Goal: Task Accomplishment & Management: Use online tool/utility

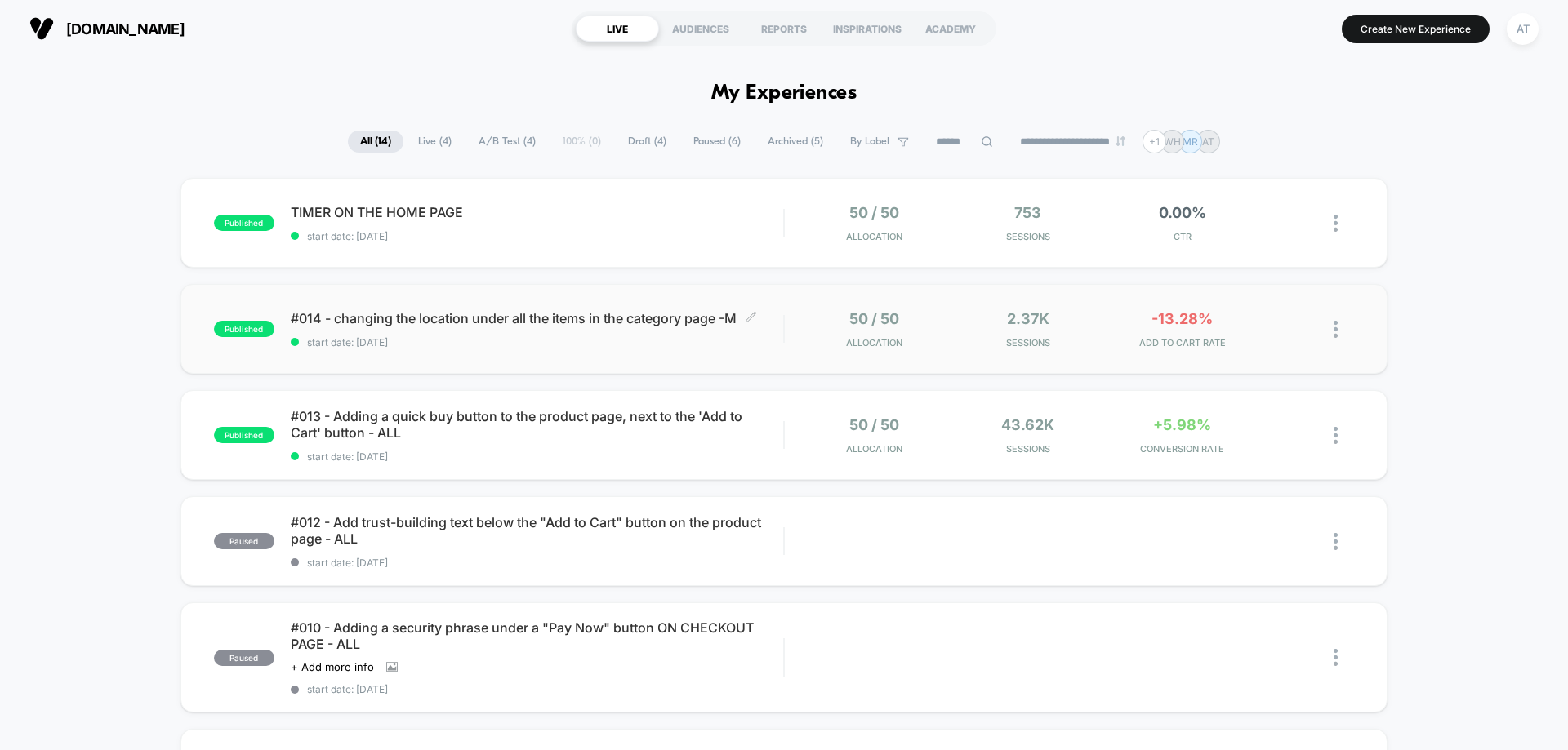
click at [663, 331] on div "#014 - changing the location under all the items in the category page -M Click …" at bounding box center [537, 329] width 493 height 39
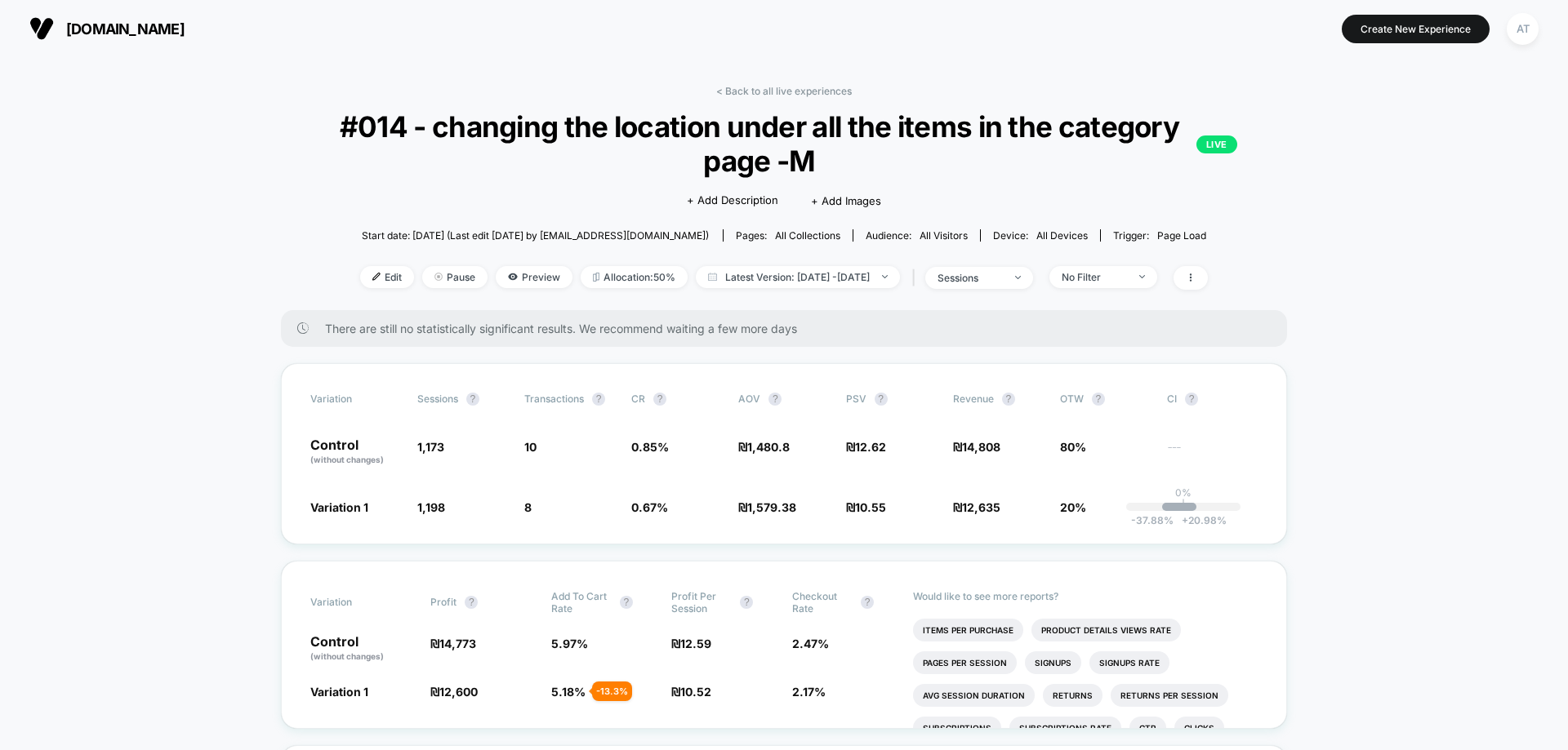
drag, startPoint x: 822, startPoint y: 89, endPoint x: 831, endPoint y: 96, distance: 11.4
click at [823, 90] on link "< Back to all live experiences" at bounding box center [784, 91] width 136 height 12
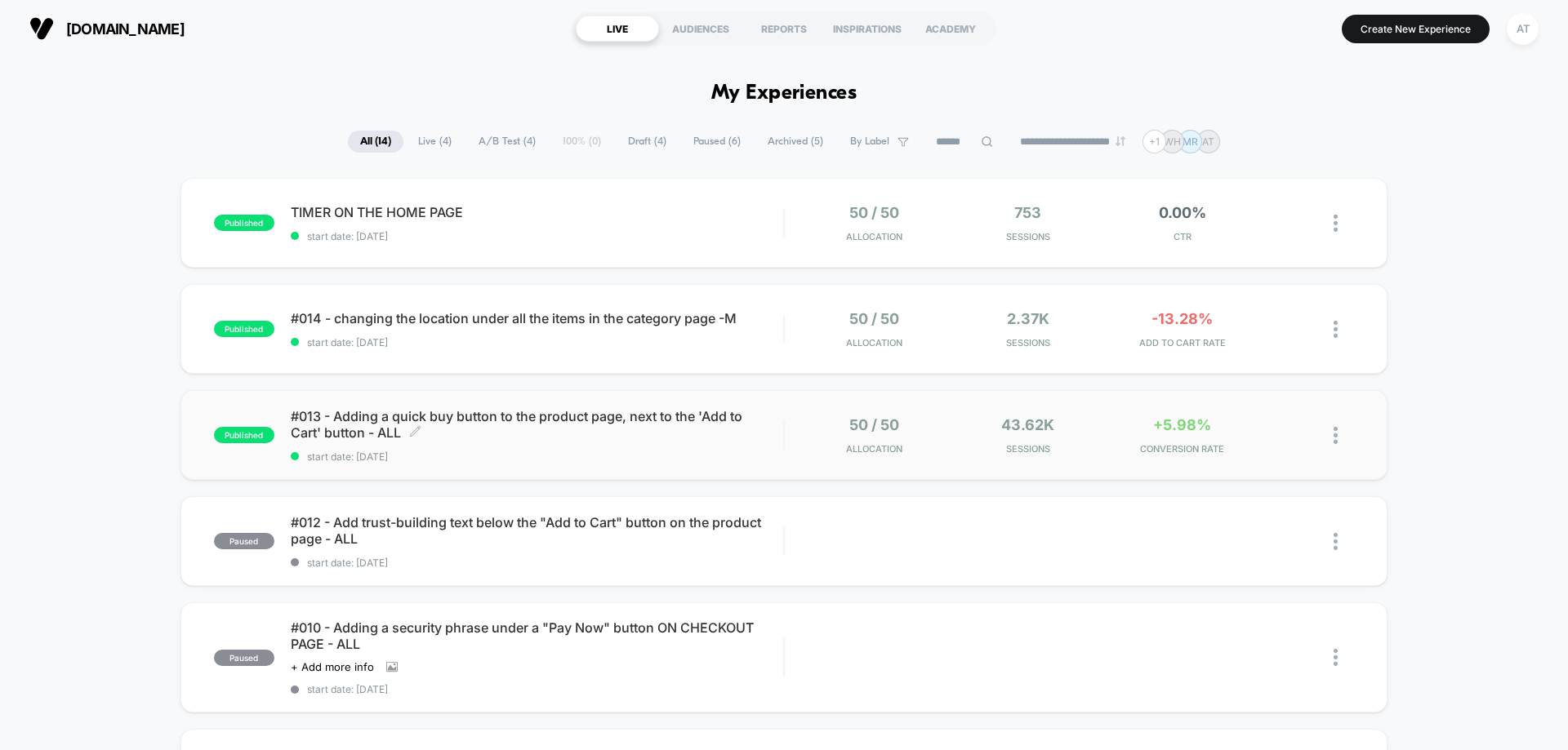
click at [643, 437] on span "#013 - Adding a quick buy button to the product page, next to the 'Add to Cart'…" at bounding box center [537, 424] width 493 height 32
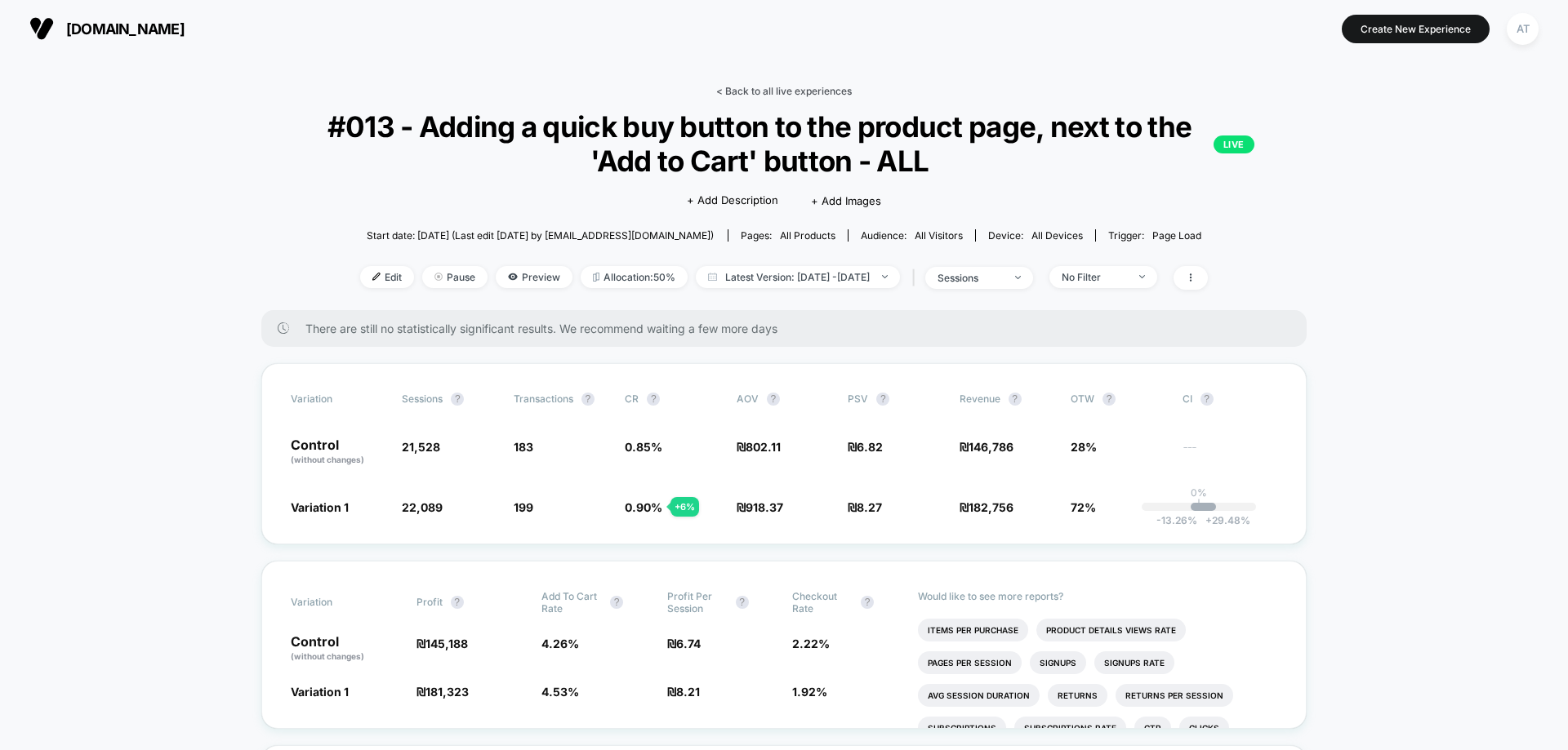
click at [782, 94] on link "< Back to all live experiences" at bounding box center [784, 91] width 136 height 12
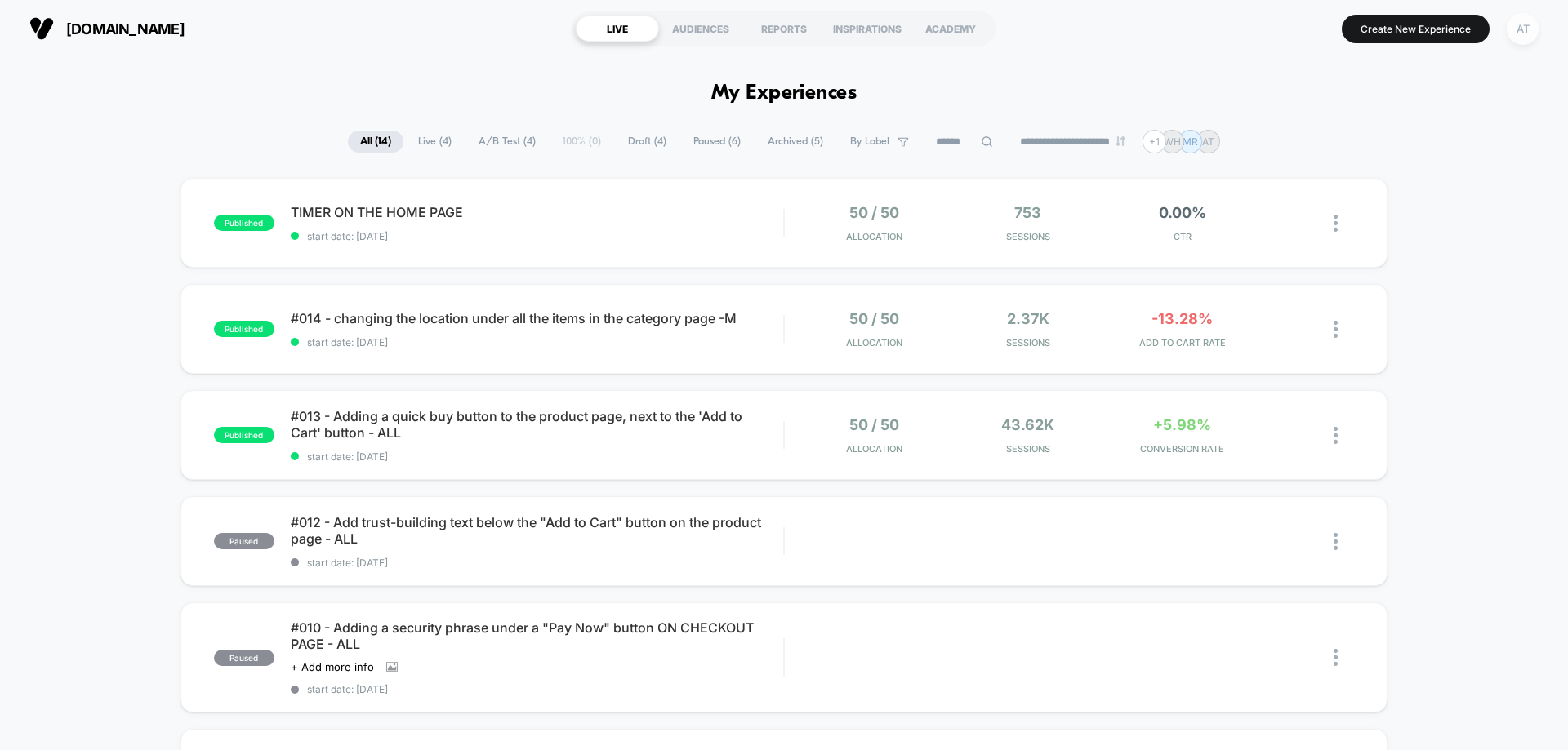
click at [1516, 39] on div "AT" at bounding box center [1522, 29] width 32 height 32
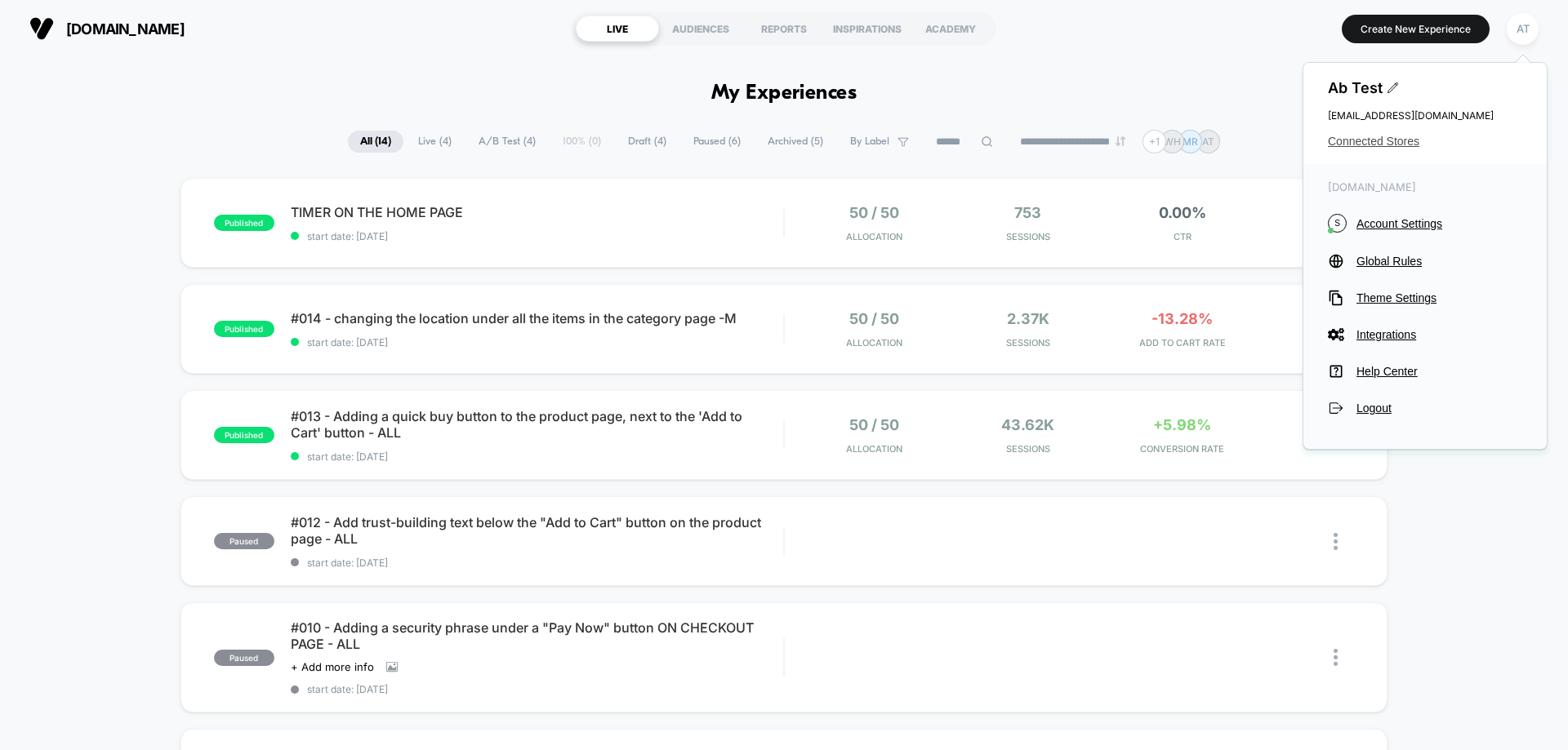
click at [1412, 144] on span "Connected Stores" at bounding box center [1425, 141] width 195 height 13
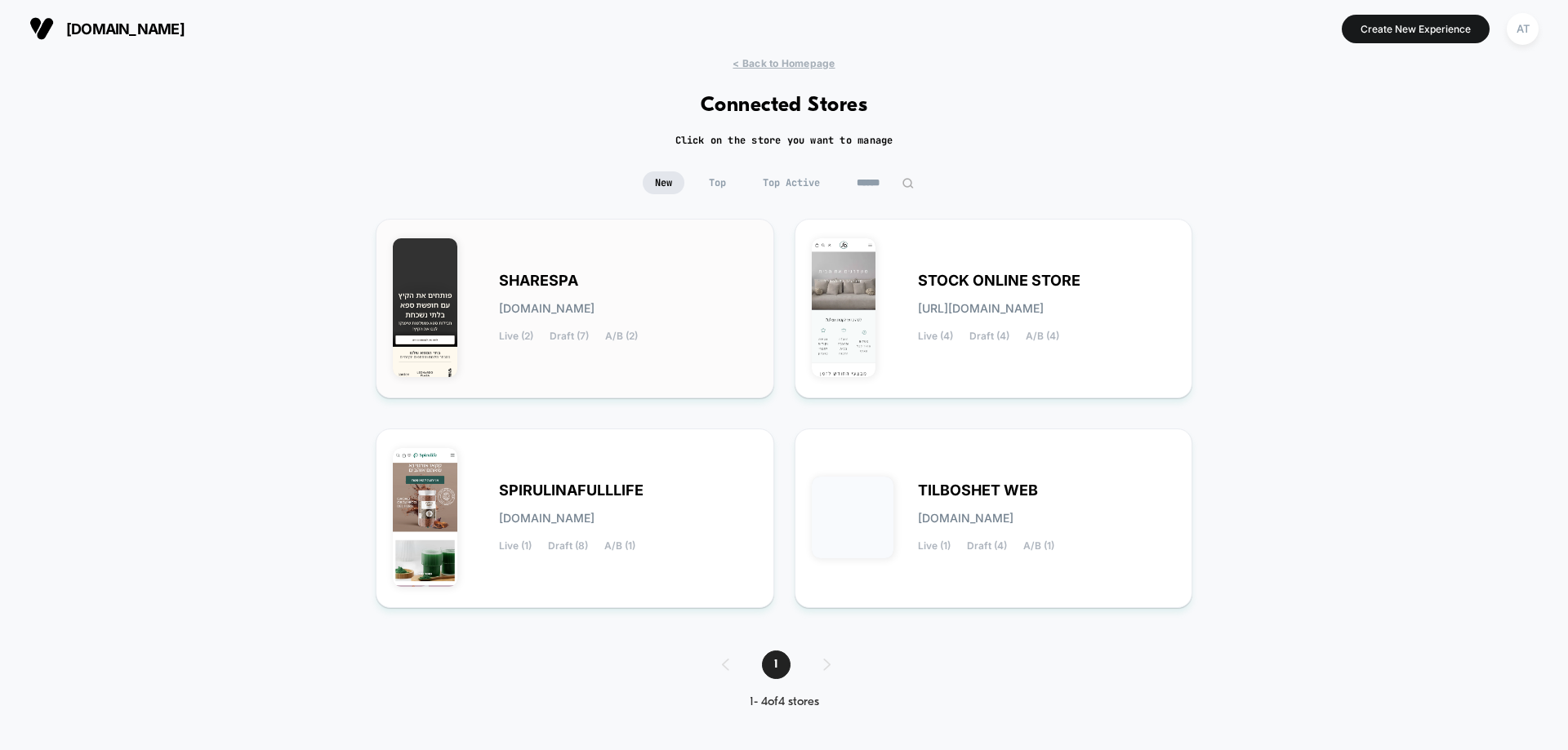
click at [592, 308] on span "sharespa.myshopify.com" at bounding box center [546, 308] width 96 height 11
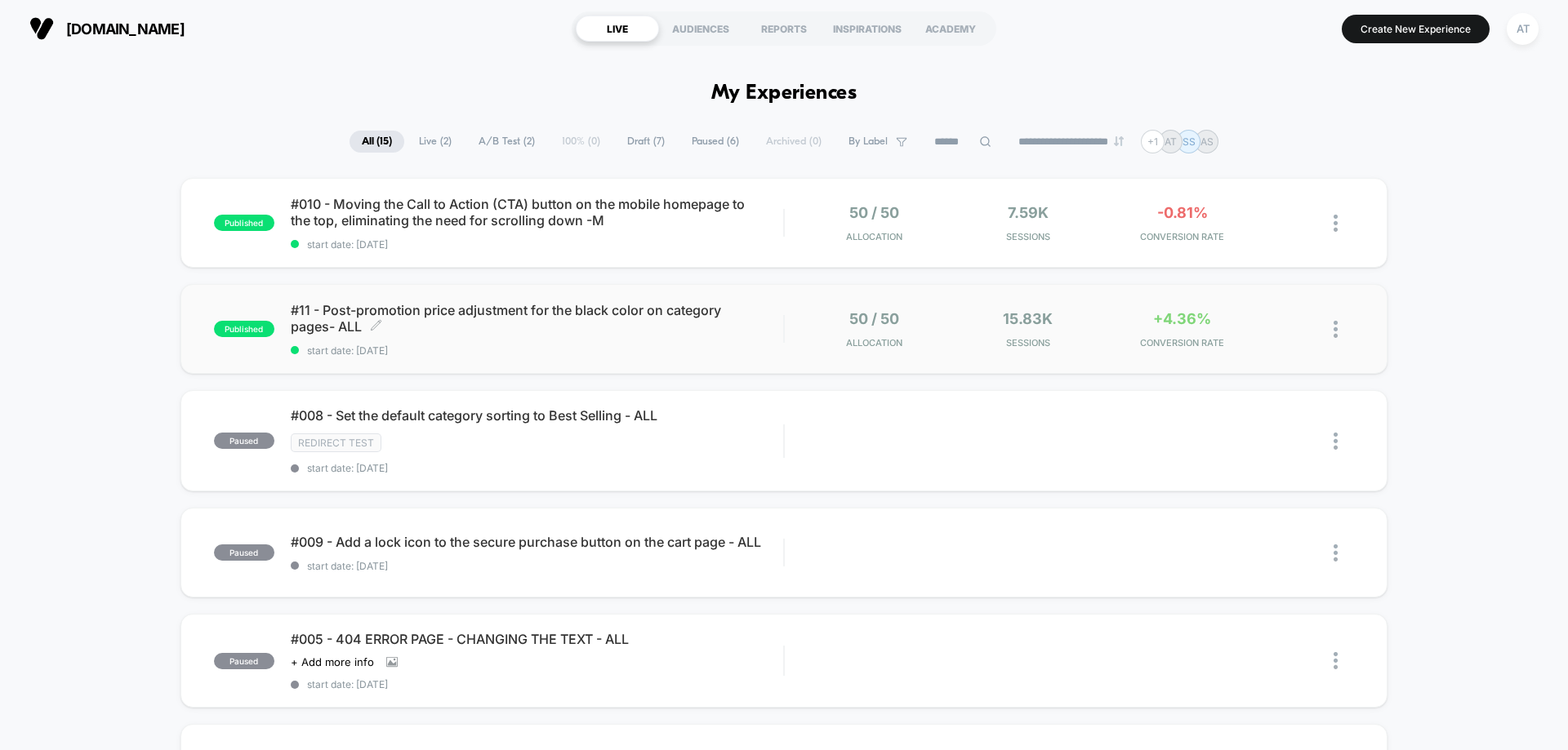
click at [567, 352] on span "start date: 3.8.2025" at bounding box center [537, 350] width 493 height 12
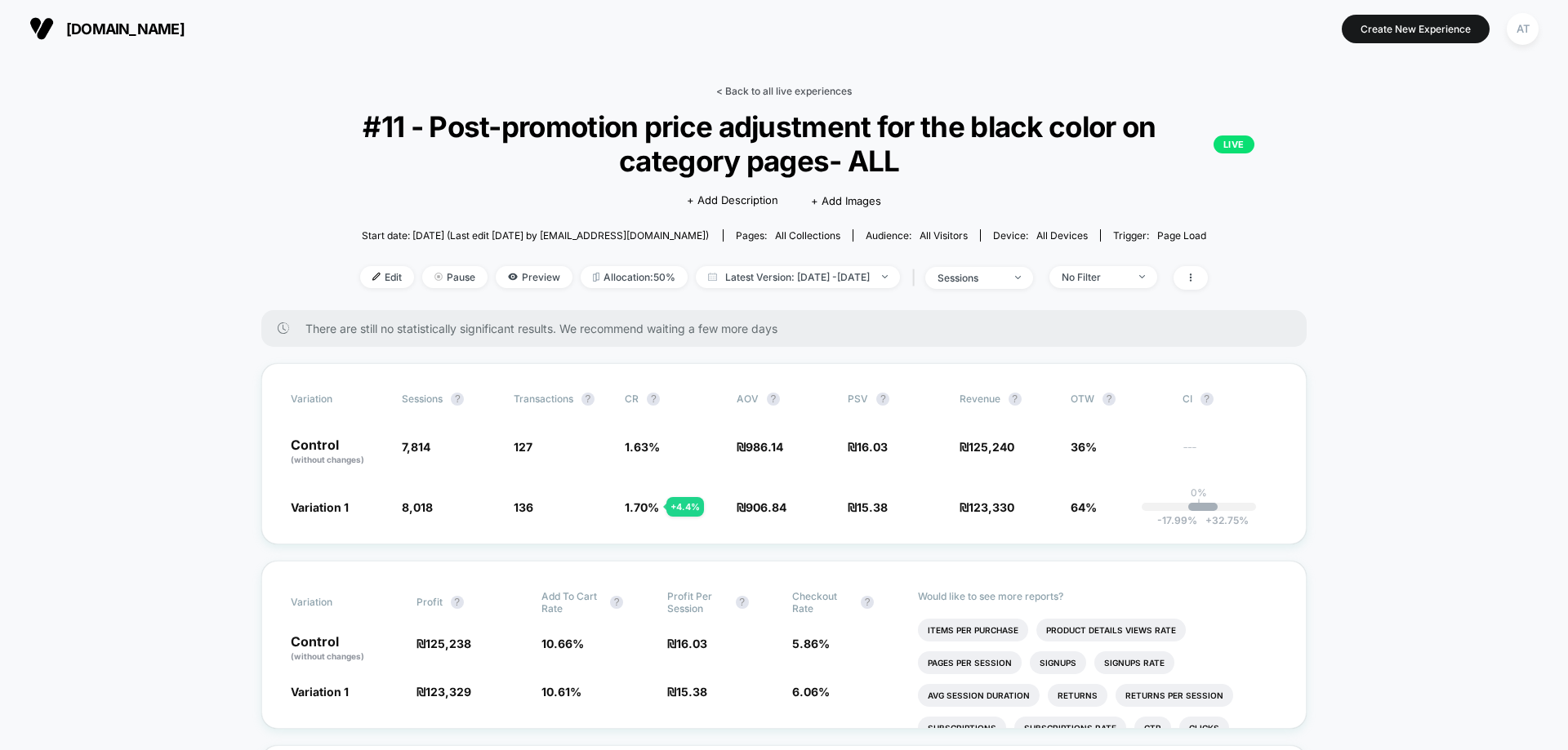
click at [835, 96] on link "< Back to all live experiences" at bounding box center [784, 91] width 136 height 12
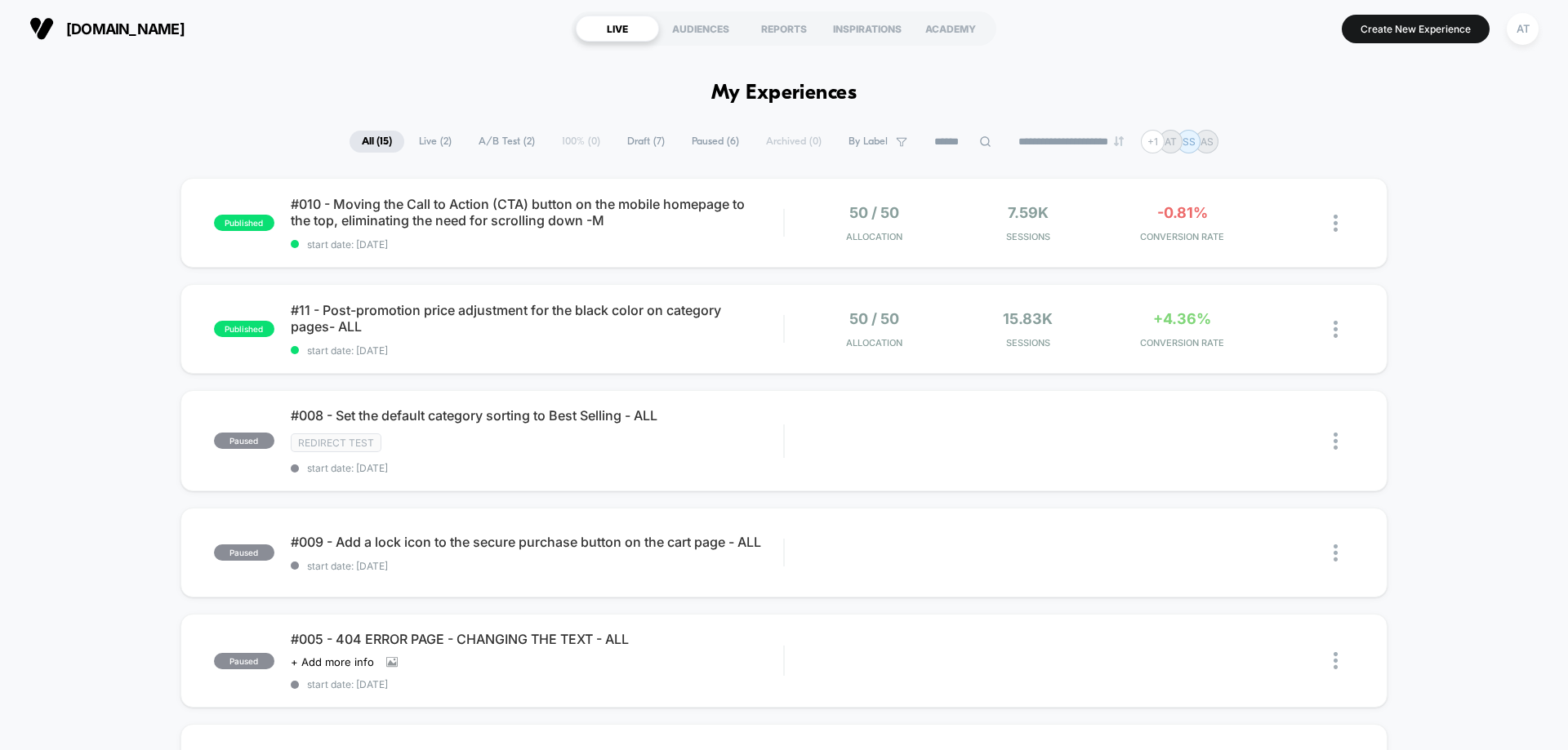
click at [1522, 40] on div "AT" at bounding box center [1522, 29] width 32 height 32
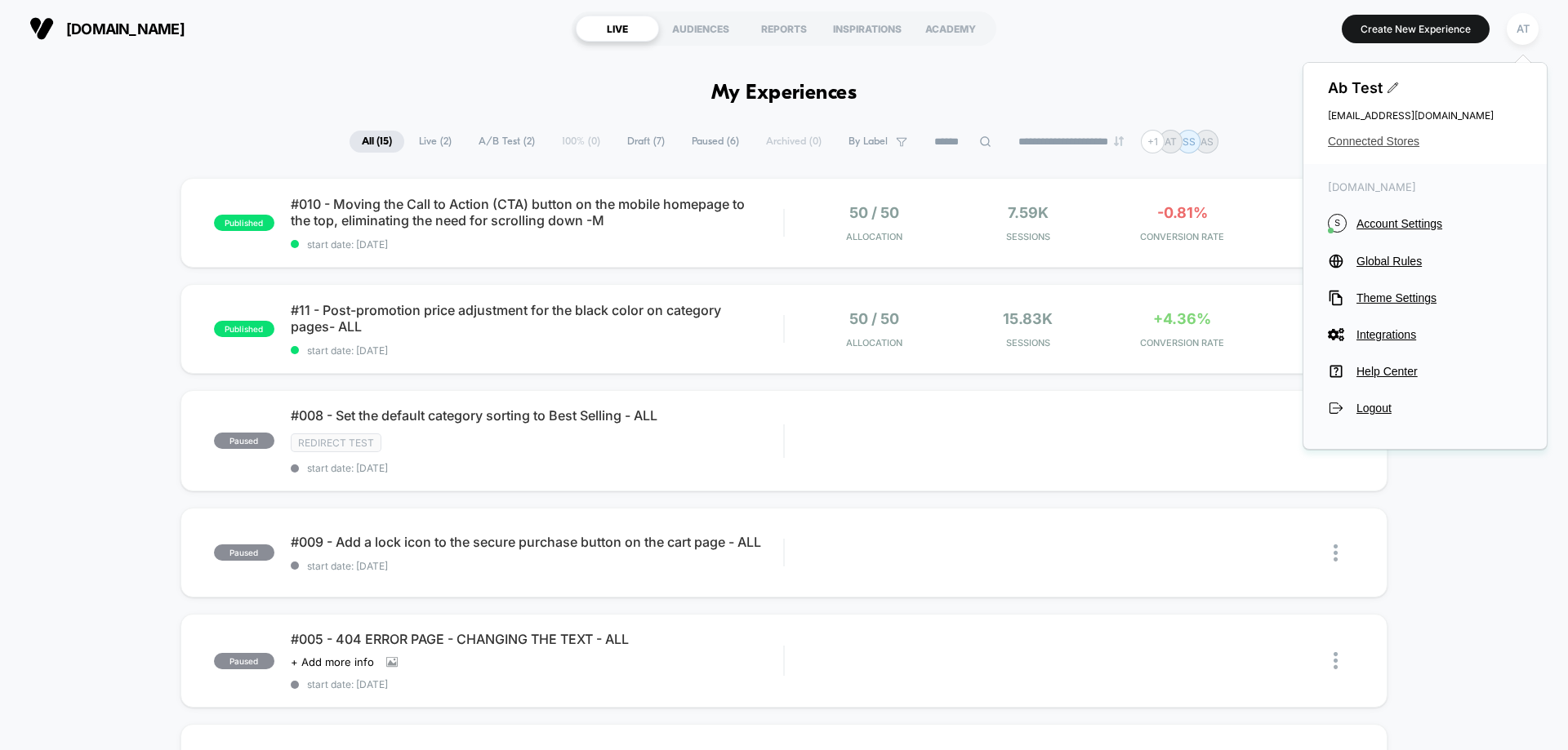
click at [1367, 136] on span "Connected Stores" at bounding box center [1425, 141] width 195 height 13
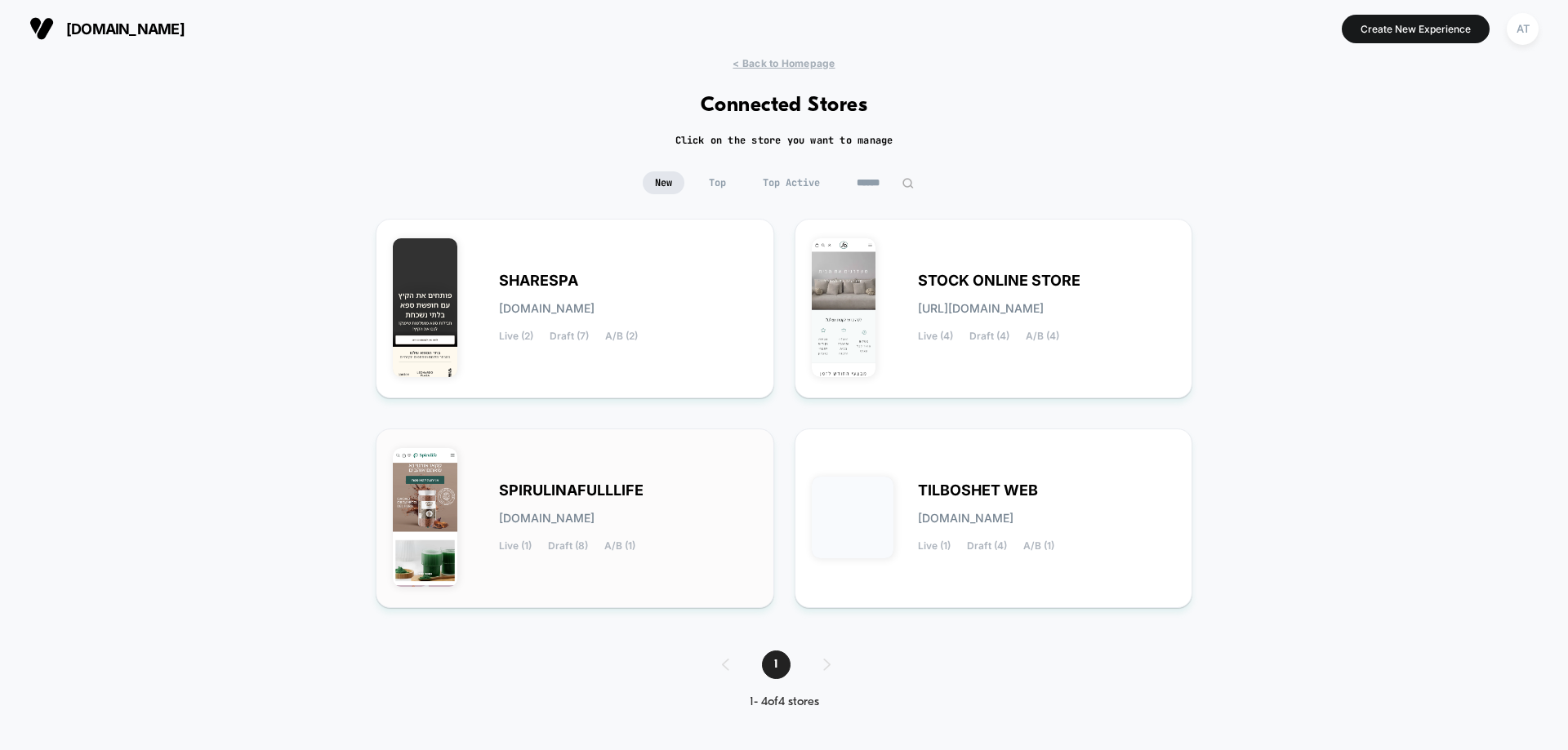
click at [642, 510] on div "SPIRULINAFULLLIFE spirulinafulllife.myshopify.com Live (1) Draft (8) A/B (1)" at bounding box center [628, 518] width 258 height 67
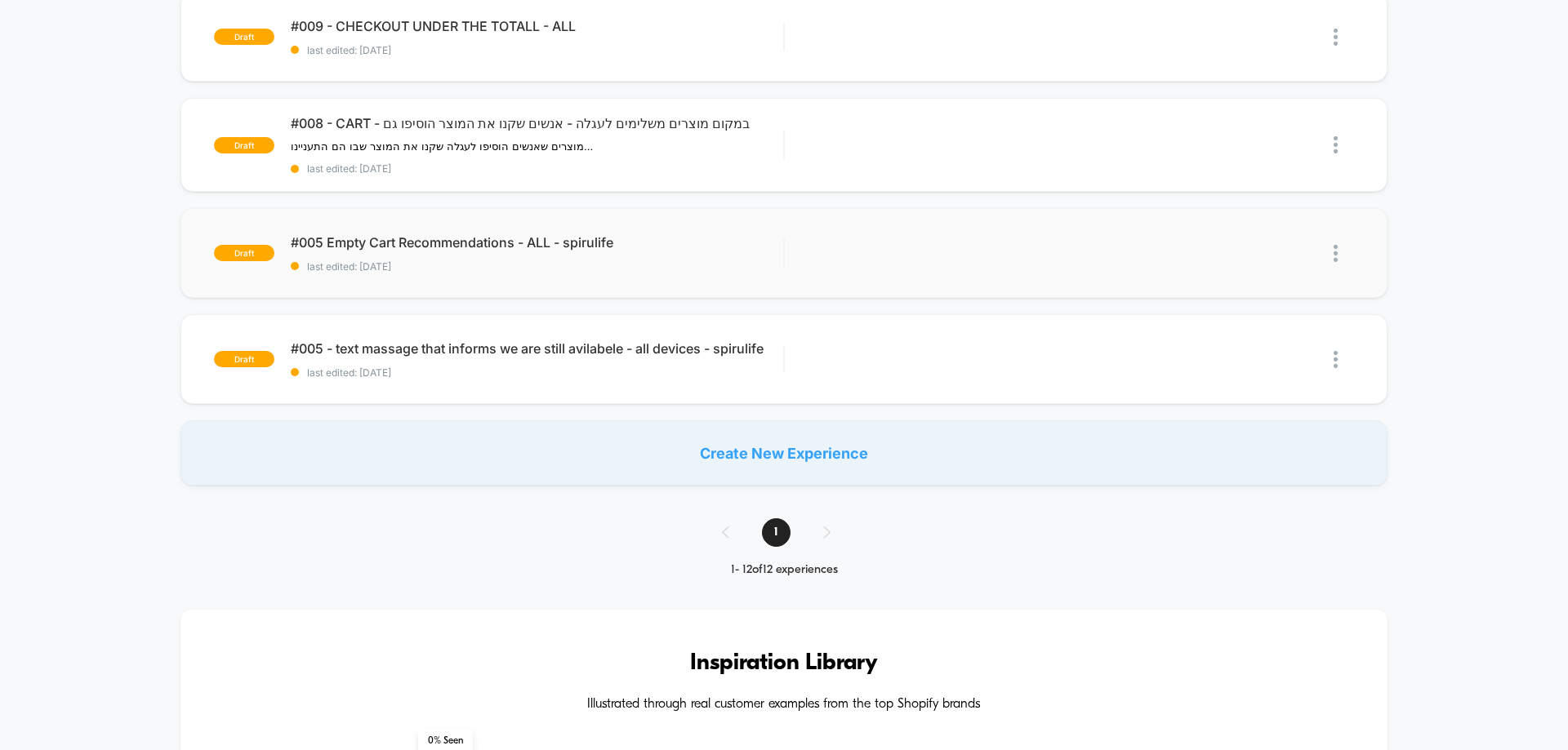
scroll to position [1061, 0]
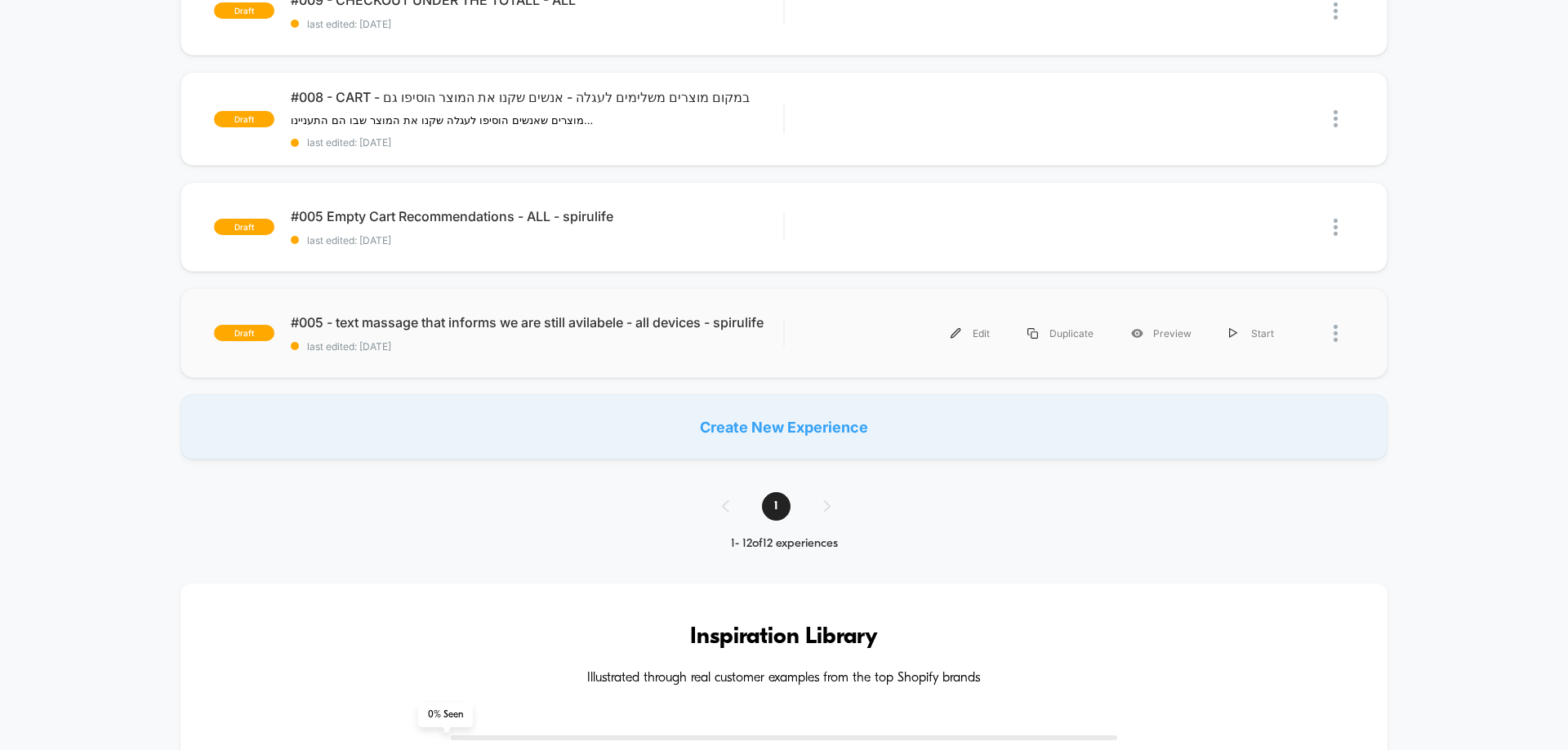
click at [1335, 343] on div at bounding box center [1343, 334] width 20 height 37
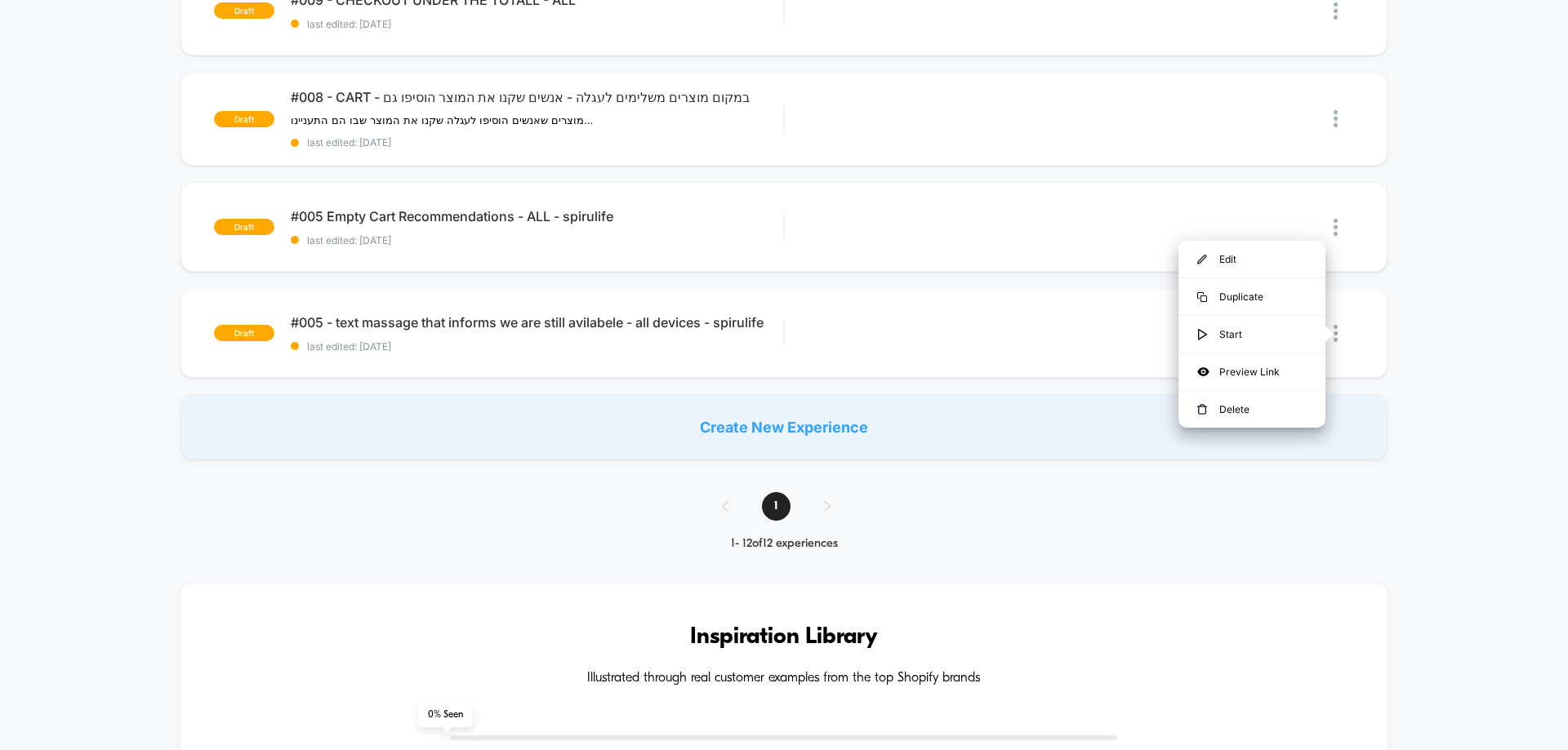
click at [1380, 430] on div "Create New Experience" at bounding box center [784, 427] width 1207 height 66
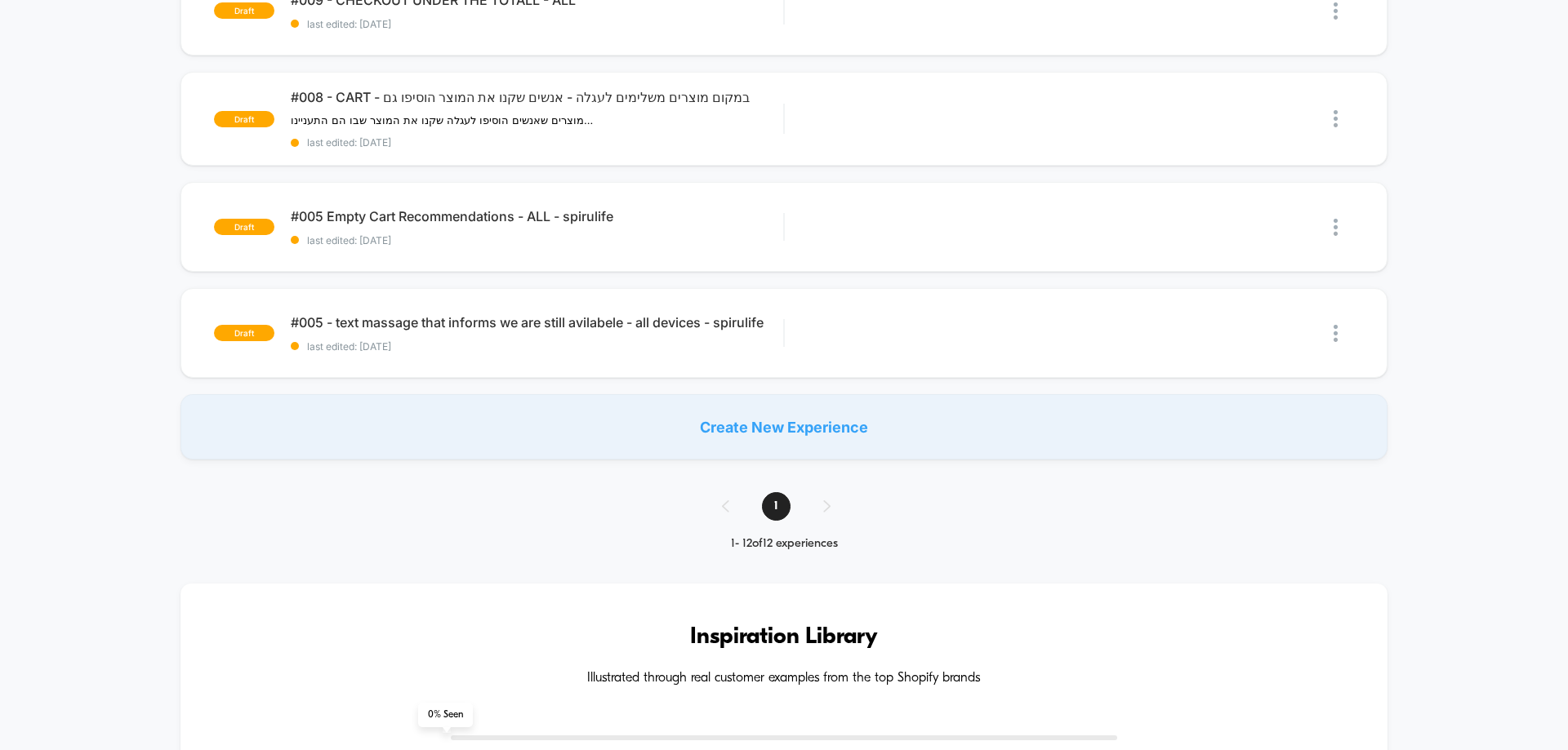
scroll to position [898, 0]
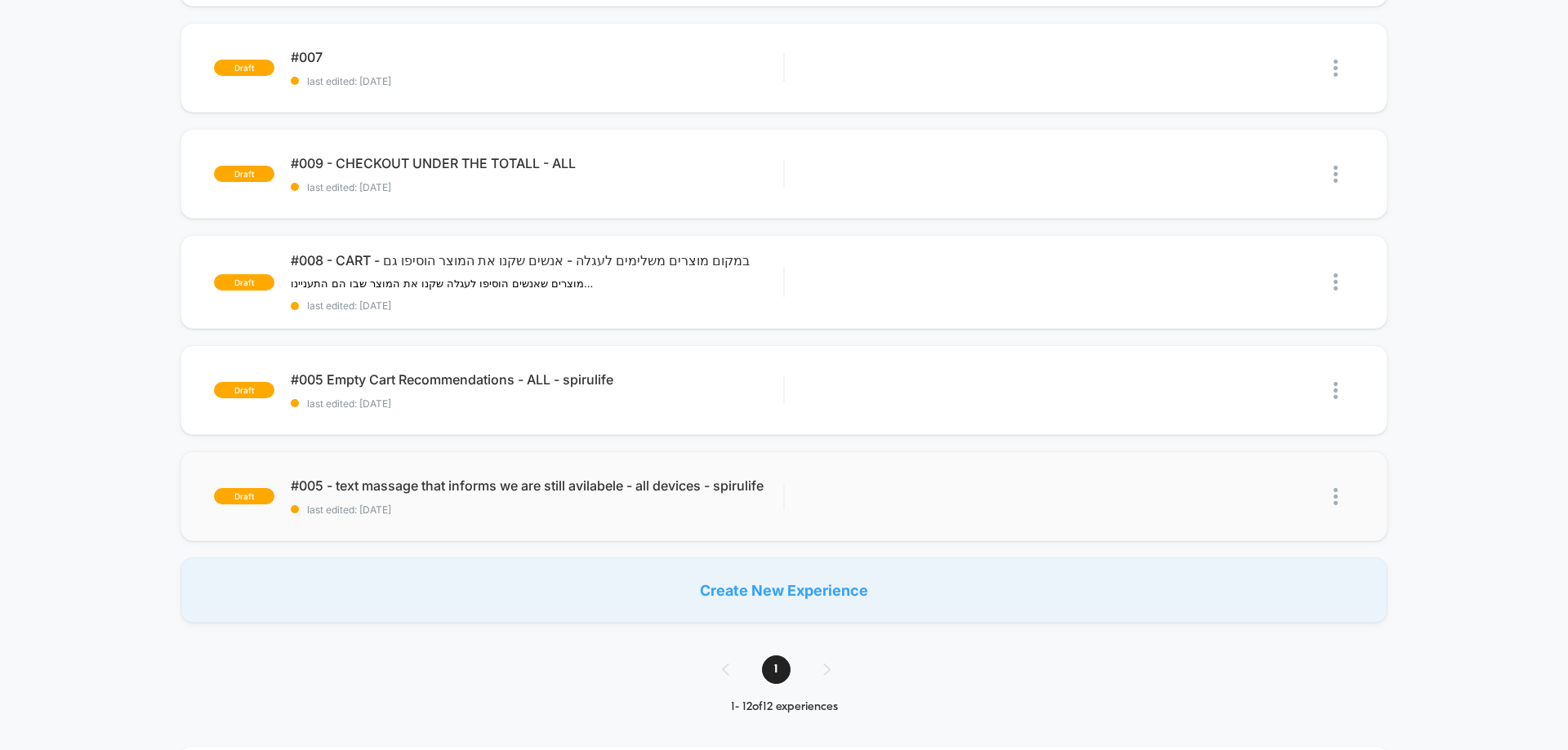
click at [1335, 503] on img at bounding box center [1335, 497] width 4 height 18
click at [1251, 576] on div "Delete" at bounding box center [1252, 573] width 147 height 37
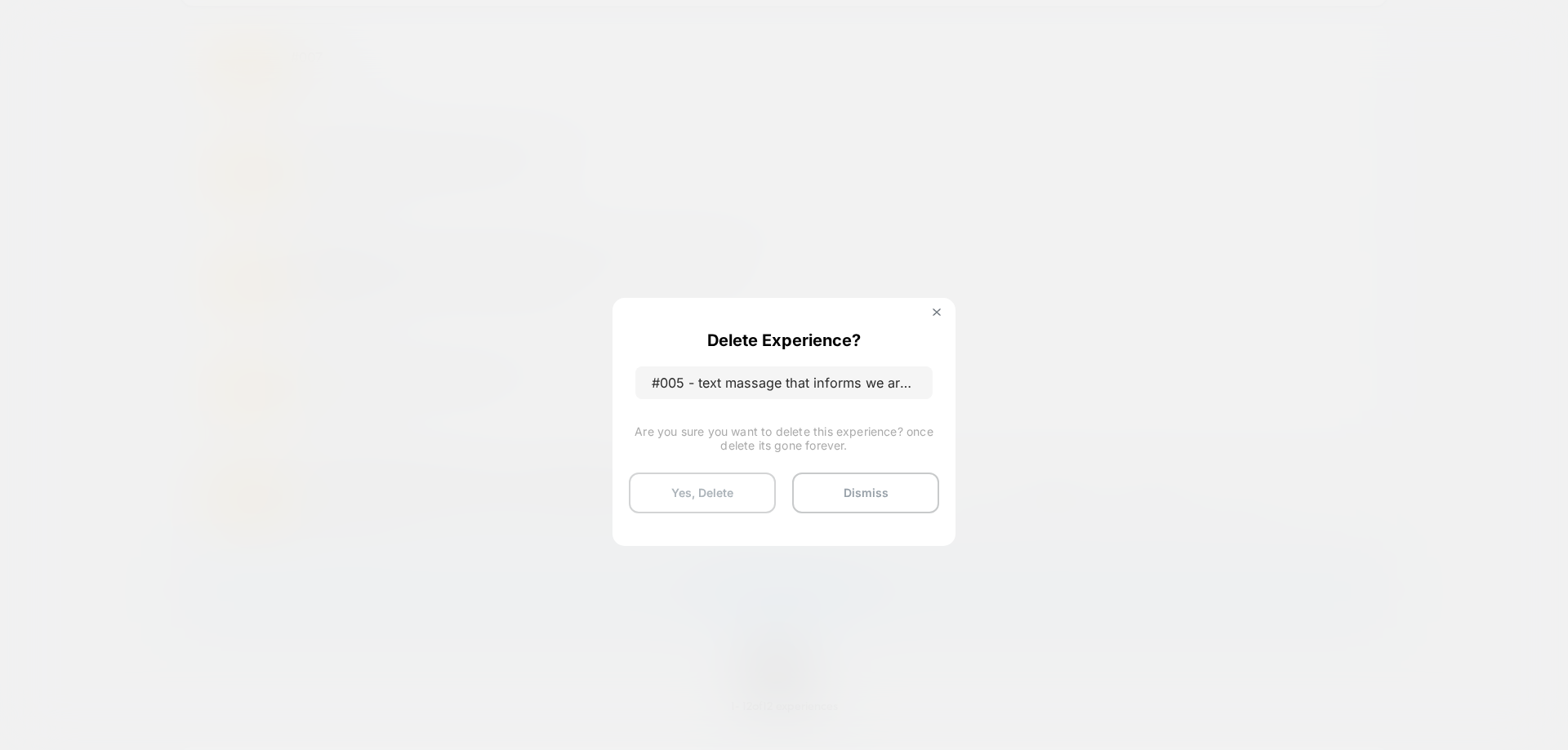
click at [724, 496] on button "Yes, Delete" at bounding box center [702, 492] width 147 height 41
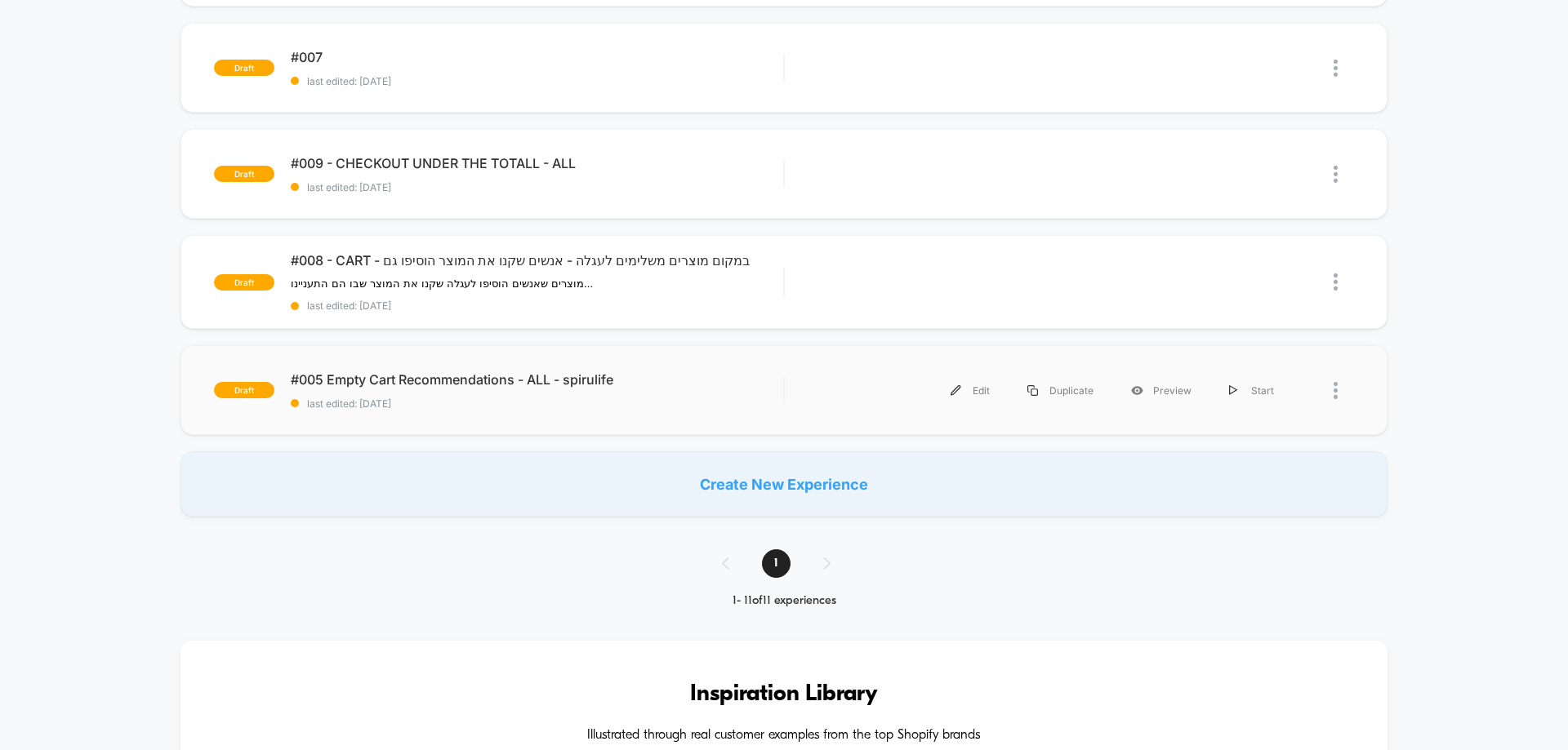
click at [1338, 400] on div at bounding box center [1343, 391] width 20 height 37
click at [1261, 469] on div "Delete" at bounding box center [1252, 466] width 147 height 37
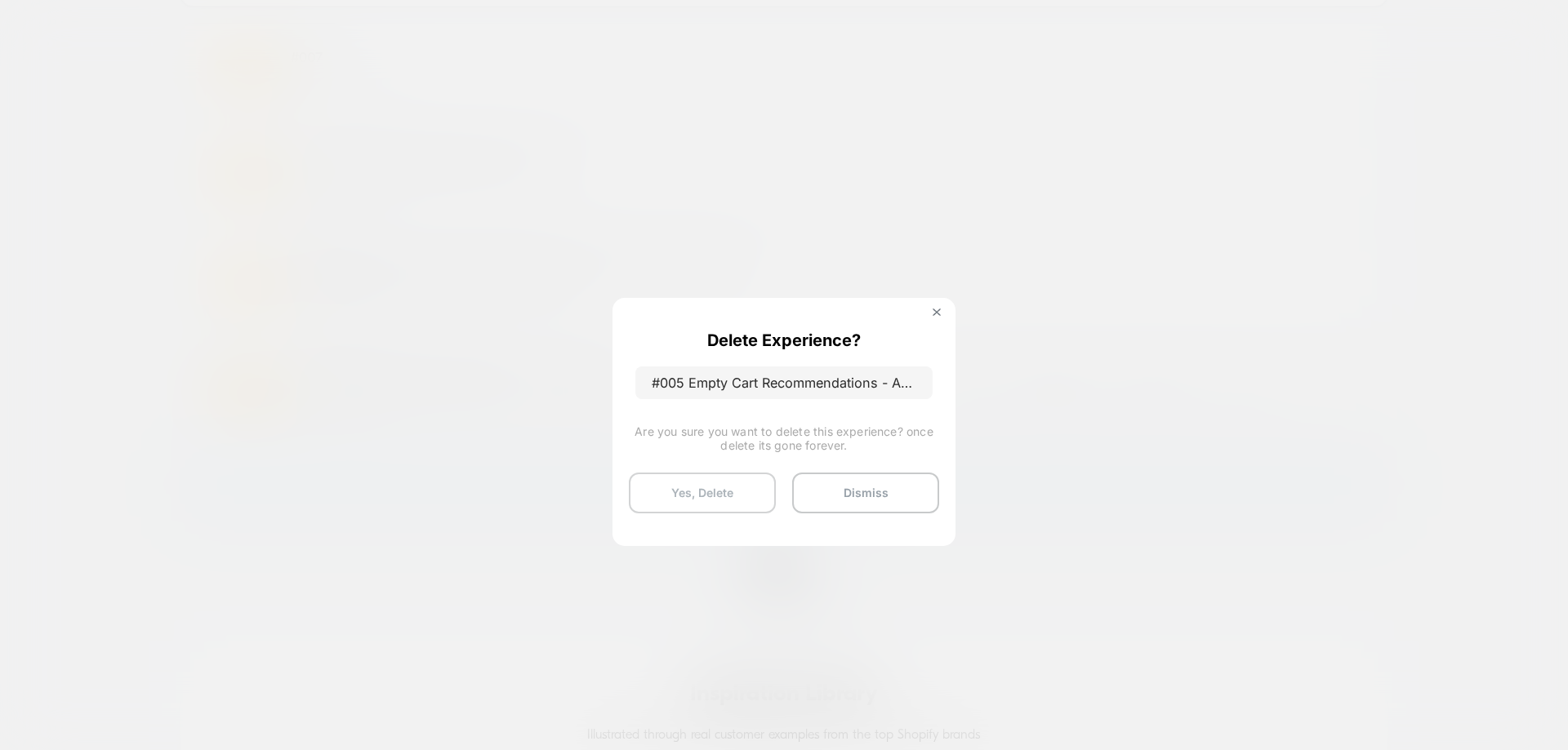
click at [672, 496] on button "Yes, Delete" at bounding box center [702, 492] width 147 height 41
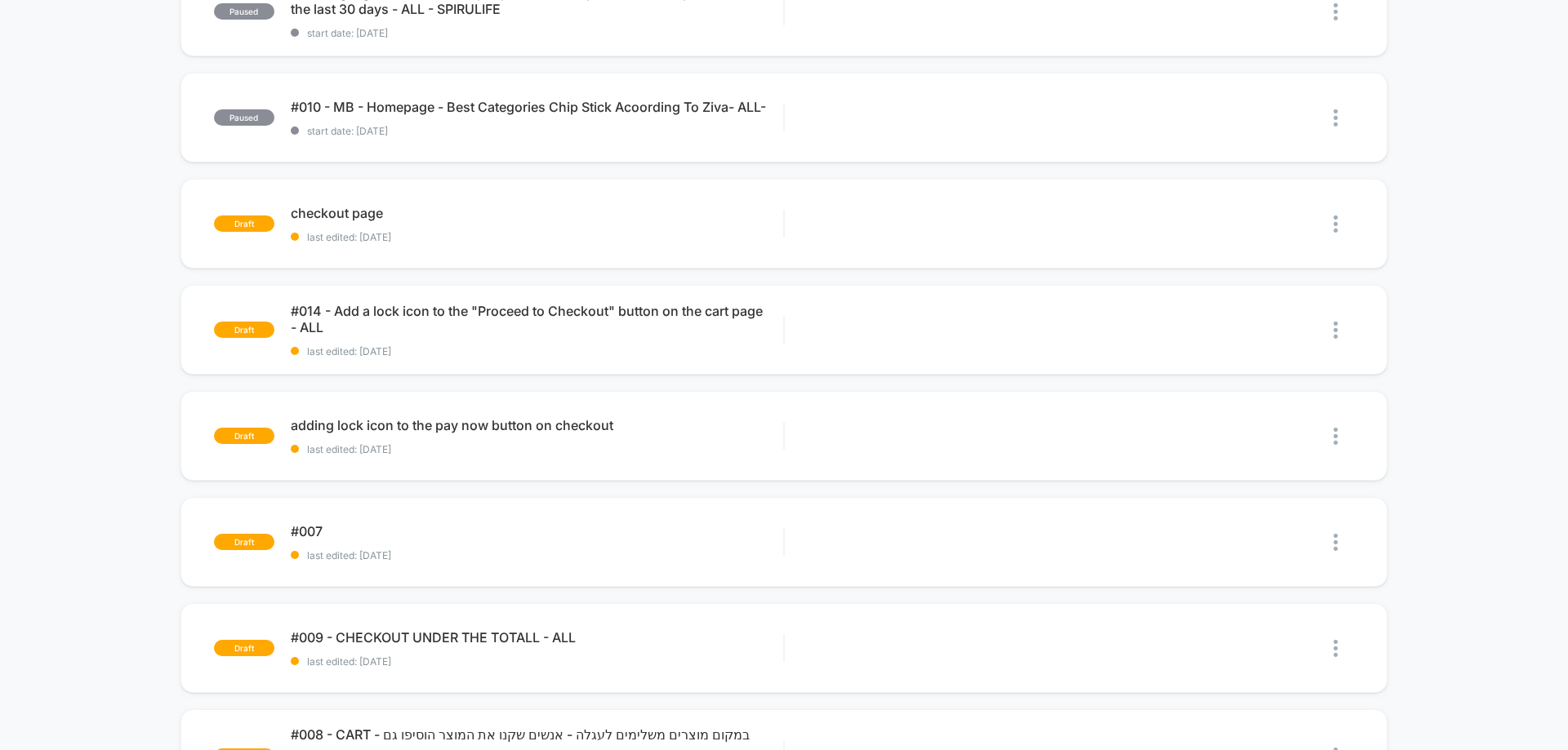
scroll to position [734, 0]
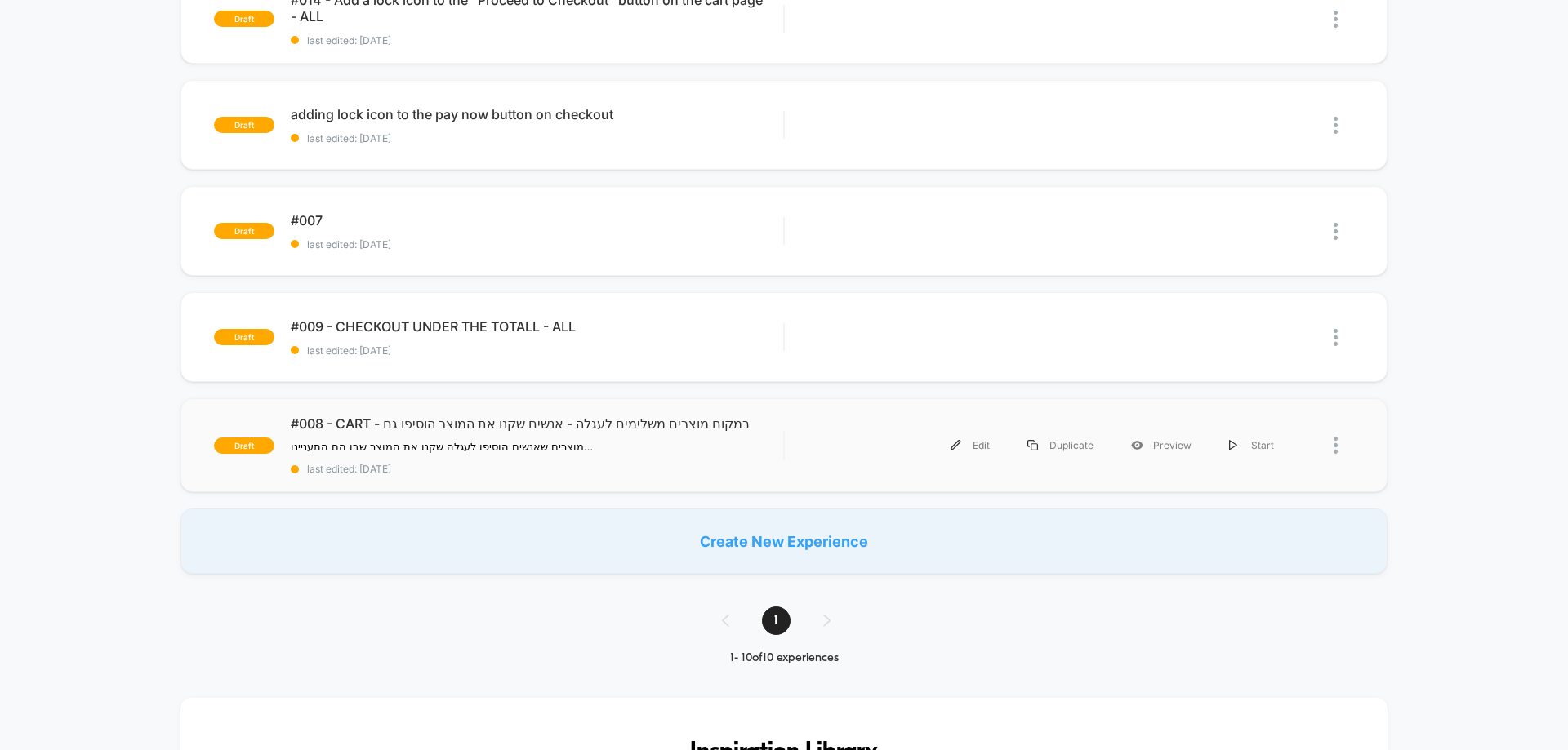
click at [1325, 445] on div at bounding box center [1323, 445] width 61 height 37
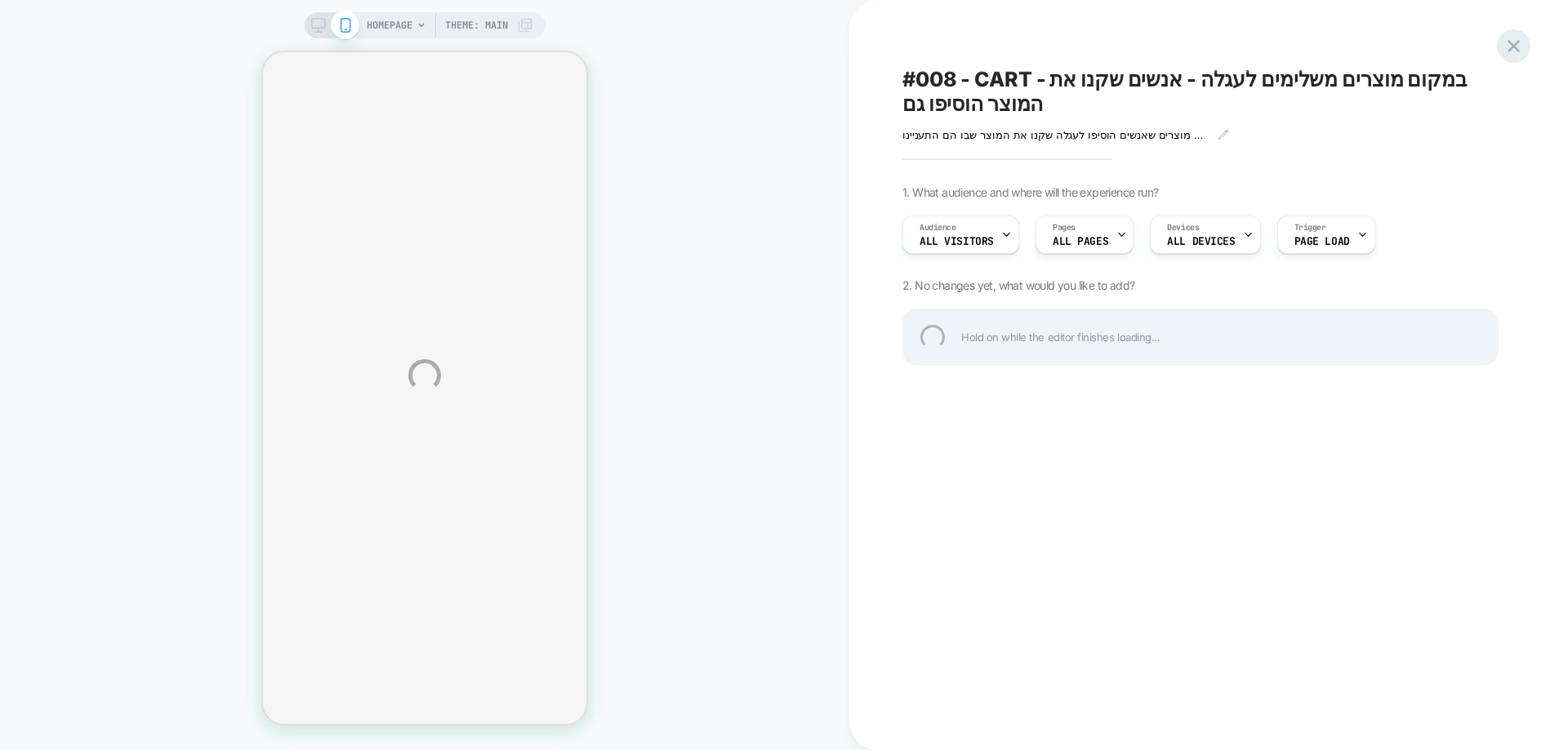
click at [1510, 42] on div at bounding box center [1514, 46] width 33 height 33
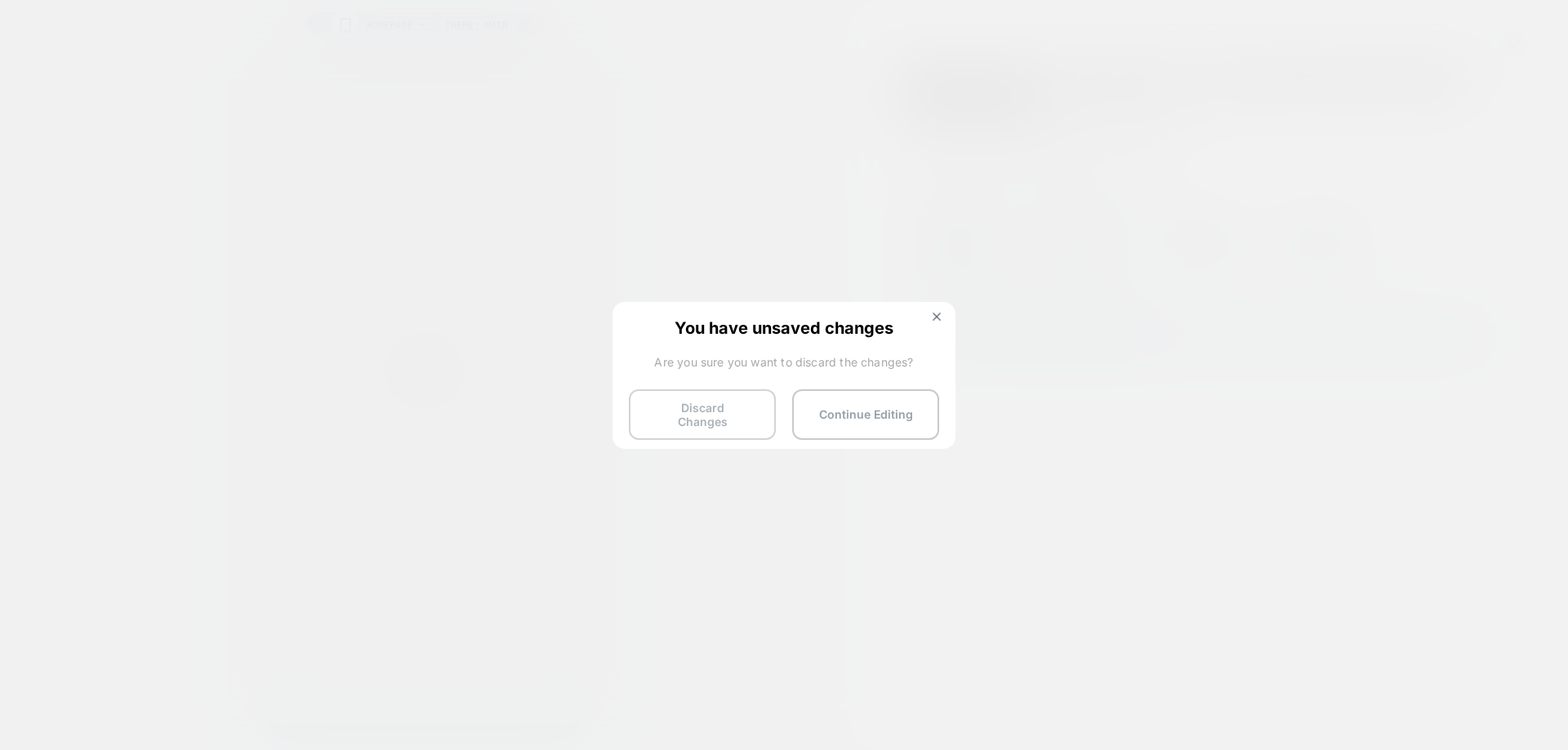
drag, startPoint x: 632, startPoint y: 405, endPoint x: 668, endPoint y: 405, distance: 36.0
click at [658, 405] on button "Discard Changes" at bounding box center [702, 414] width 147 height 51
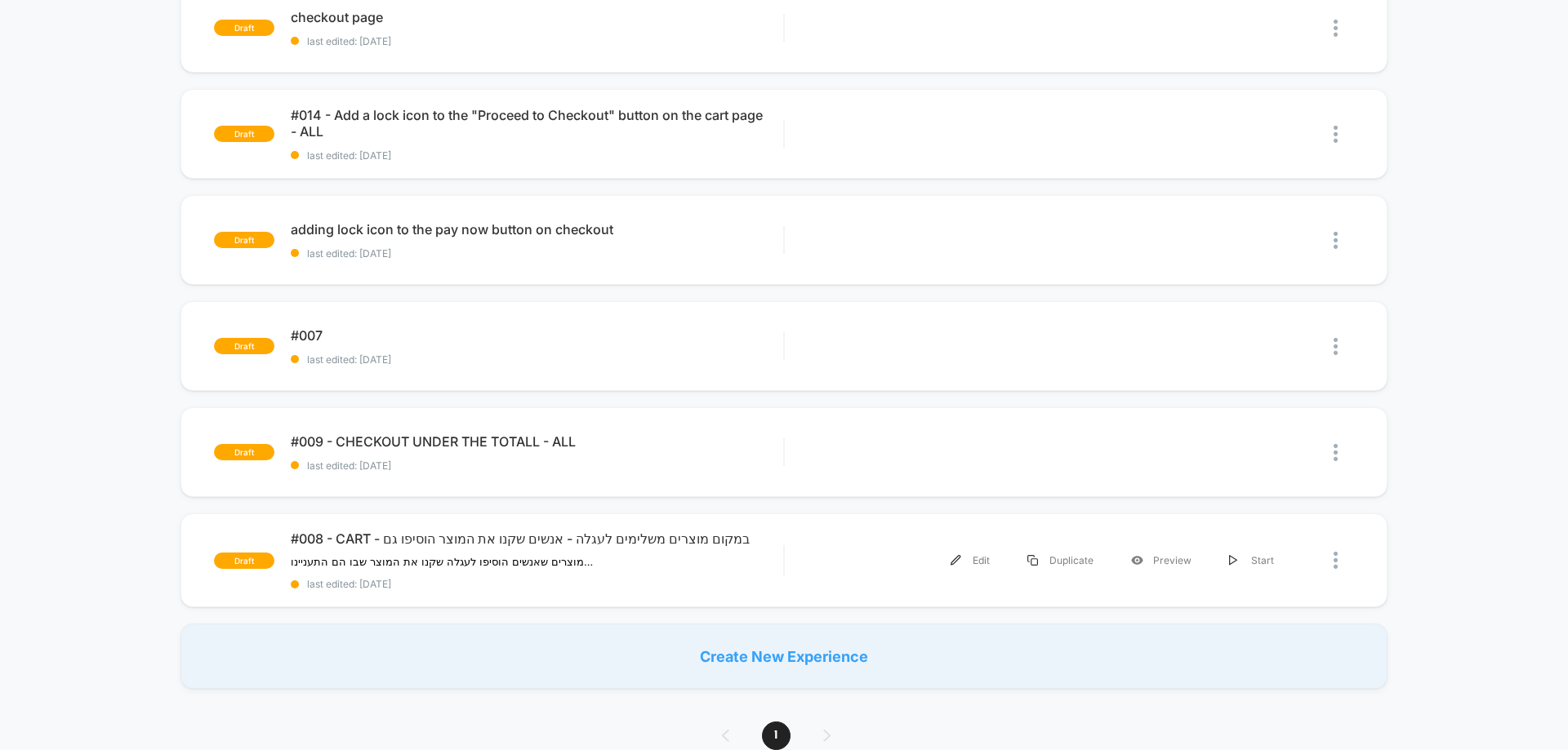
scroll to position [653, 0]
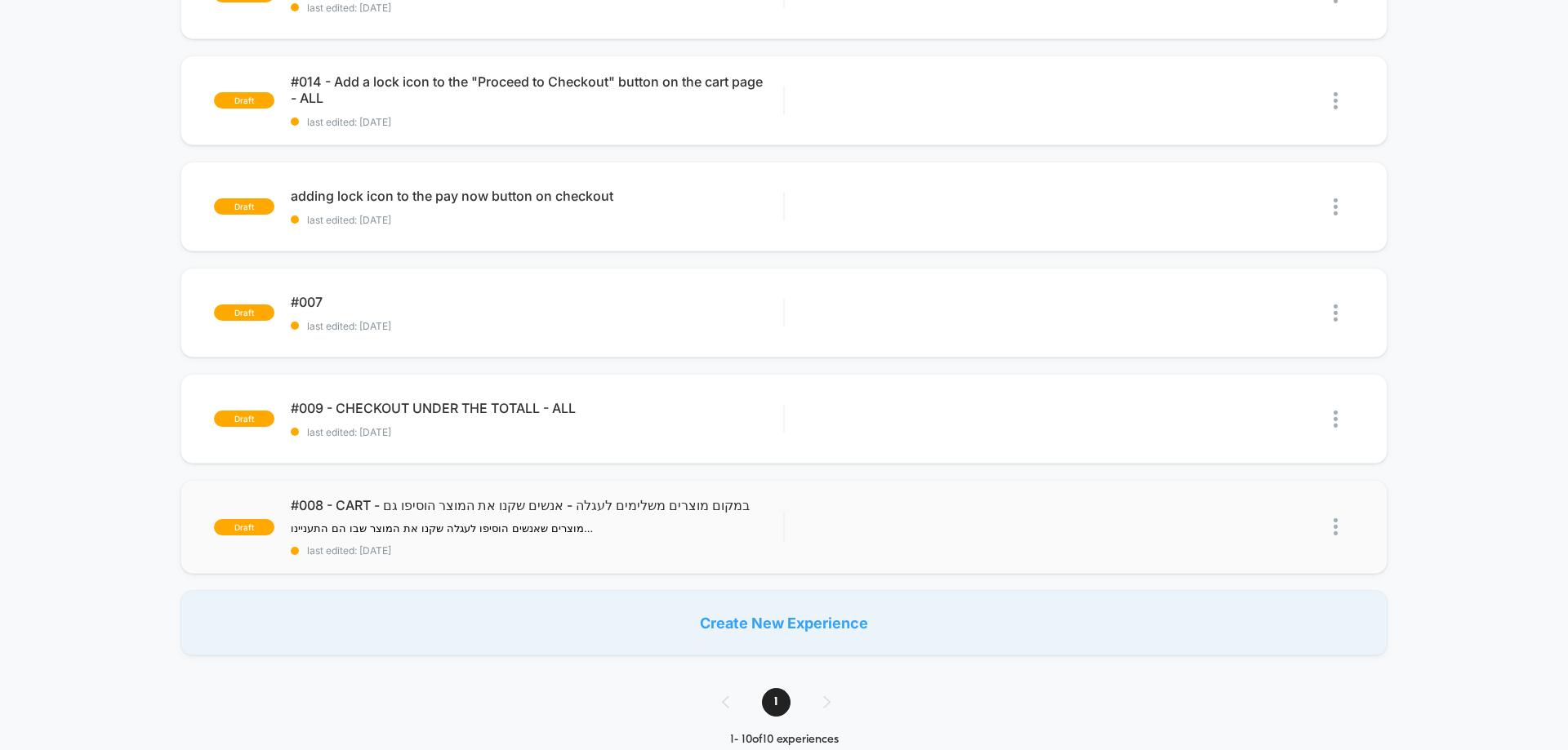
click at [1334, 531] on img at bounding box center [1335, 527] width 4 height 18
click at [1256, 606] on div "Delete" at bounding box center [1252, 603] width 147 height 37
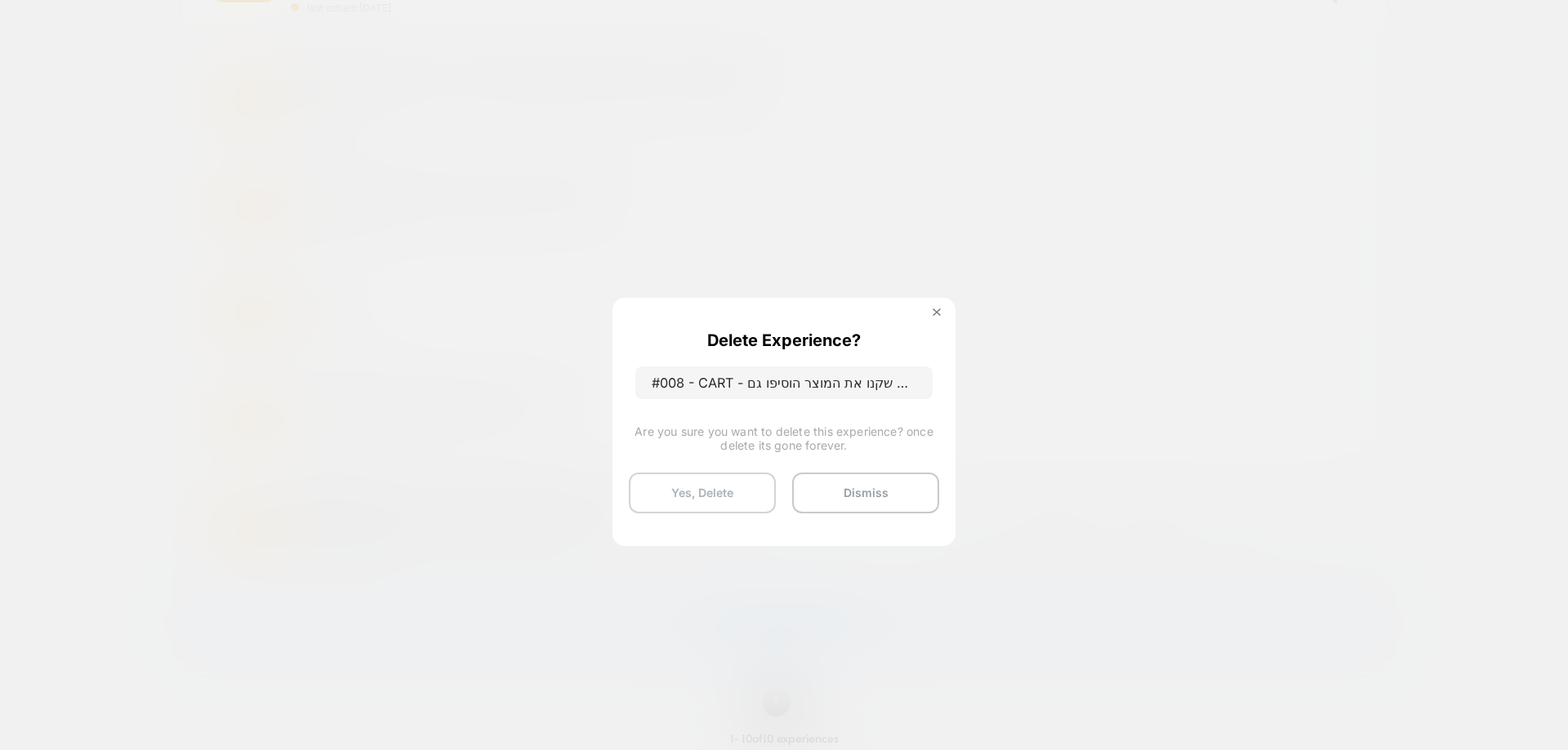
click at [735, 485] on button "Yes, Delete" at bounding box center [702, 492] width 147 height 41
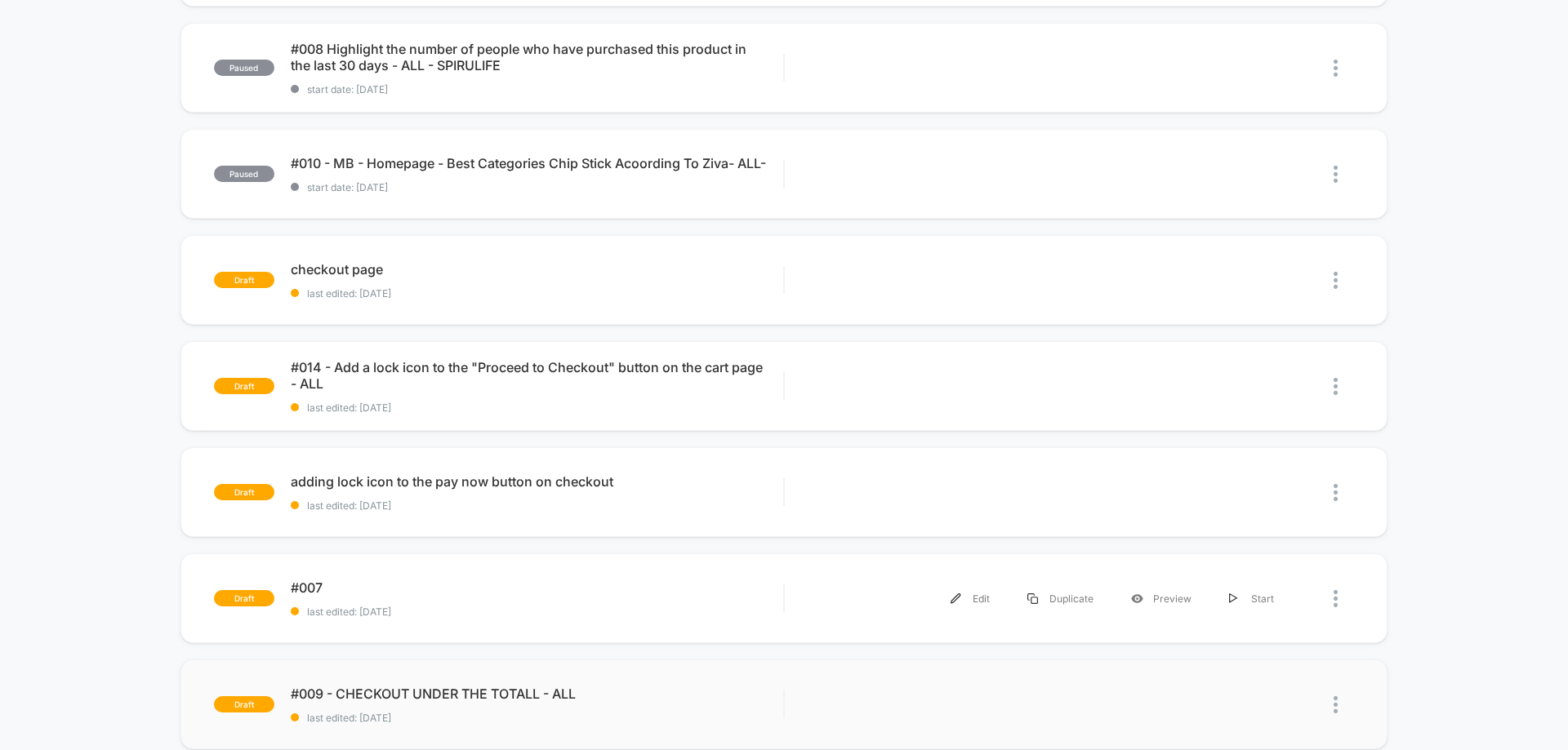
scroll to position [571, 0]
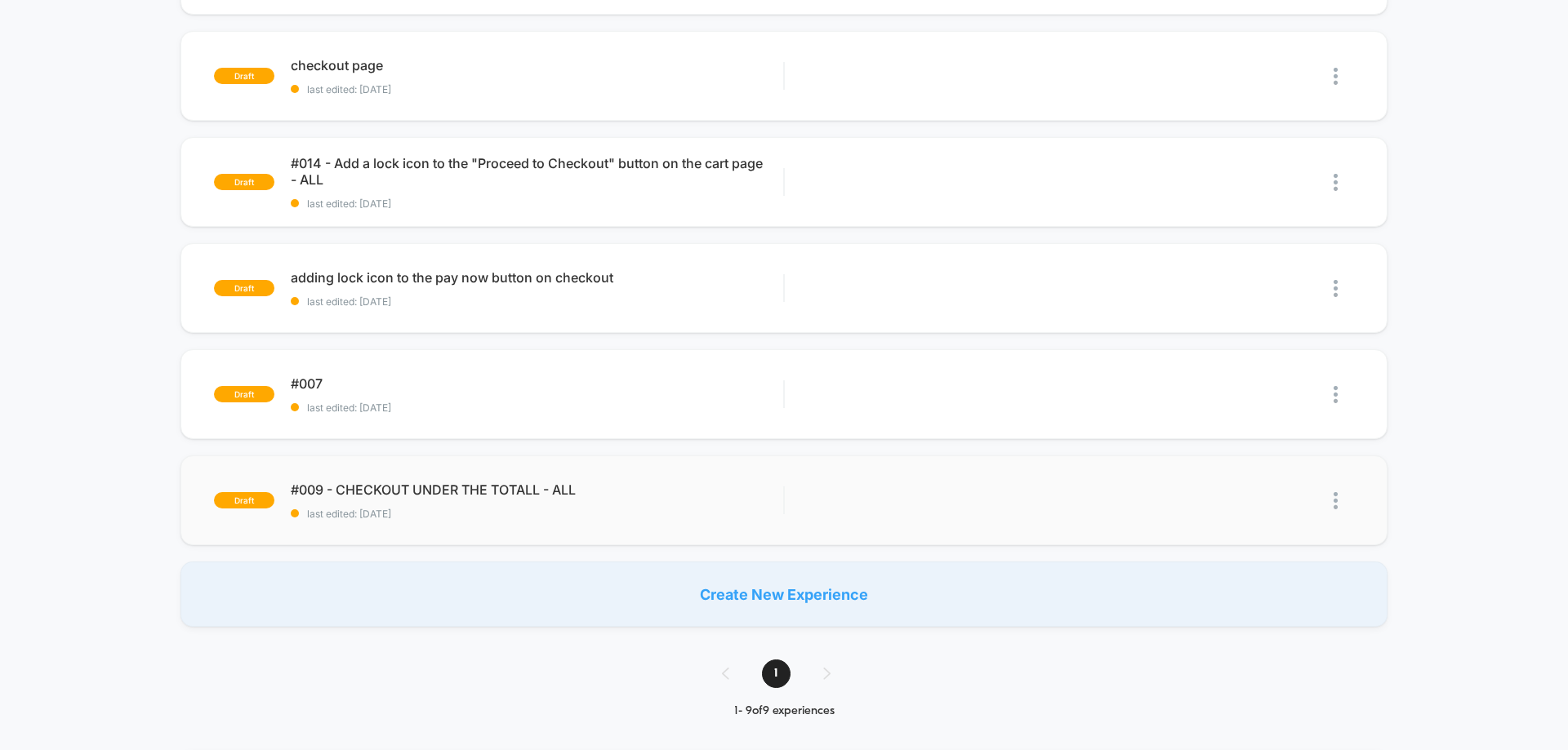
click at [1335, 505] on img at bounding box center [1335, 501] width 4 height 18
click at [1281, 574] on div "Delete" at bounding box center [1252, 576] width 147 height 37
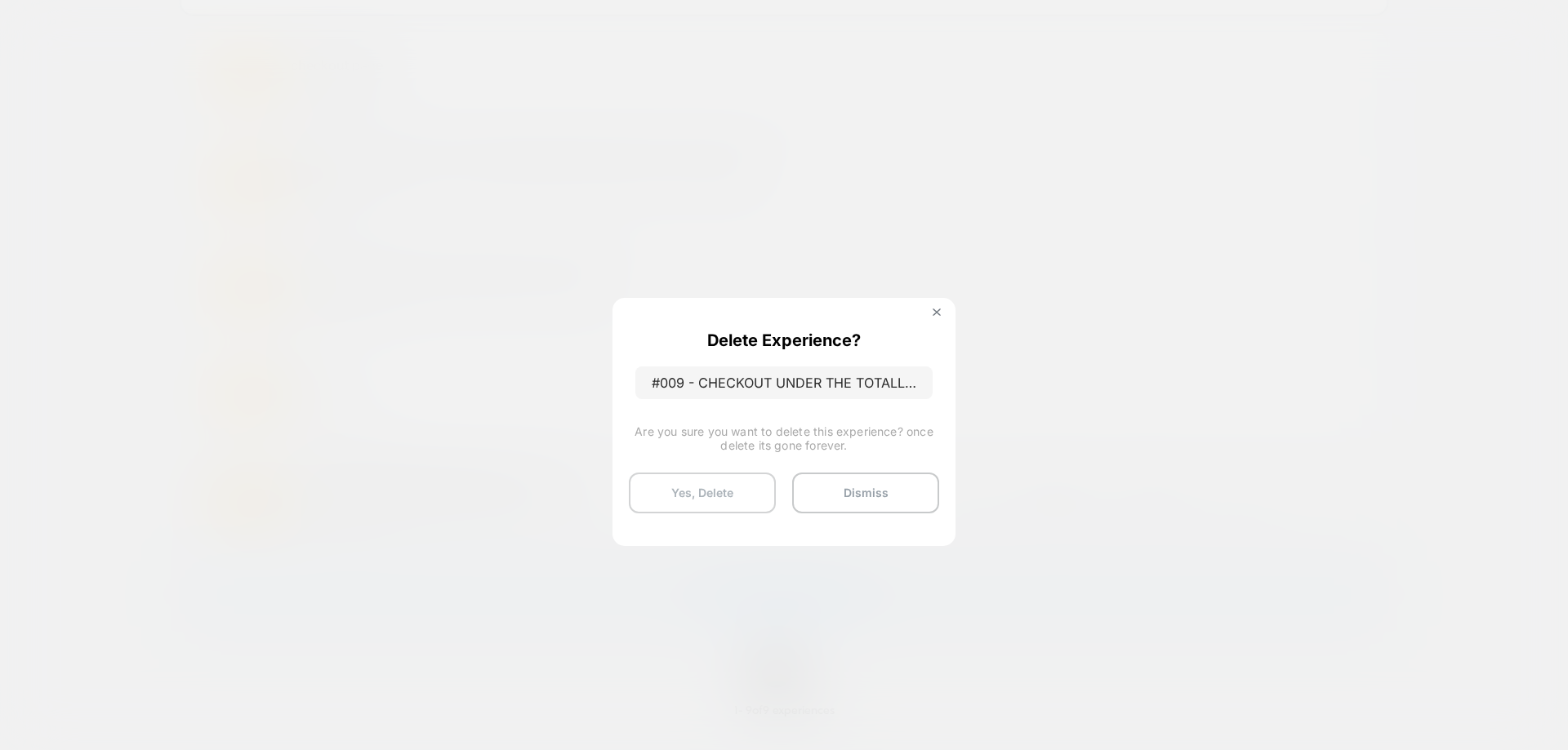
click at [741, 492] on button "Yes, Delete" at bounding box center [702, 492] width 147 height 41
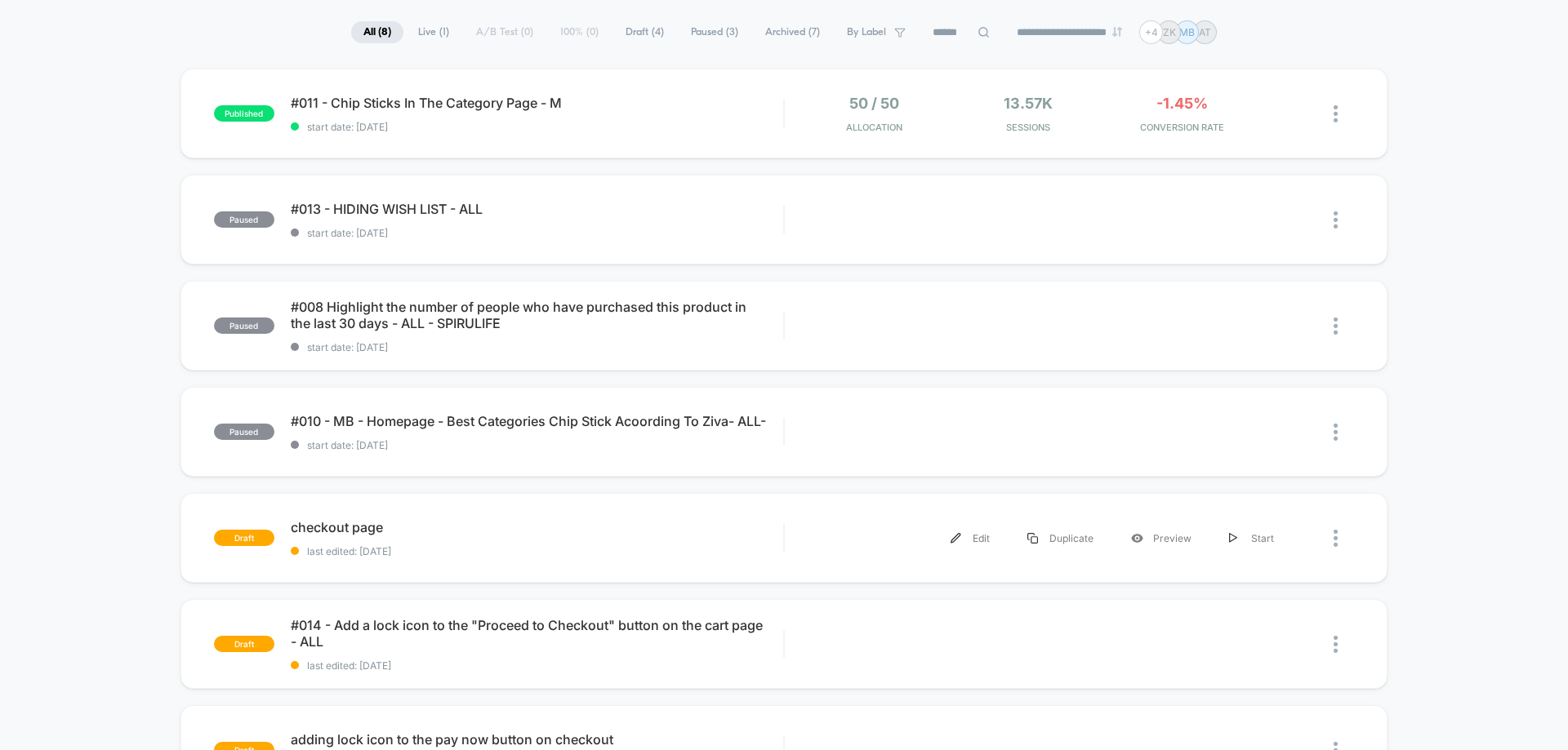
scroll to position [653, 0]
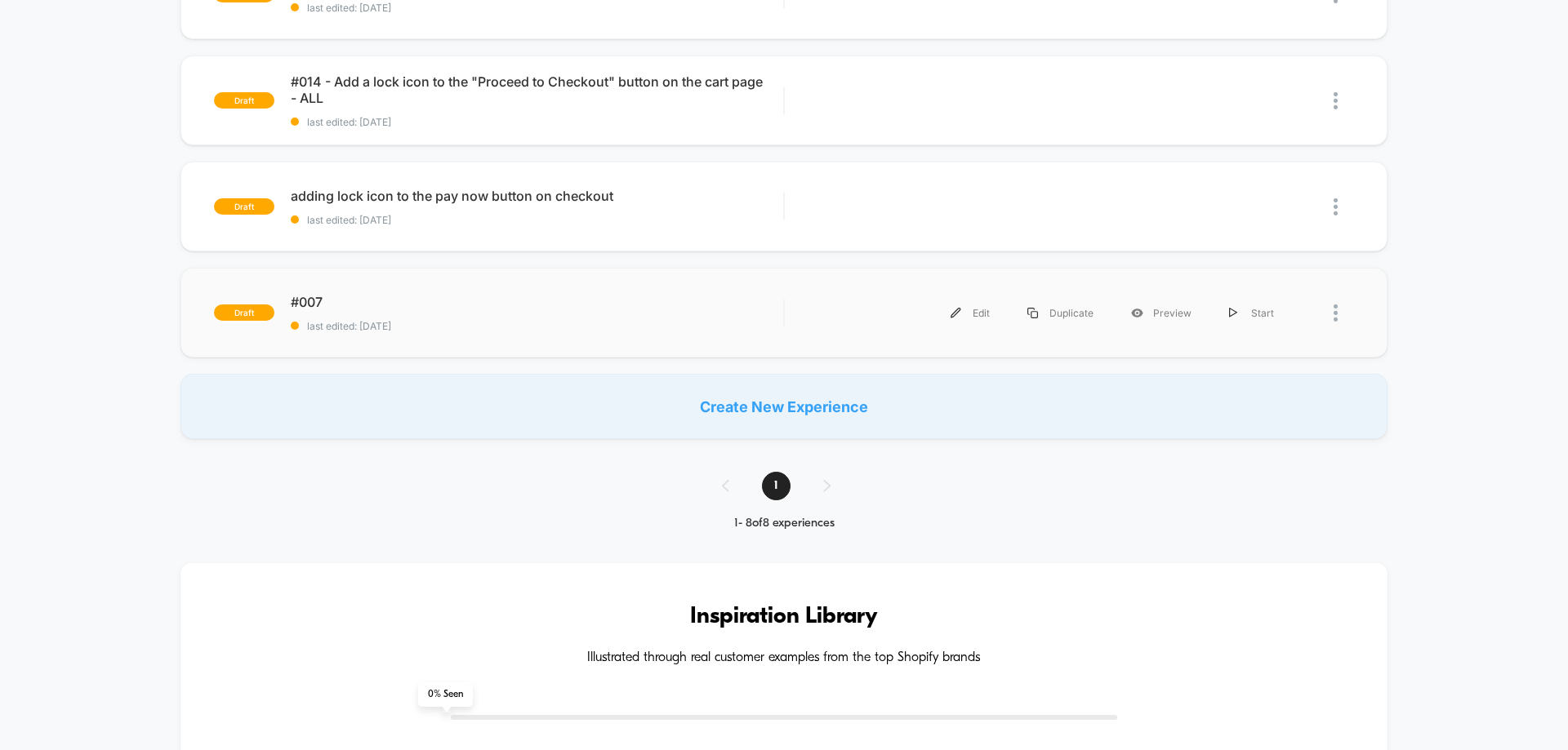
click at [1330, 315] on div at bounding box center [1323, 313] width 61 height 37
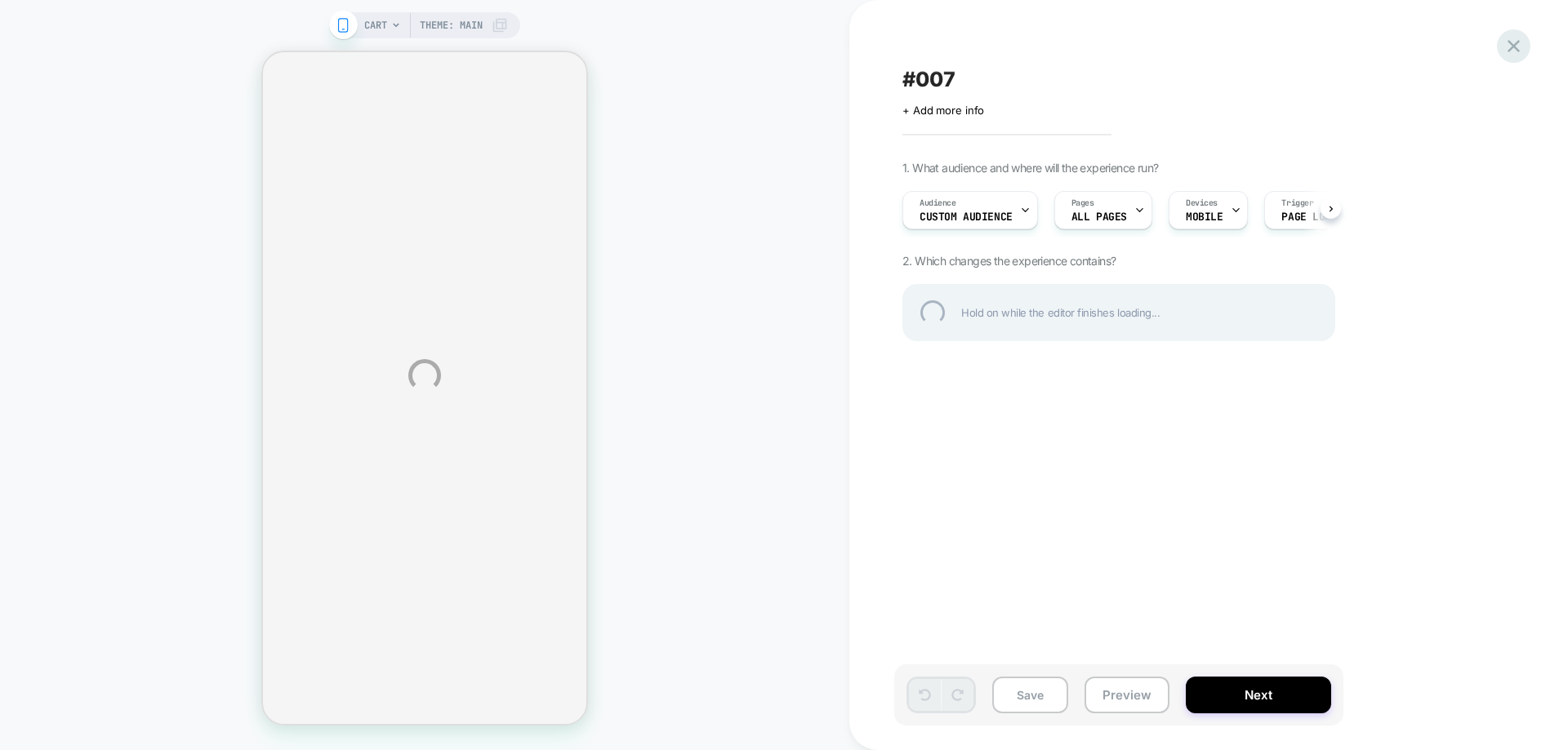
click at [1508, 42] on div at bounding box center [1514, 46] width 33 height 33
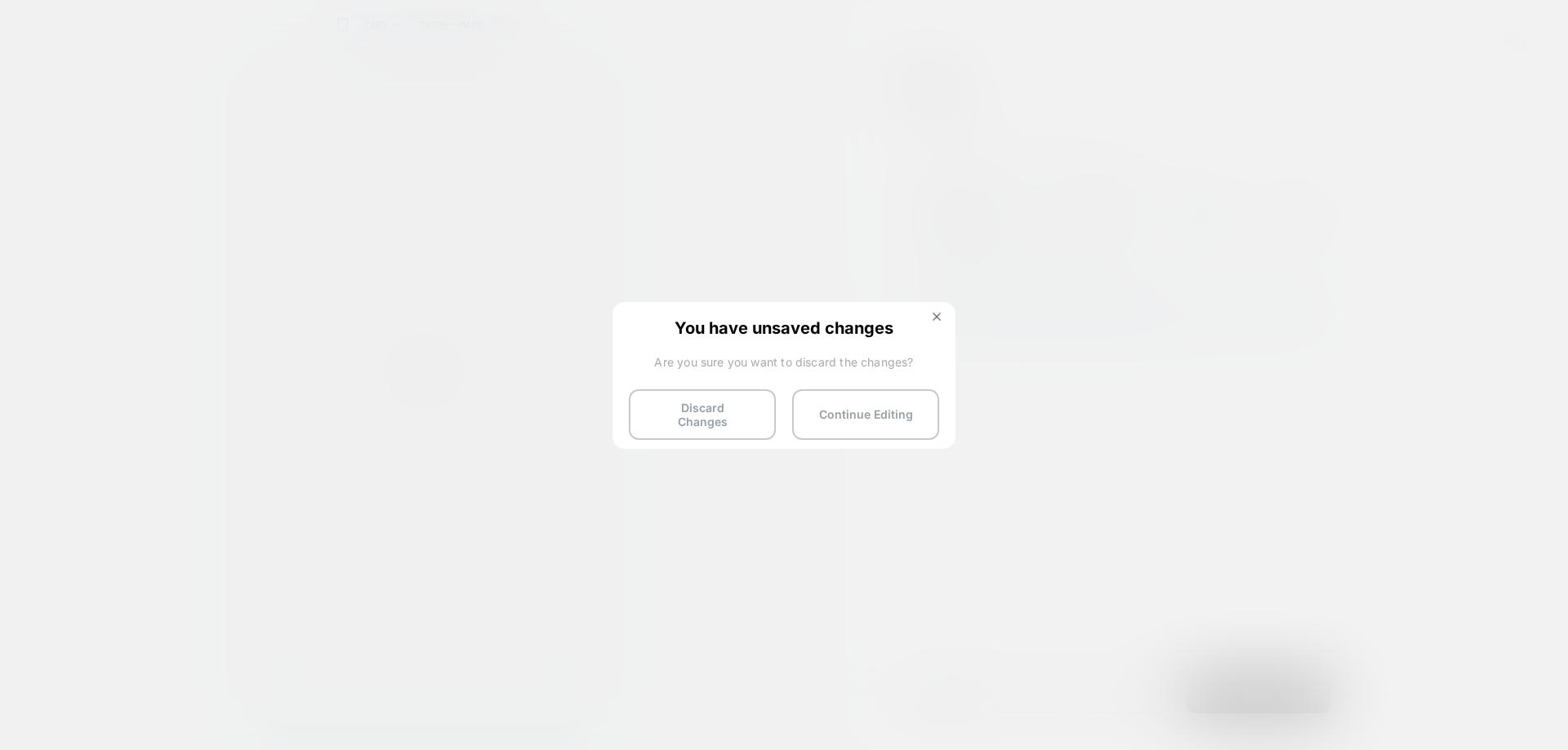
click at [703, 428] on button "Discard Changes" at bounding box center [702, 414] width 147 height 51
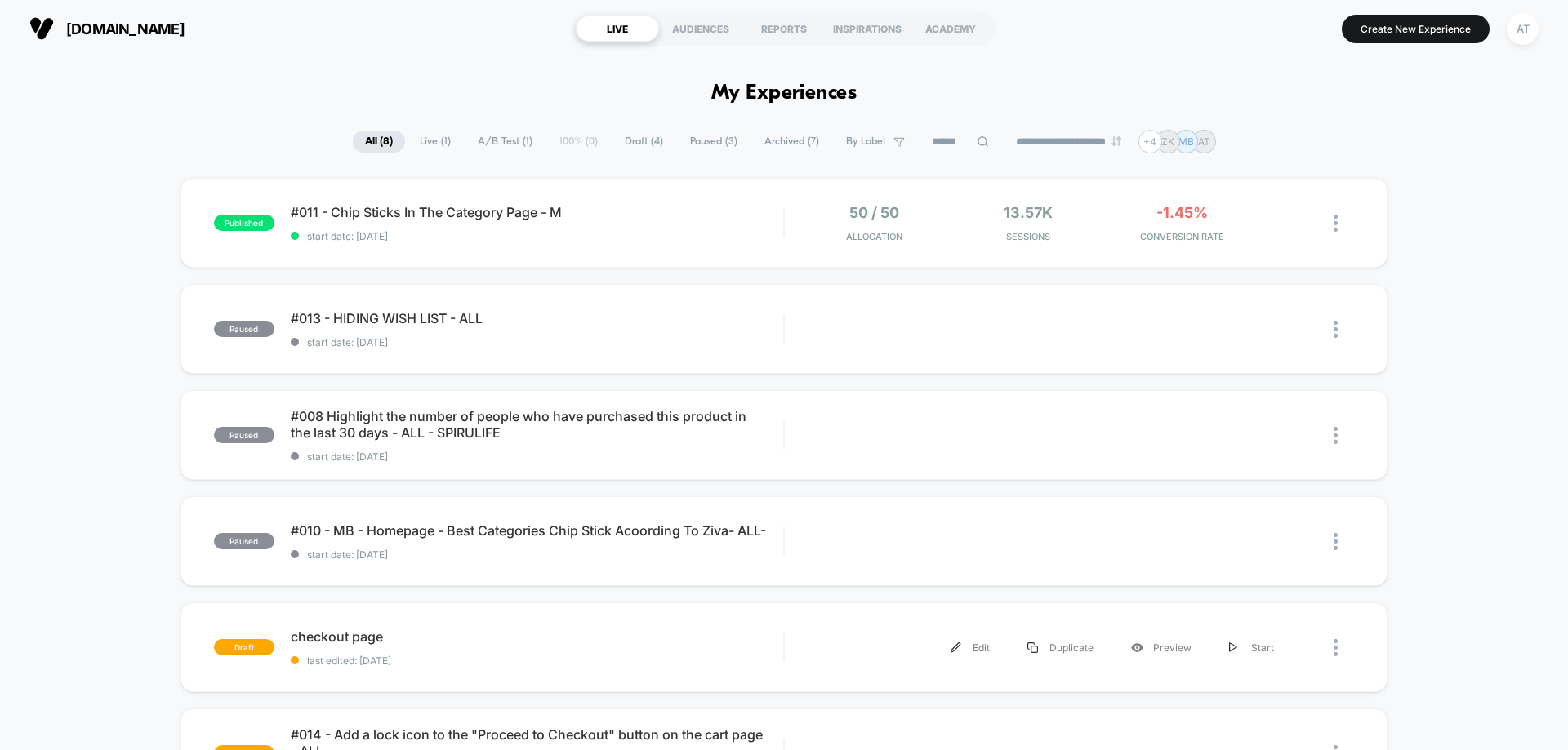
scroll to position [653, 0]
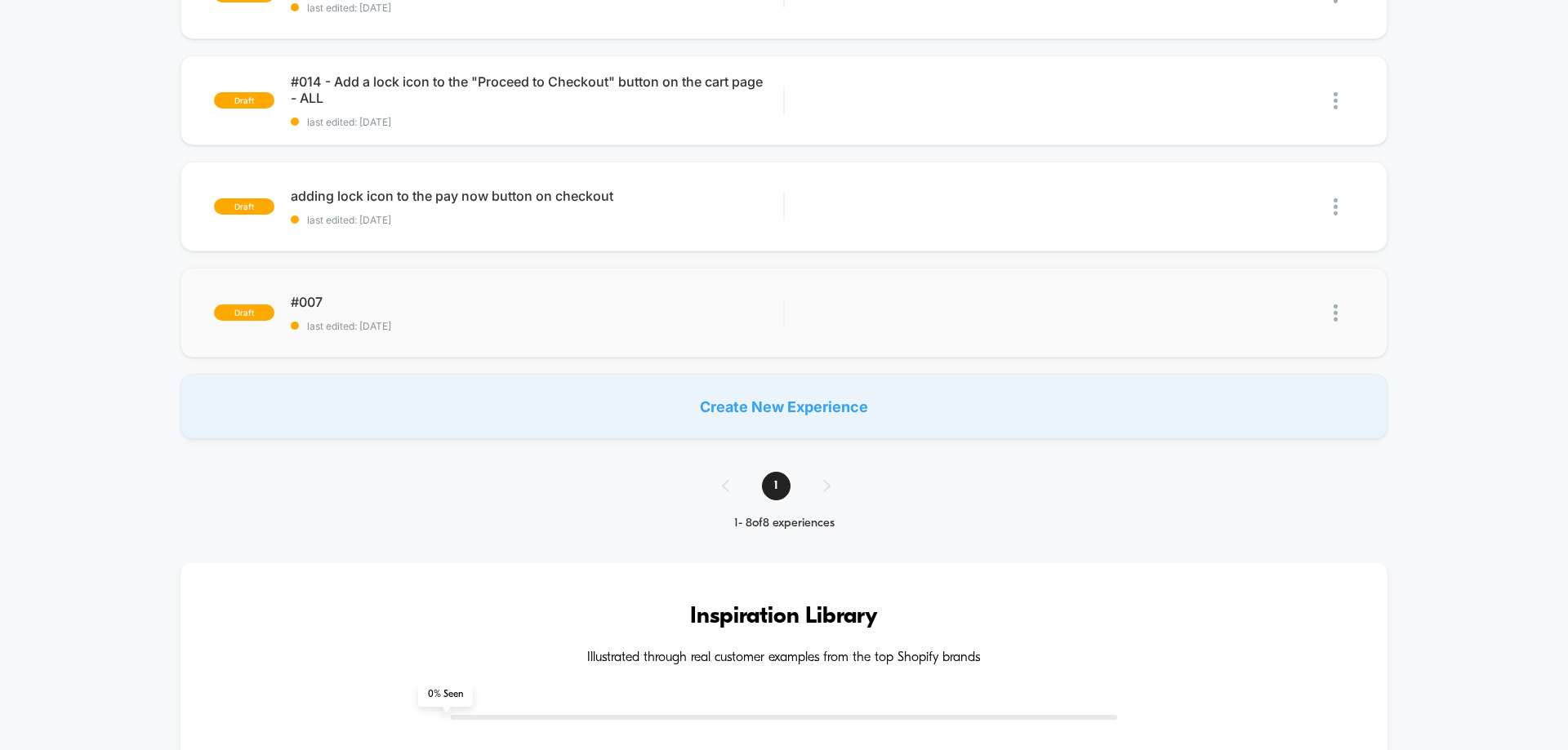
click at [1333, 308] on img at bounding box center [1335, 313] width 4 height 18
click at [1248, 386] on div "Delete" at bounding box center [1252, 388] width 147 height 37
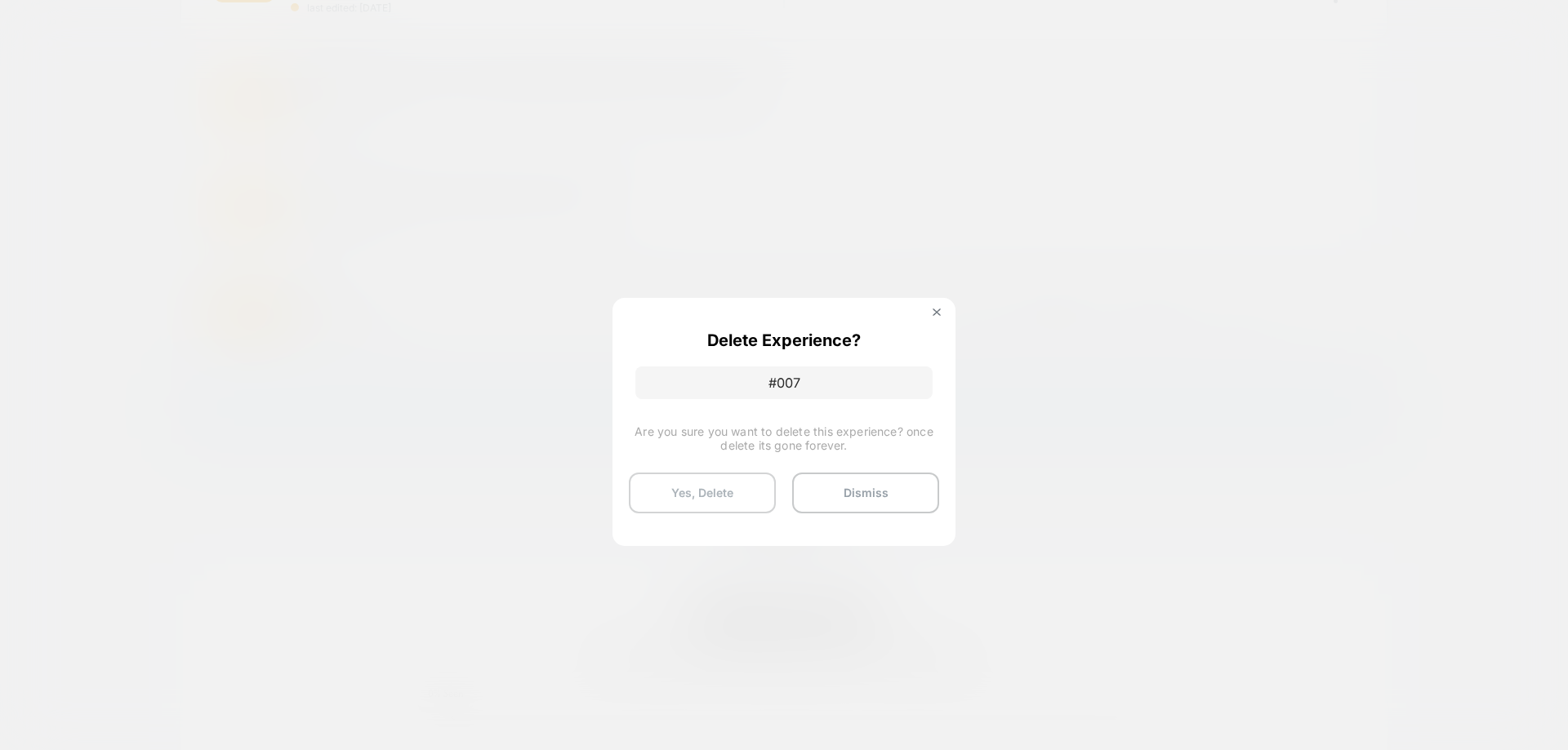
click at [712, 492] on button "Yes, Delete" at bounding box center [702, 492] width 147 height 41
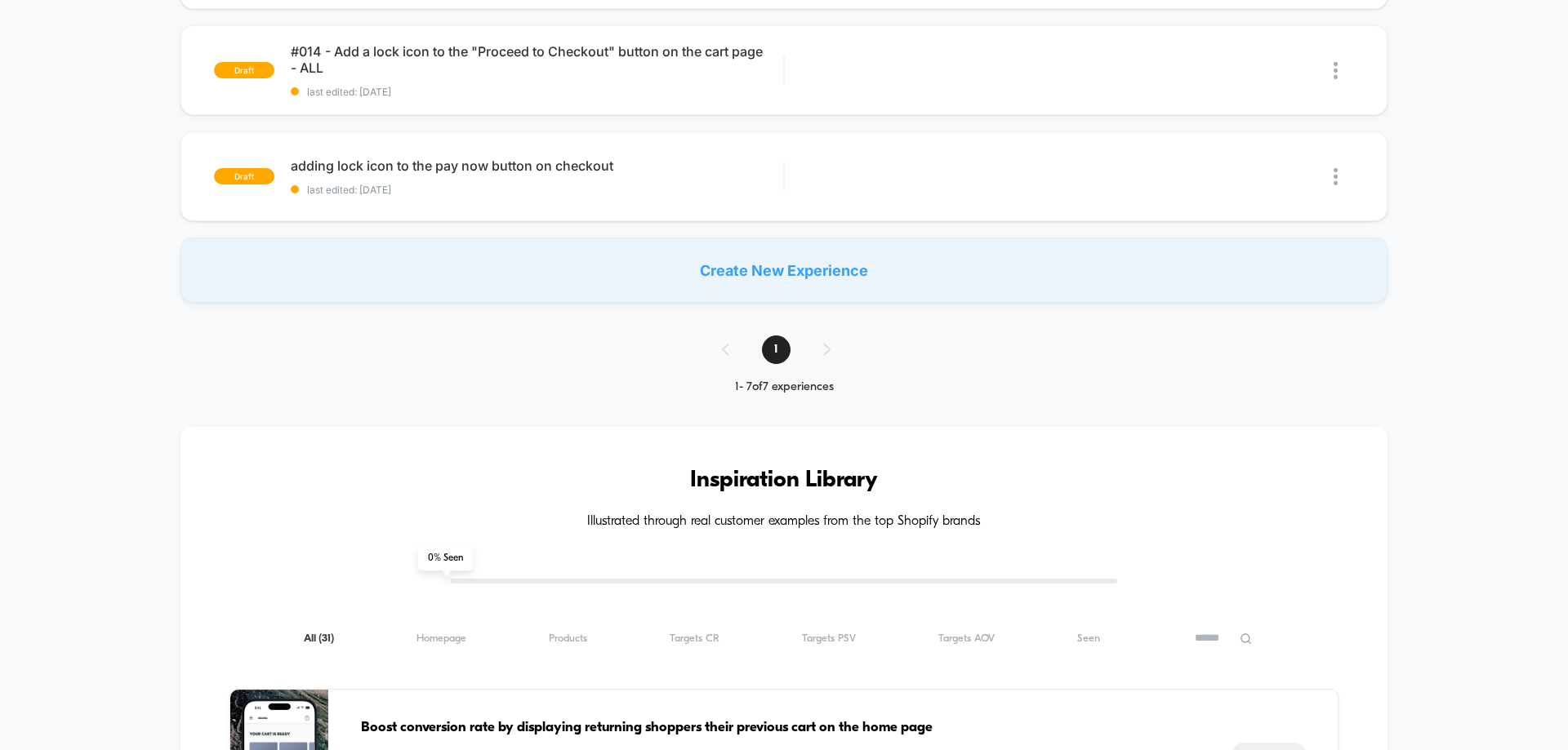
scroll to position [490, 0]
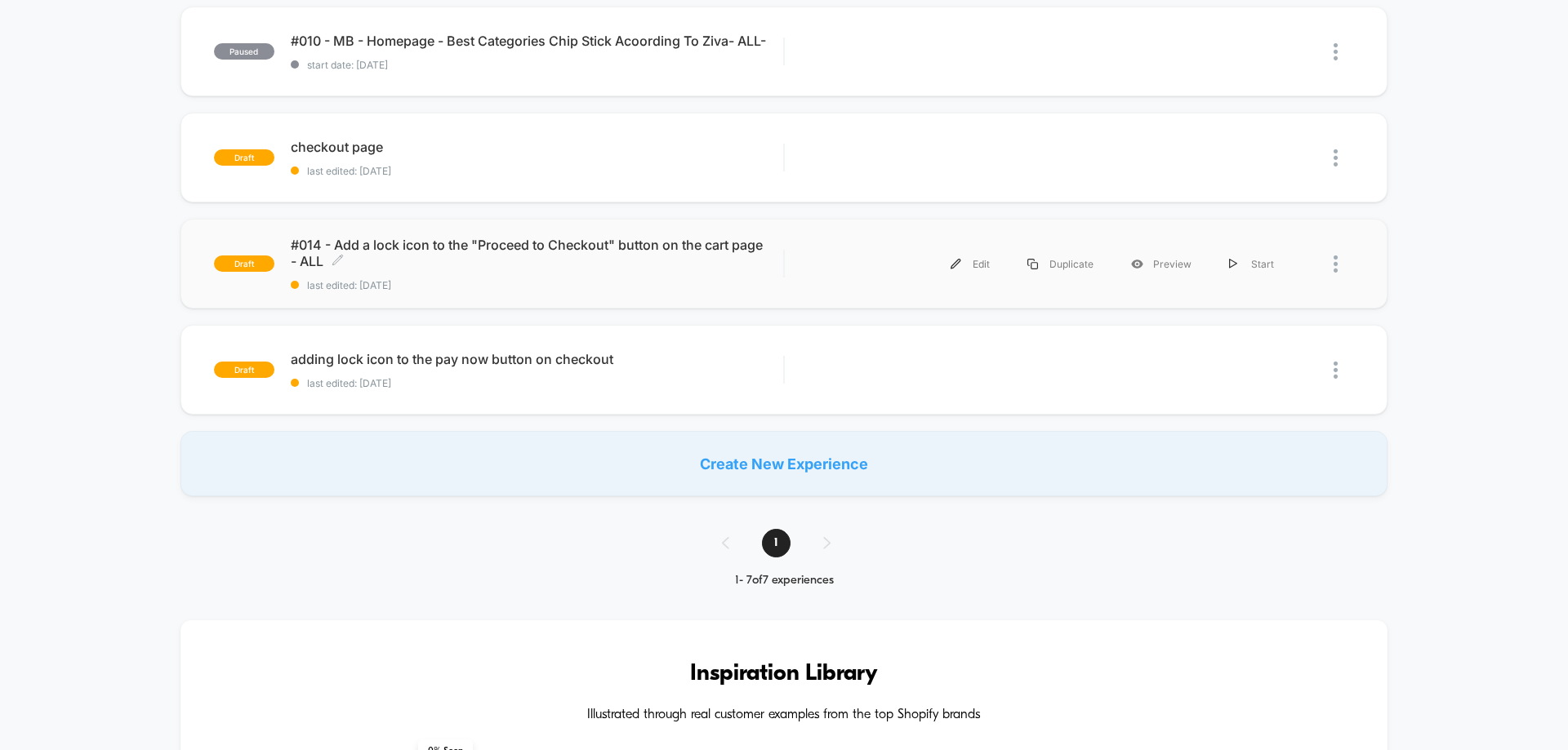
click at [546, 260] on span "#014 - Add a lock icon to the "Proceed to Checkout" button on the cart page - A…" at bounding box center [537, 252] width 493 height 32
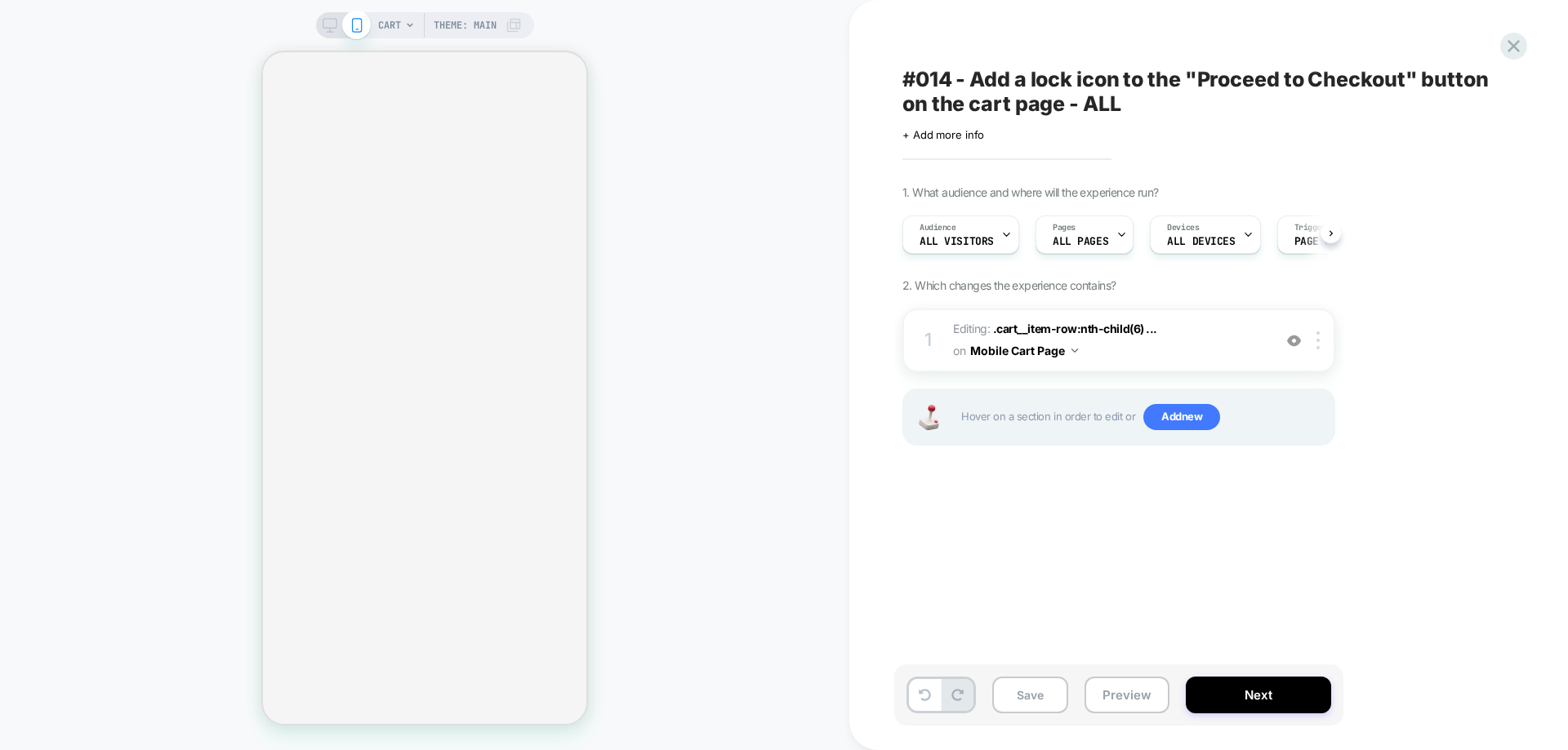
scroll to position [0, 1]
click at [387, 22] on span "CART" at bounding box center [389, 25] width 23 height 26
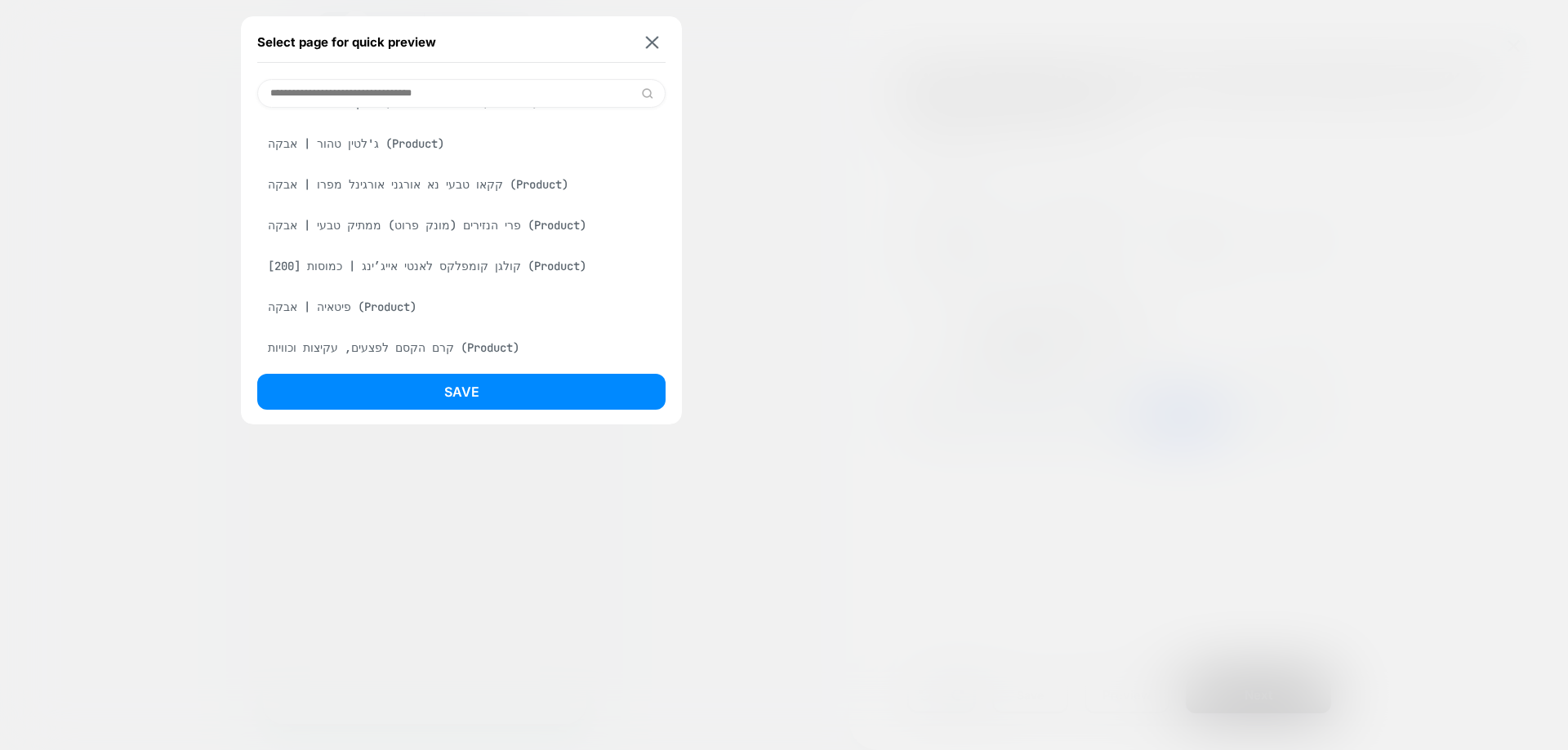
scroll to position [571, 0]
click at [375, 301] on div "פיטאיה | אבקה (Product)" at bounding box center [461, 302] width 408 height 31
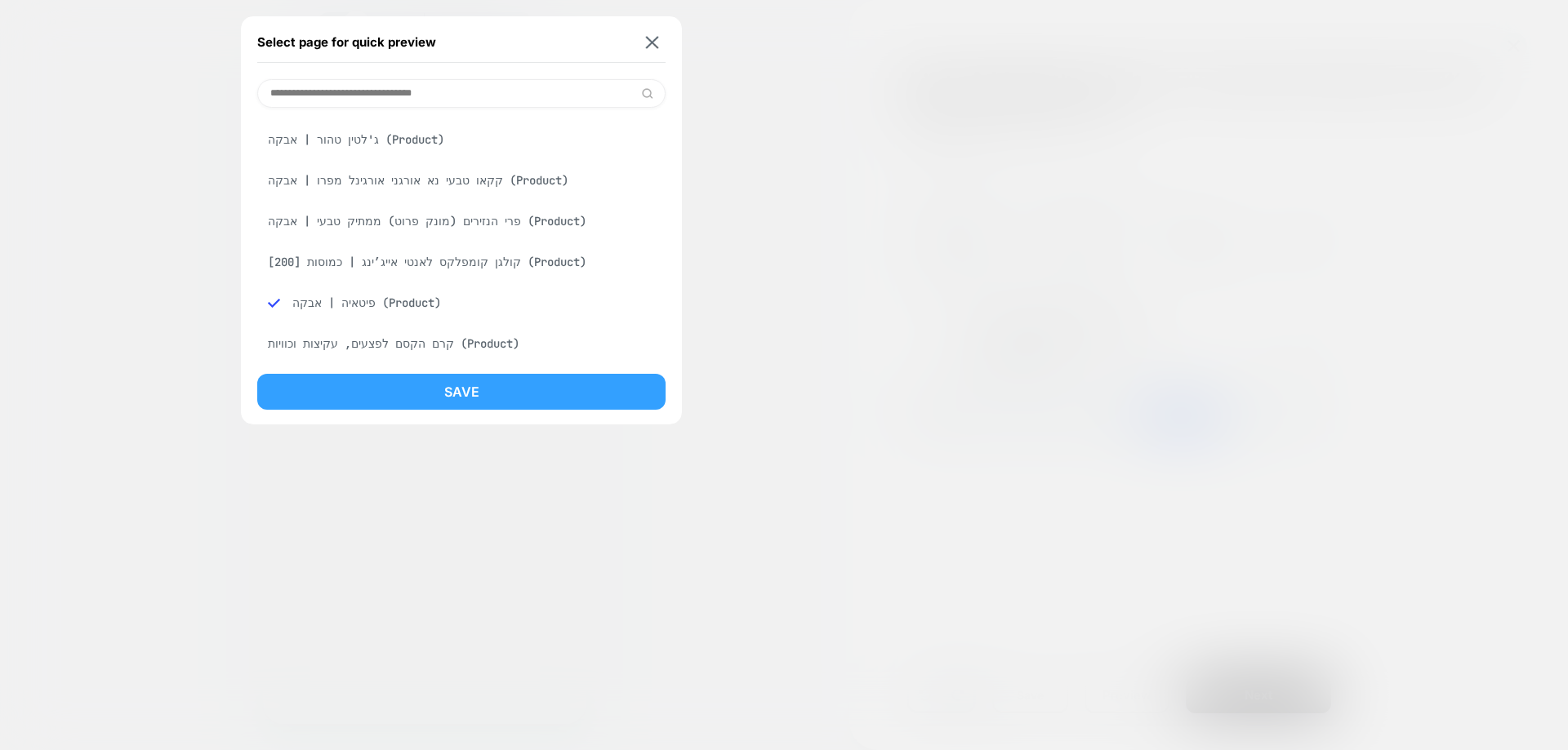
click at [553, 392] on button "Save" at bounding box center [461, 392] width 408 height 36
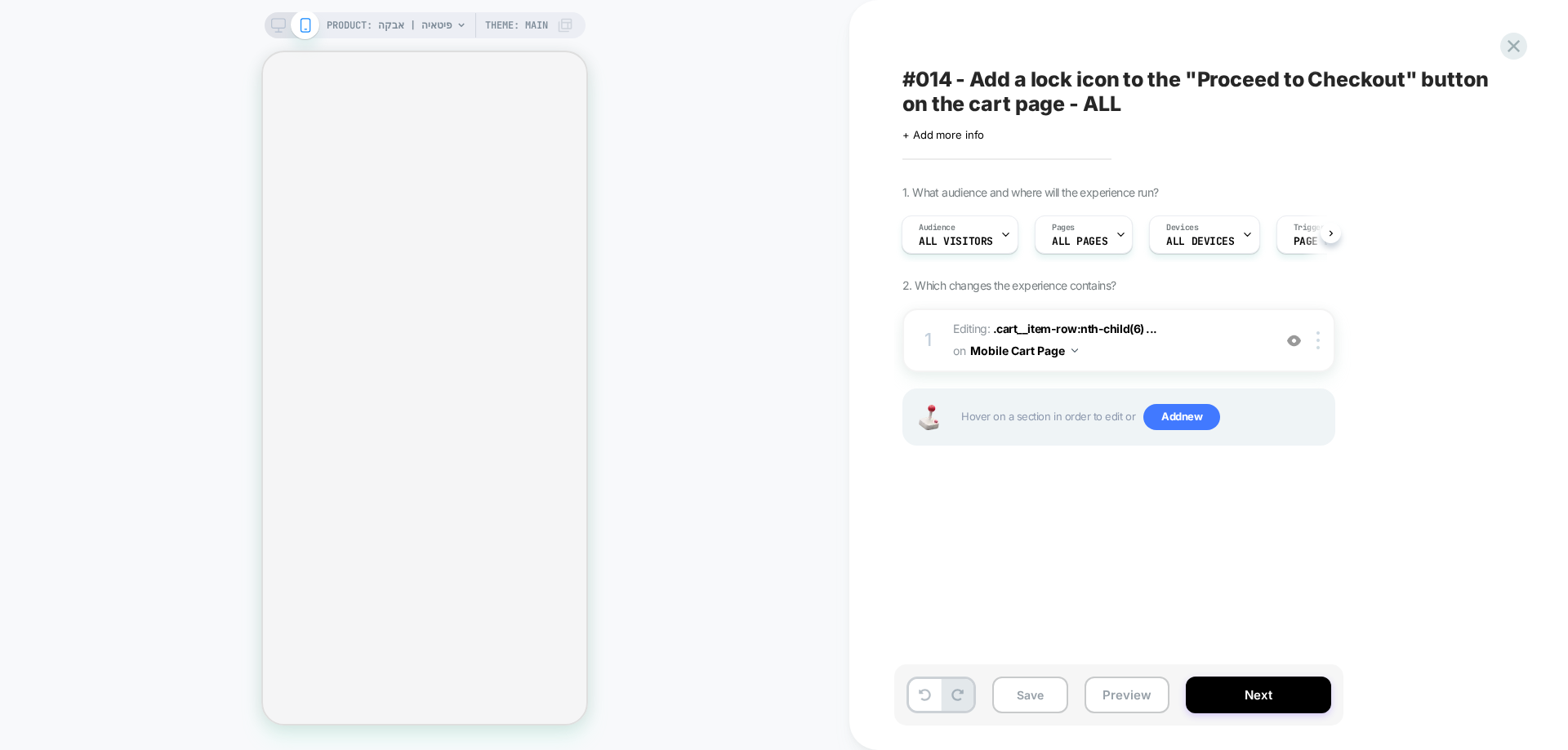
scroll to position [0, 2]
click at [1045, 332] on span ".cart__item-row:nth-child(6) ..." at bounding box center [1075, 329] width 164 height 14
click at [1282, 343] on div at bounding box center [1294, 340] width 27 height 18
click at [1301, 342] on div at bounding box center [1294, 340] width 27 height 18
click at [1125, 233] on div "Pages ALL PAGES" at bounding box center [1082, 235] width 98 height 39
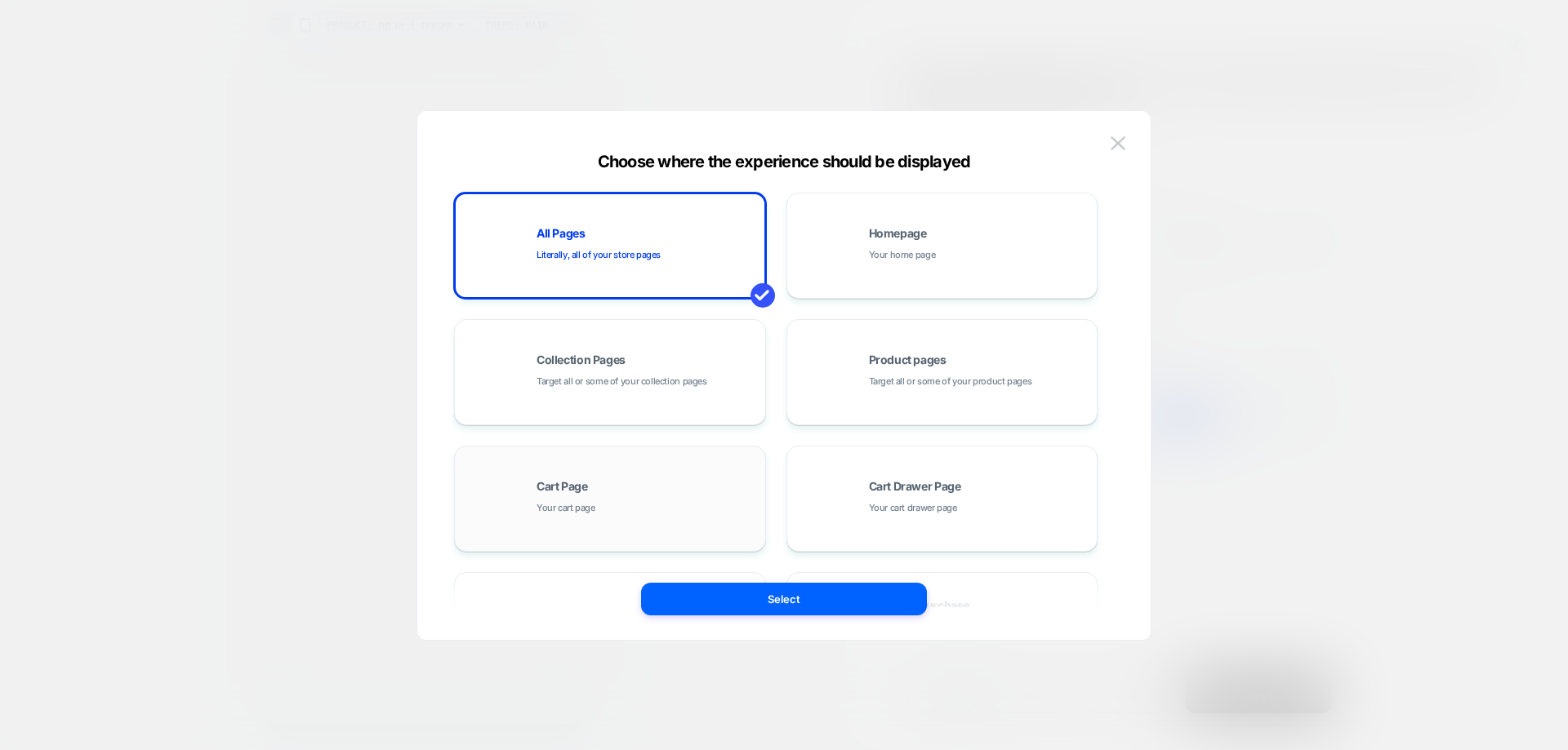
click at [658, 463] on div "Cart Page Your cart page" at bounding box center [609, 499] width 294 height 89
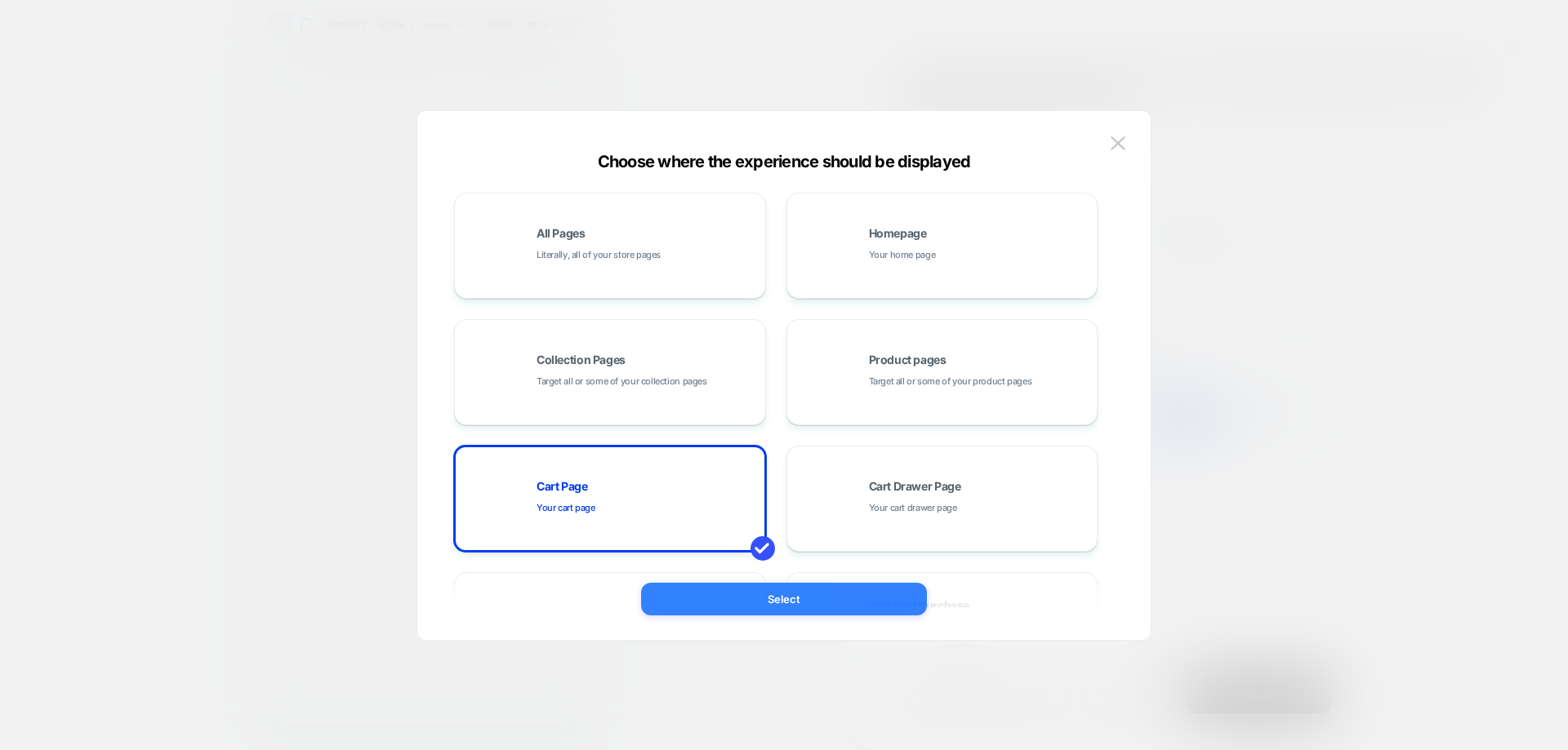
click at [734, 592] on button "Select" at bounding box center [784, 598] width 286 height 32
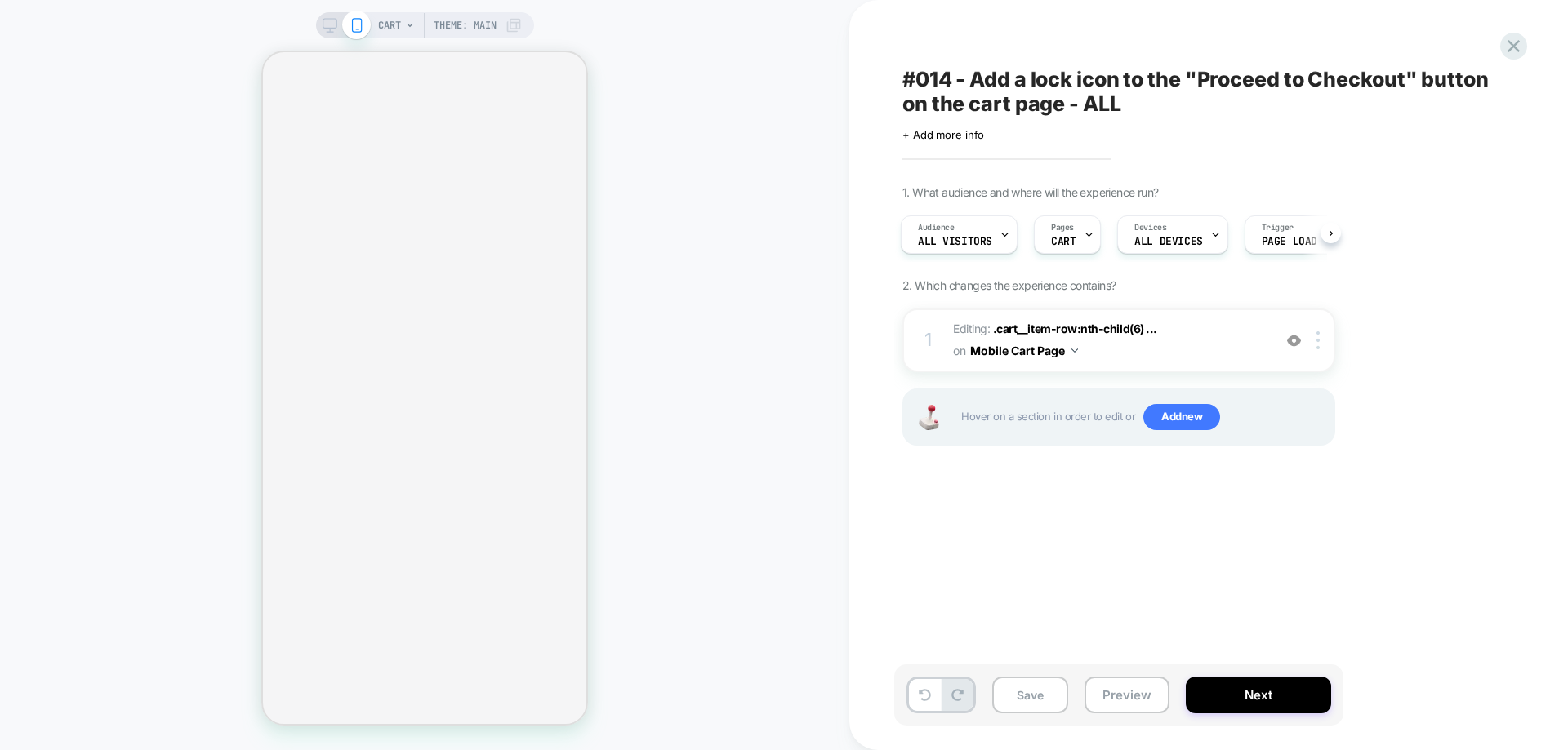
scroll to position [0, 3]
click at [1318, 355] on div "1 Editing : .cart__item-row:nth-child(6) ... .cart__item-row:nth-child(6) > .ca…" at bounding box center [1118, 340] width 433 height 64
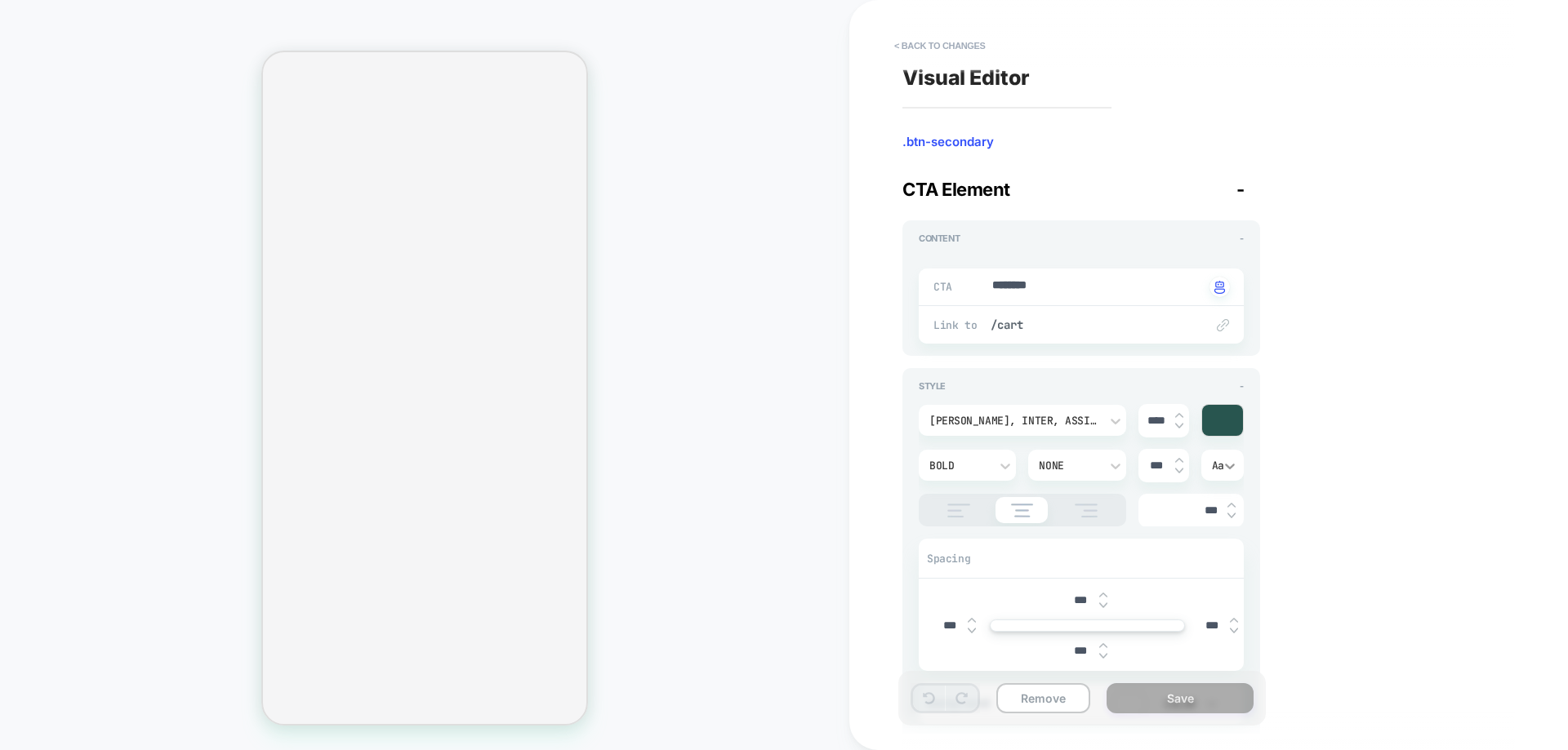
type textarea "*"
click at [958, 42] on button "< Back to changes" at bounding box center [940, 46] width 108 height 26
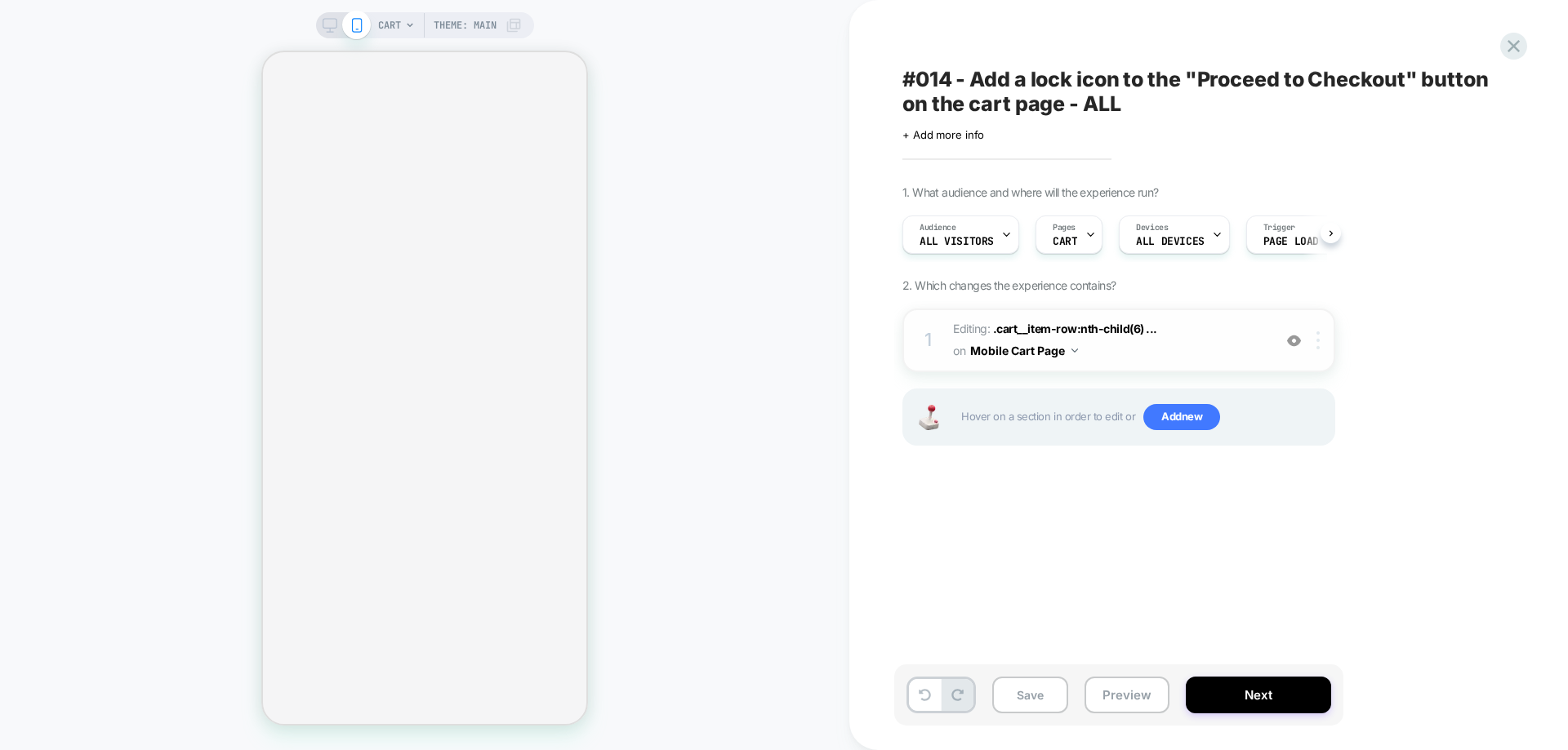
scroll to position [0, 1]
click at [1320, 343] on div at bounding box center [1320, 340] width 27 height 18
click at [1298, 475] on div "Delete" at bounding box center [1319, 471] width 145 height 44
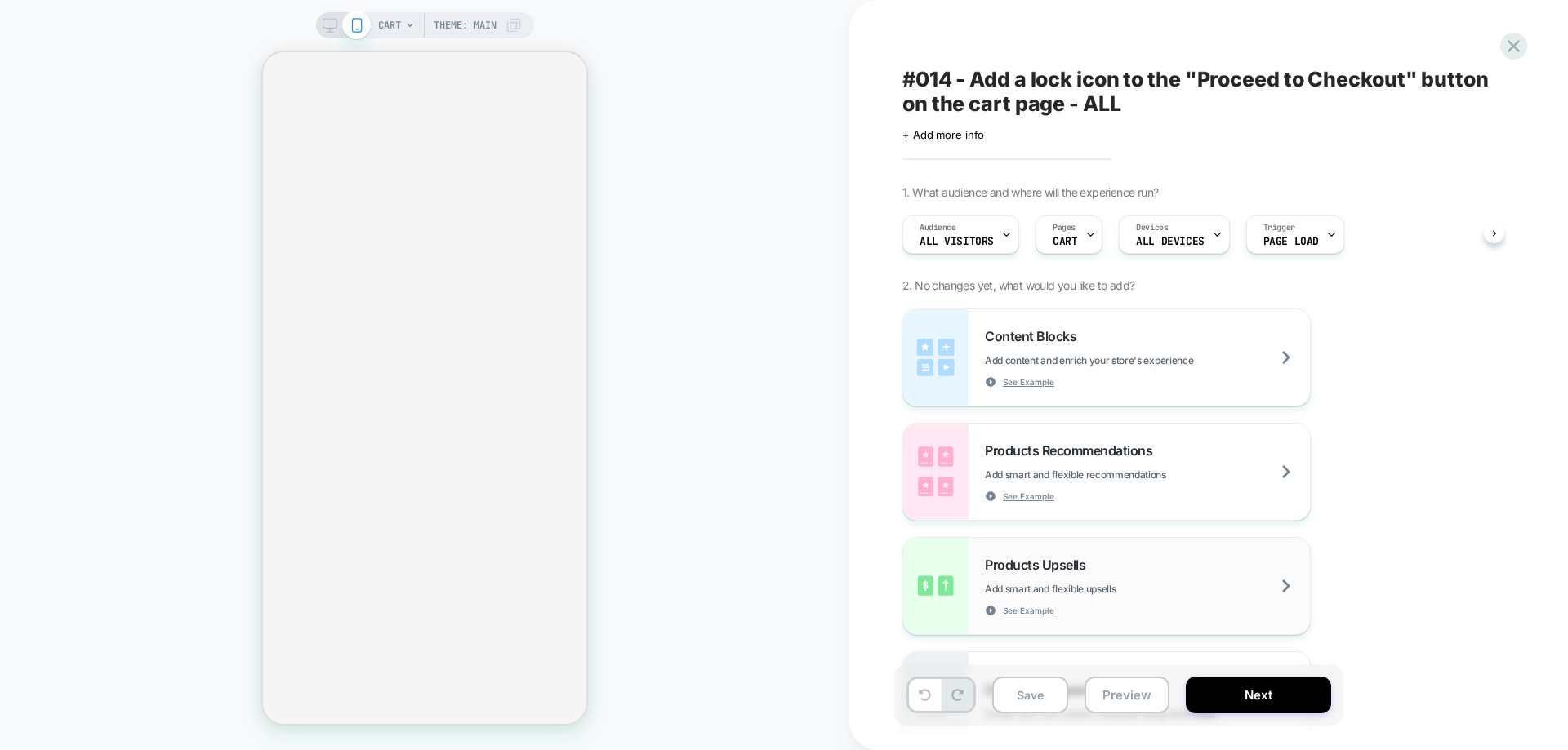
scroll to position [0, 0]
click at [400, 30] on div "CART Theme: MAIN" at bounding box center [450, 25] width 144 height 26
click at [1071, 236] on span "CART" at bounding box center [1065, 241] width 25 height 11
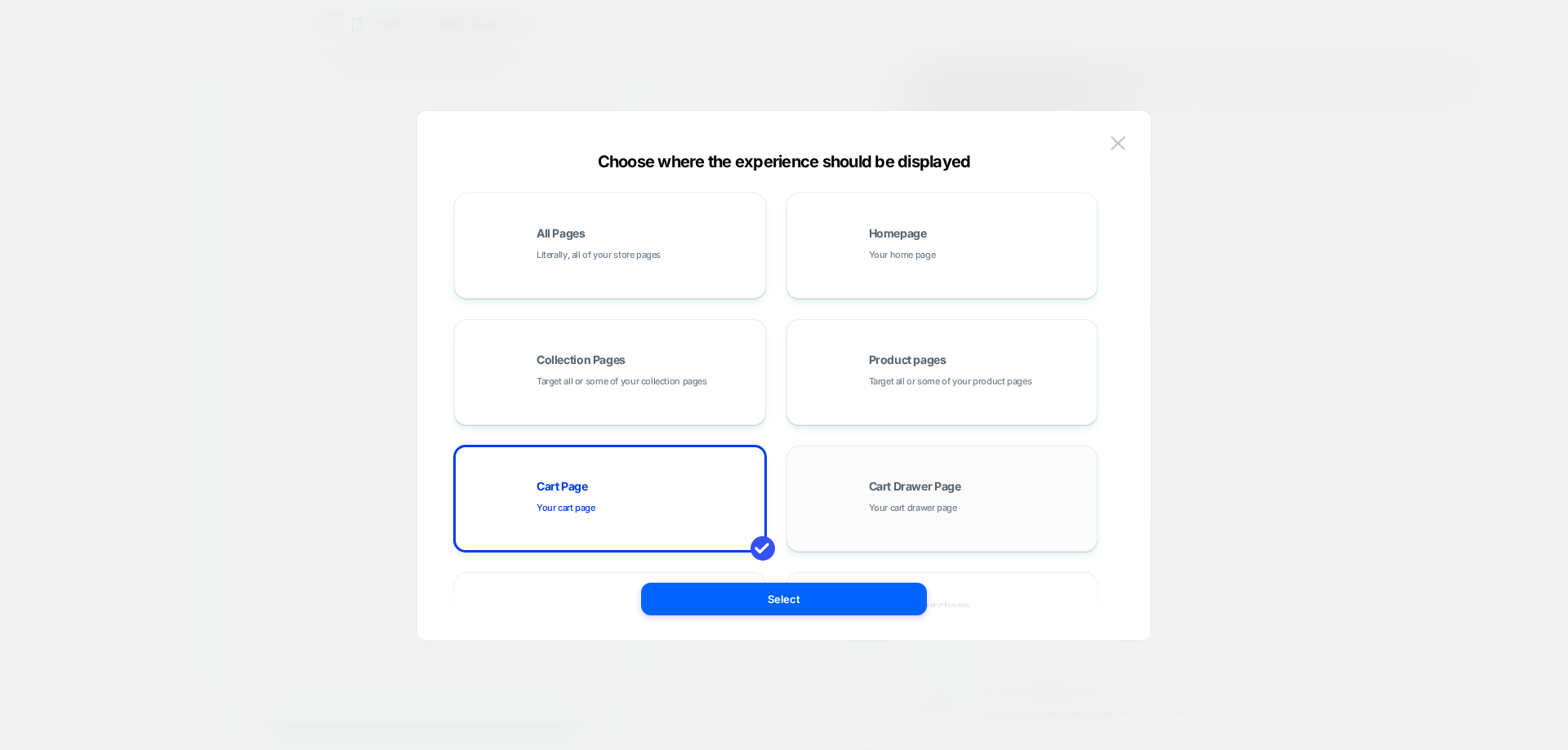
drag, startPoint x: 948, startPoint y: 499, endPoint x: 940, endPoint y: 513, distance: 16.1
click at [947, 499] on div "Cart Drawer Page Your cart drawer page" at bounding box center [979, 499] width 221 height 35
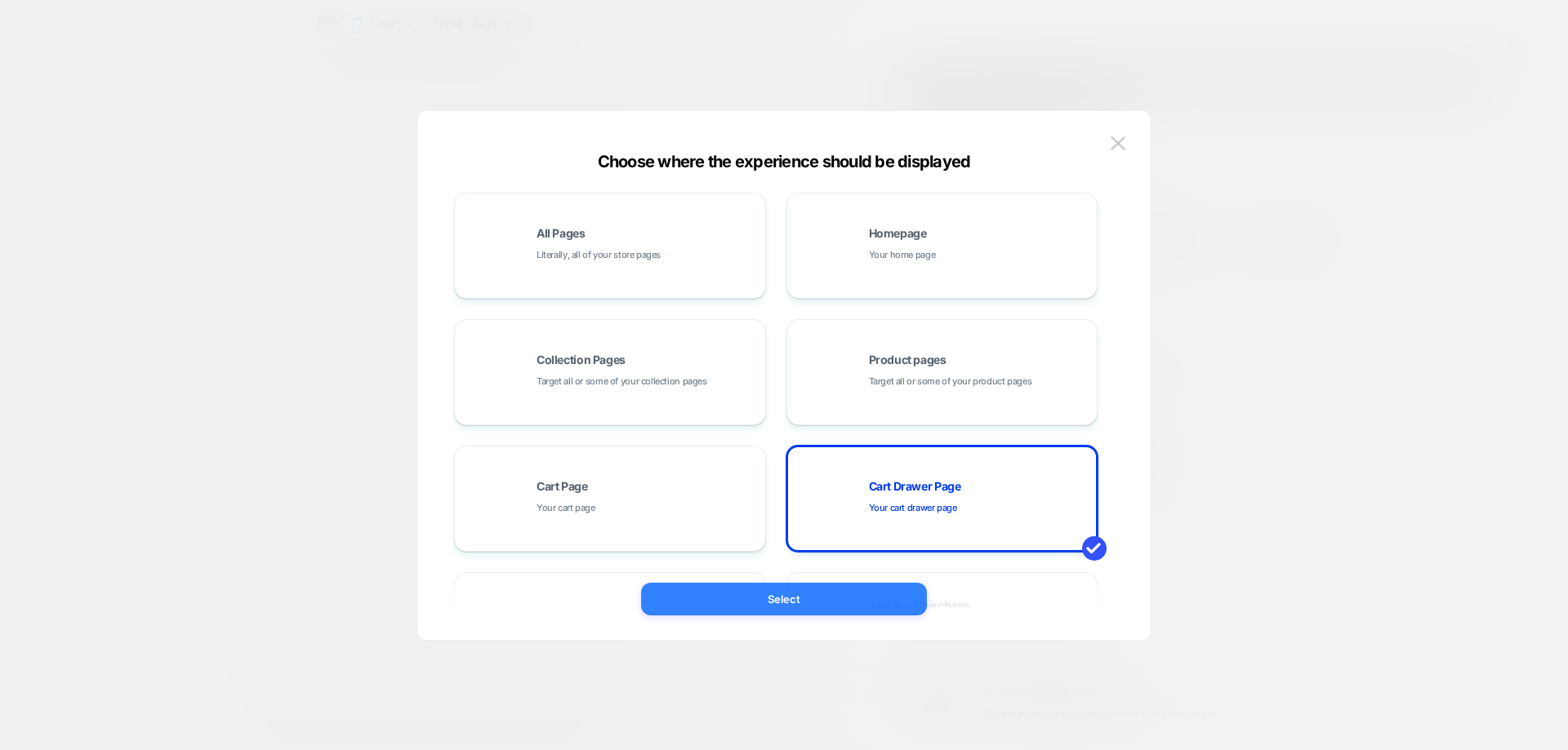
click at [865, 613] on button "Select" at bounding box center [784, 598] width 286 height 32
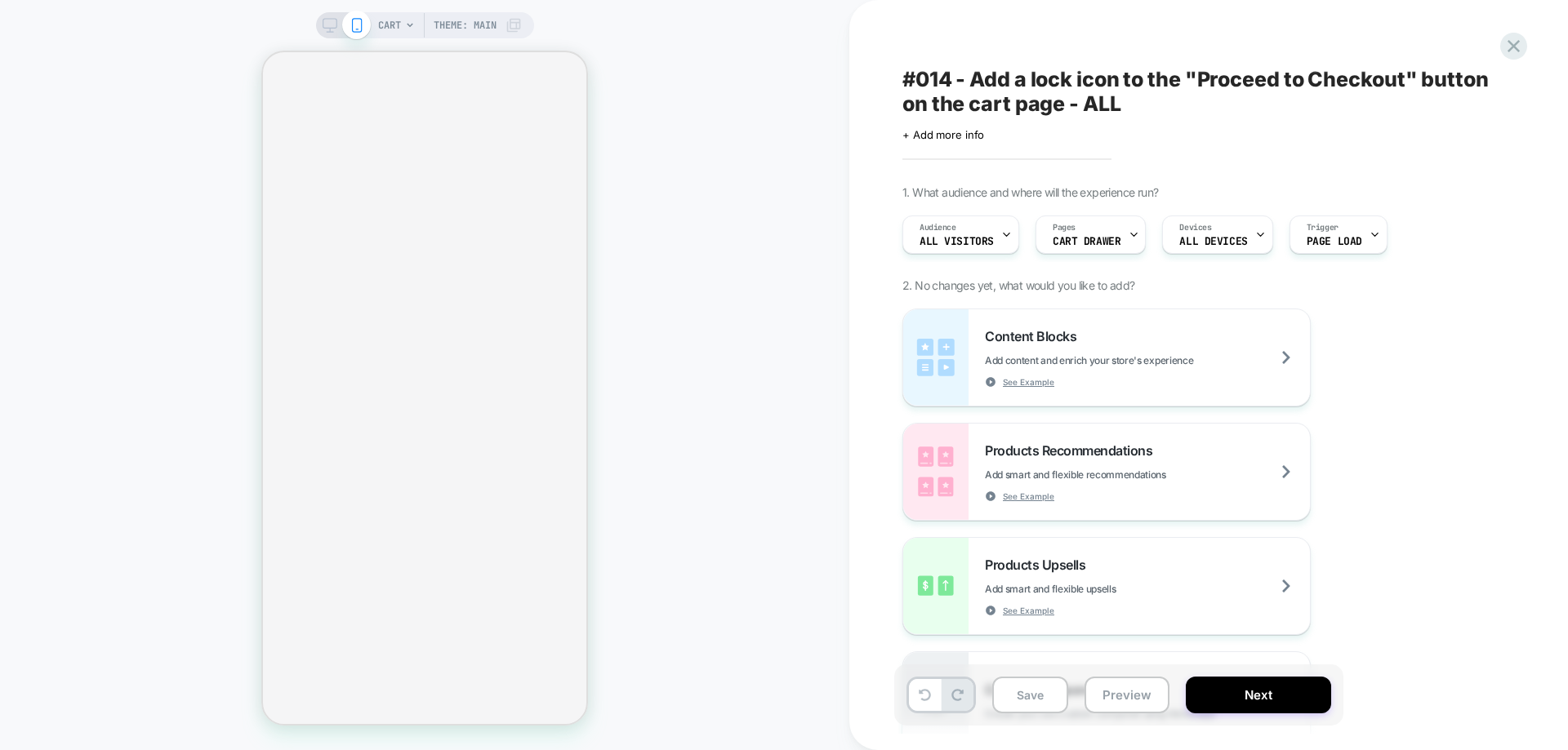
click at [391, 19] on span "CART" at bounding box center [389, 25] width 23 height 26
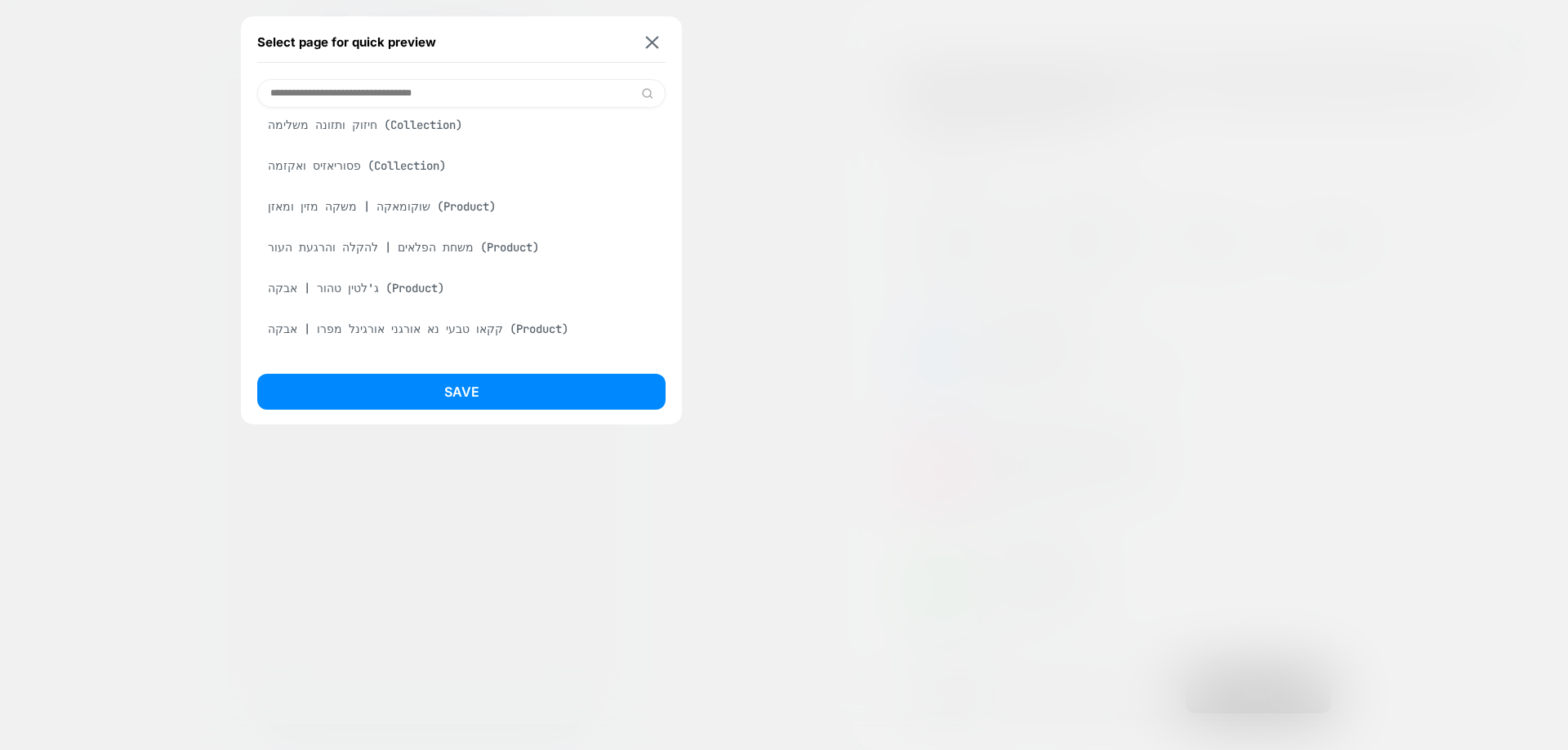
scroll to position [571, 0]
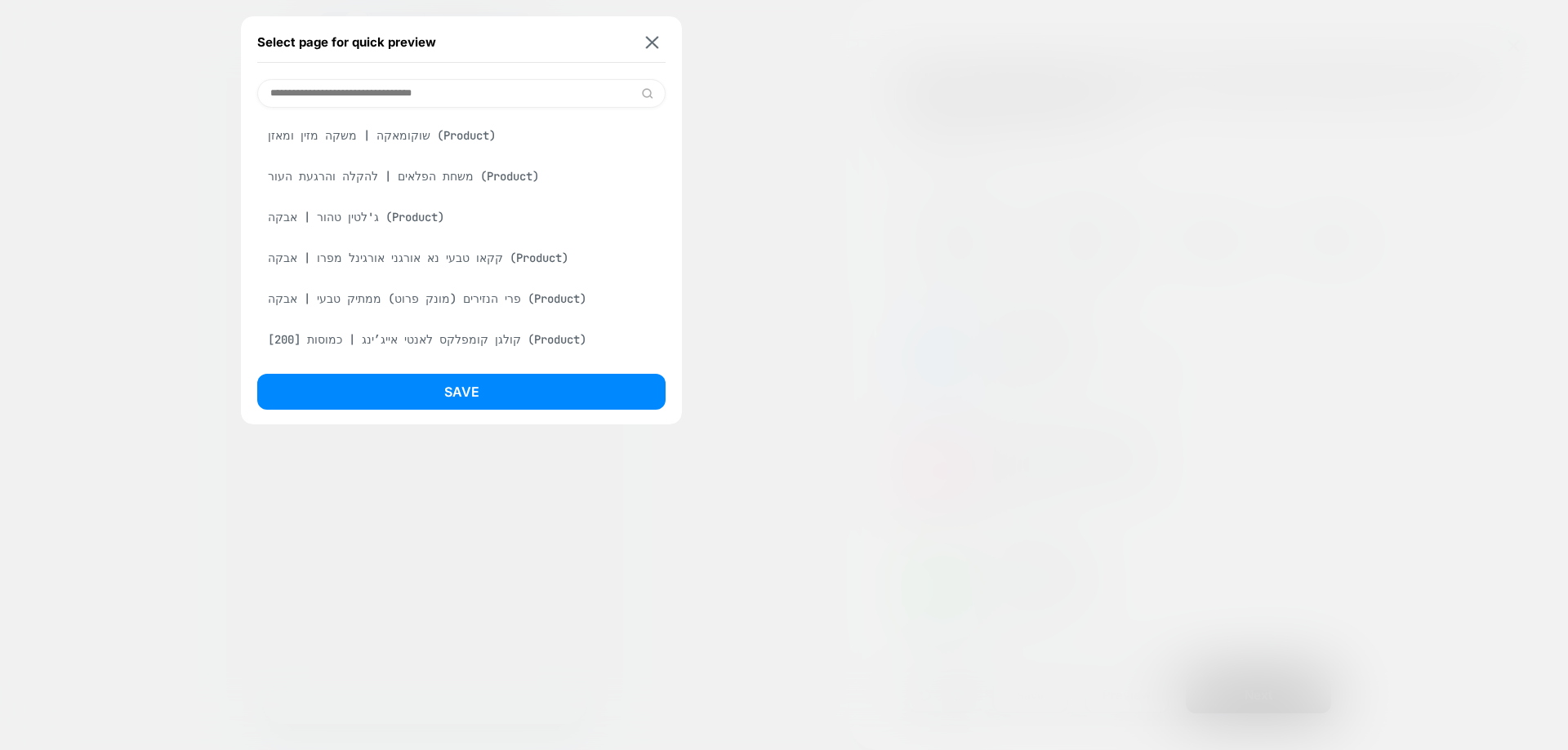
click at [436, 272] on div "קקאו טבעי נא אורגני אורגינל מפרו | אבקה (Product)" at bounding box center [461, 258] width 408 height 31
click at [460, 410] on div "Save" at bounding box center [461, 396] width 408 height 45
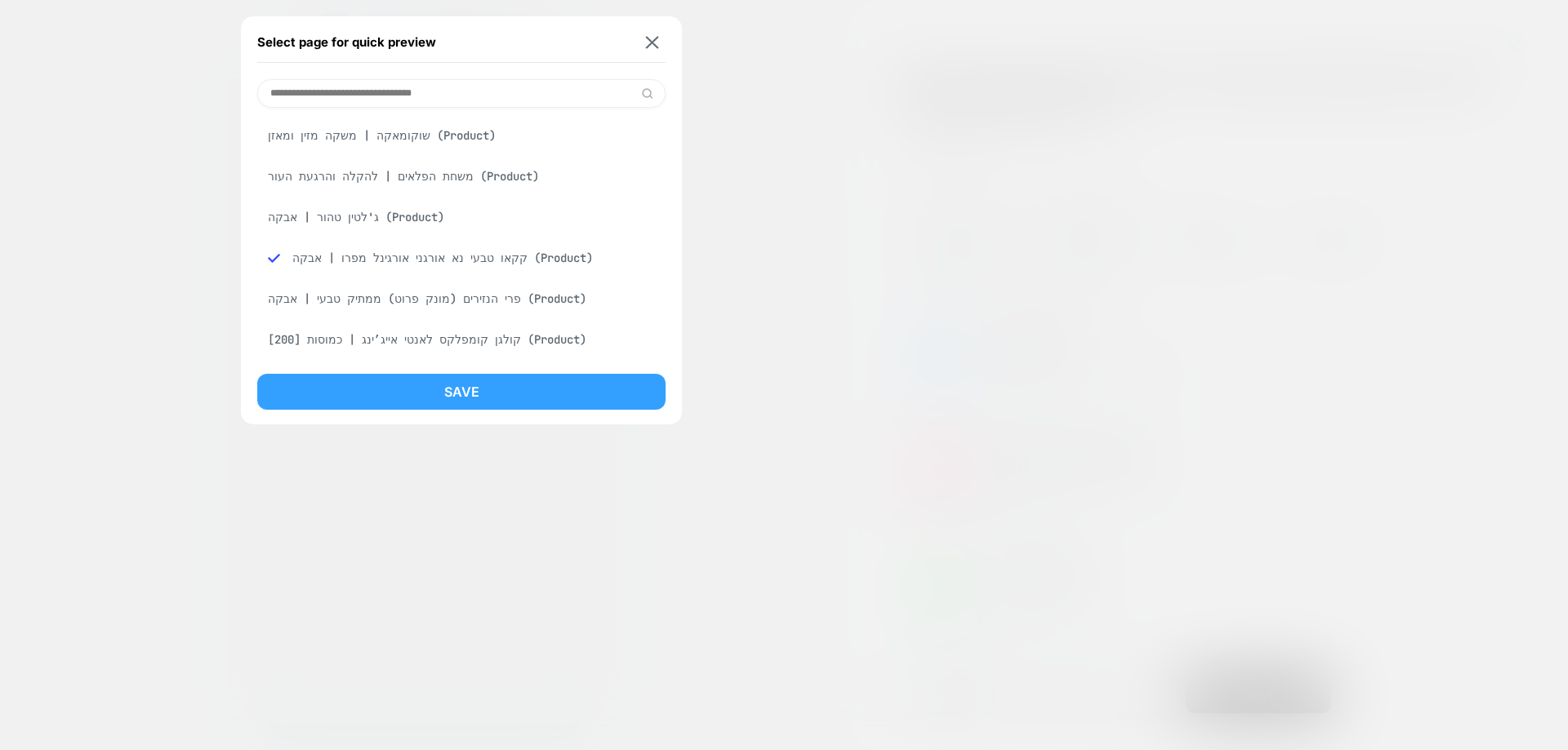
click at [456, 402] on button "Save" at bounding box center [461, 392] width 408 height 36
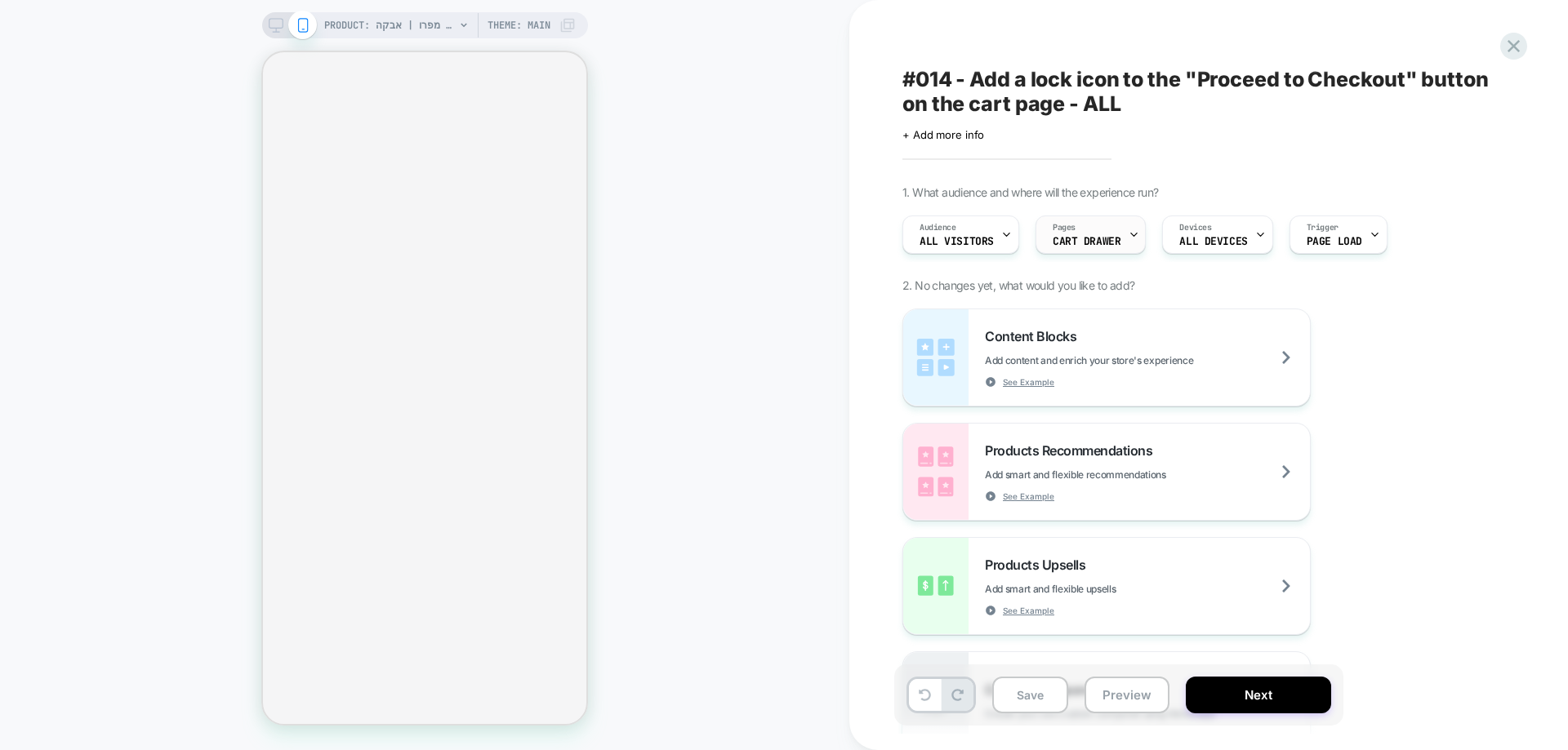
click at [1114, 240] on span "CART DRAWER" at bounding box center [1086, 241] width 67 height 11
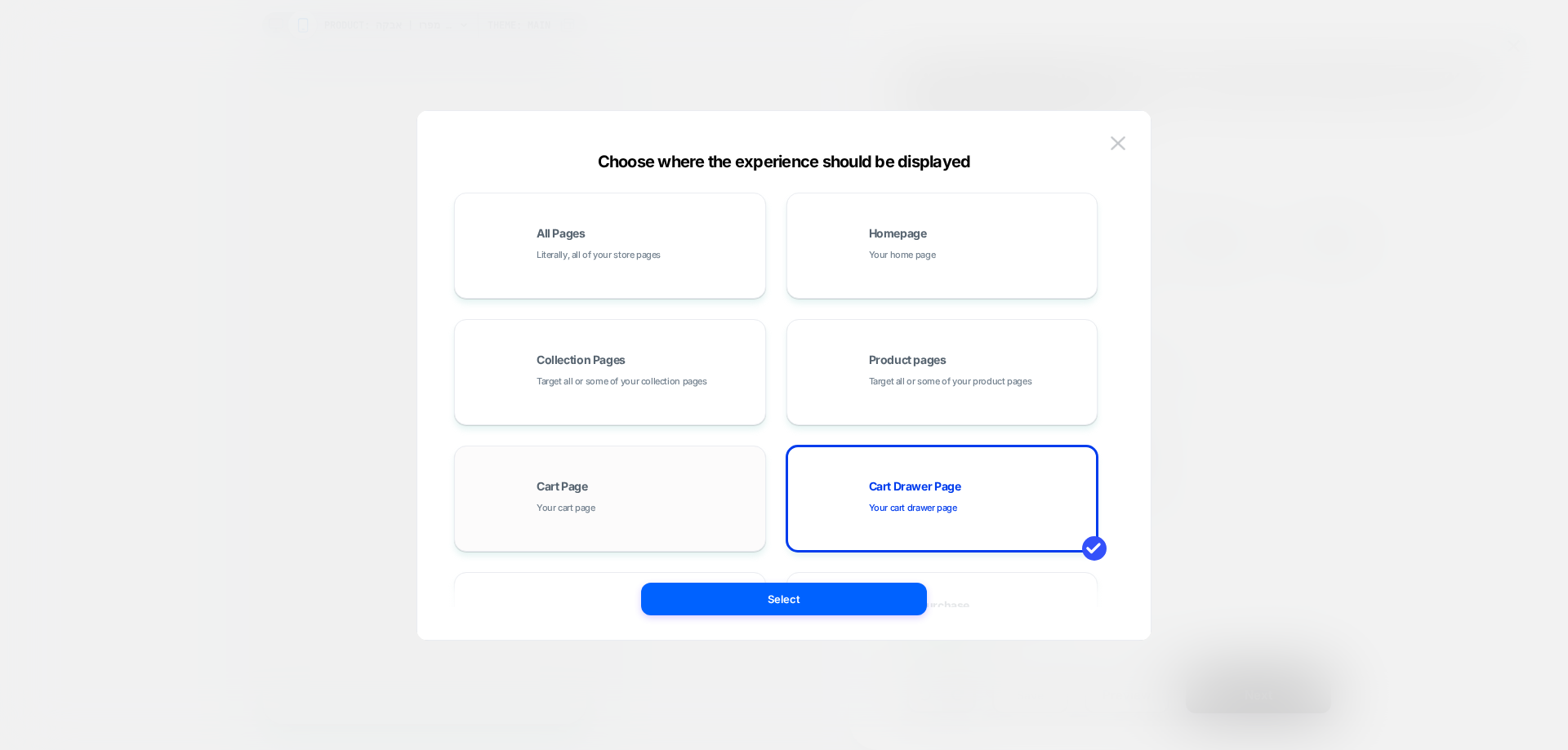
click at [663, 487] on div "Cart Page Your cart page" at bounding box center [647, 499] width 221 height 35
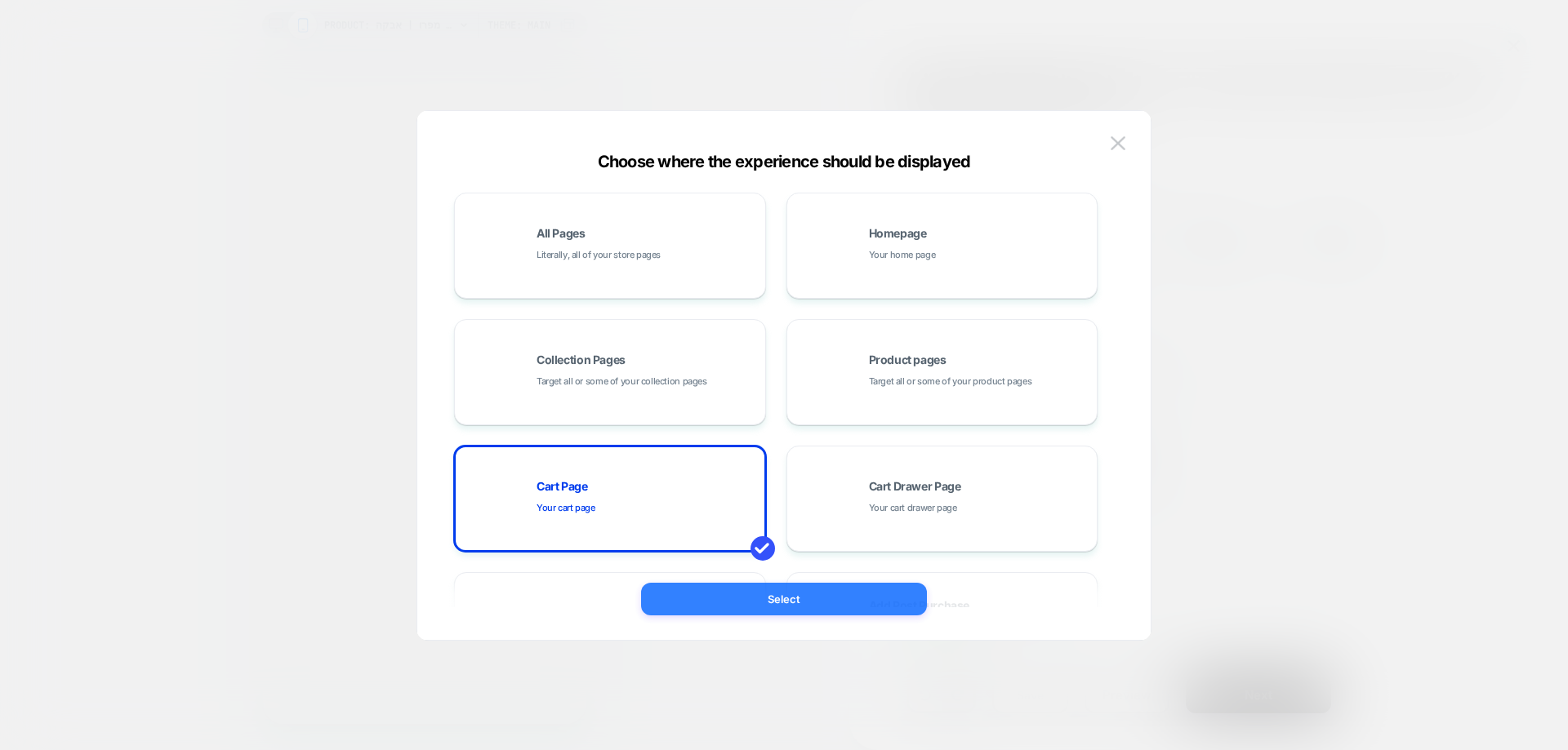
click at [741, 603] on button "Select" at bounding box center [784, 598] width 286 height 32
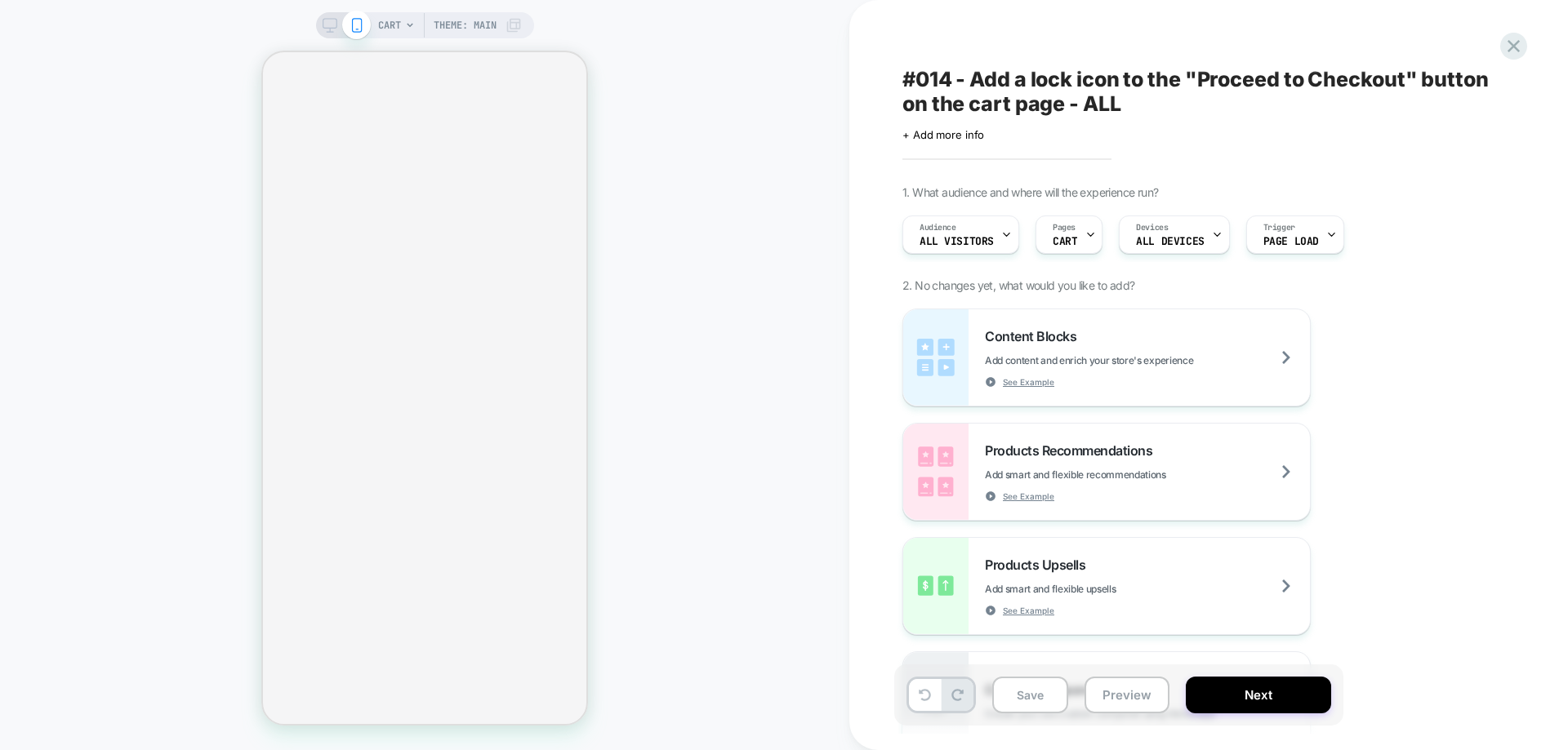
click at [82, 704] on div "CART Theme: MAIN" at bounding box center [424, 375] width 849 height 718
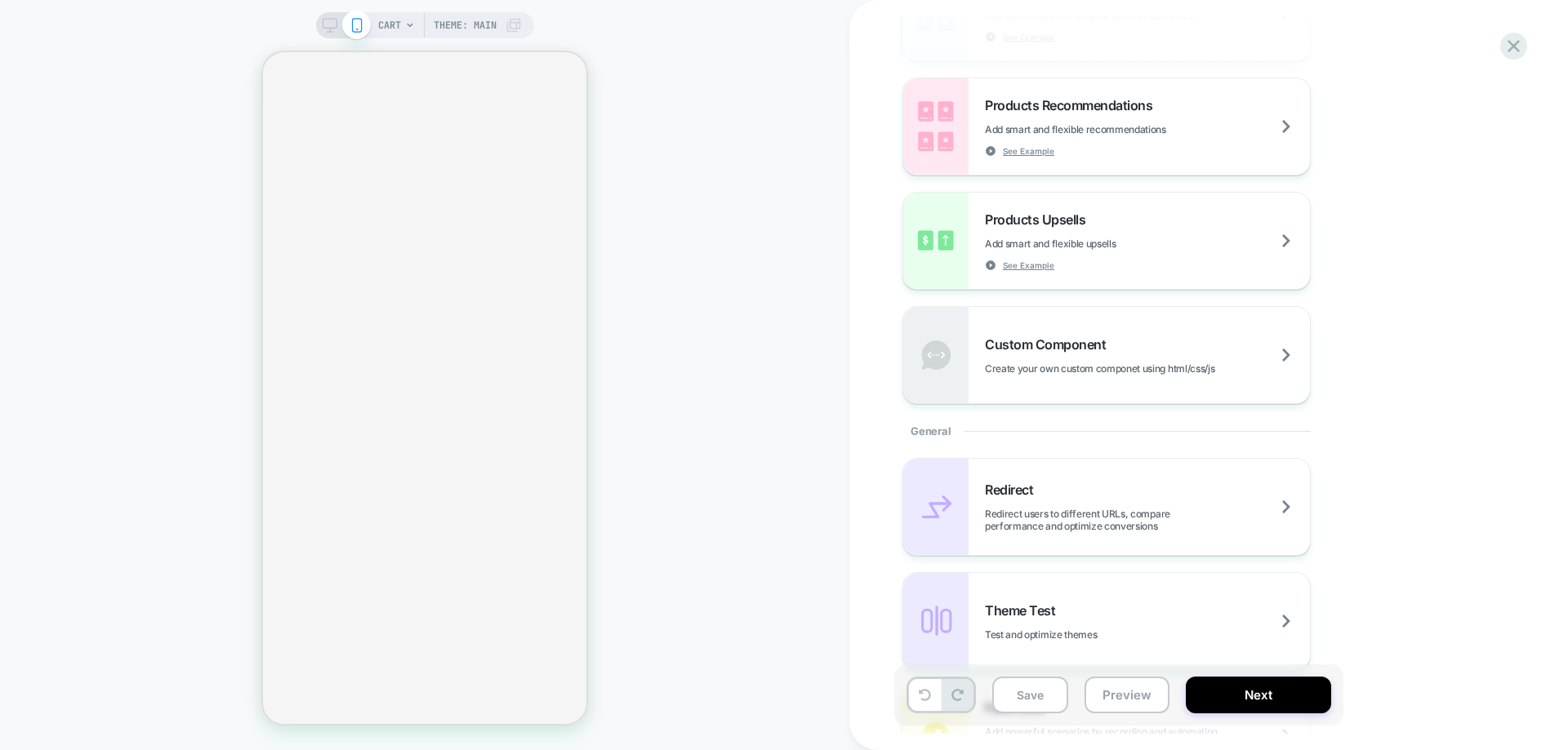
scroll to position [0, 0]
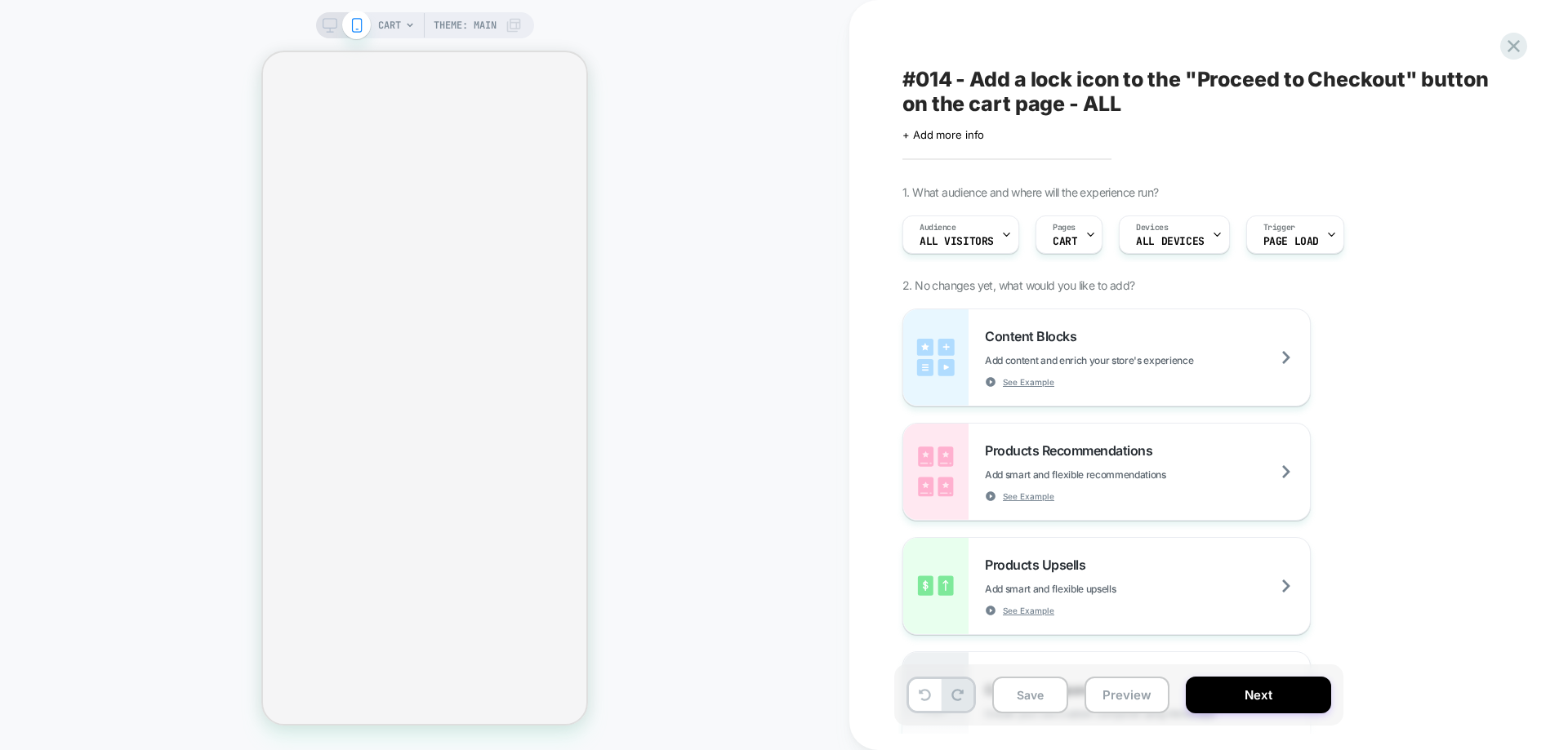
click at [400, 18] on div "CART Theme: MAIN" at bounding box center [450, 25] width 144 height 26
click at [407, 24] on icon at bounding box center [409, 25] width 6 height 4
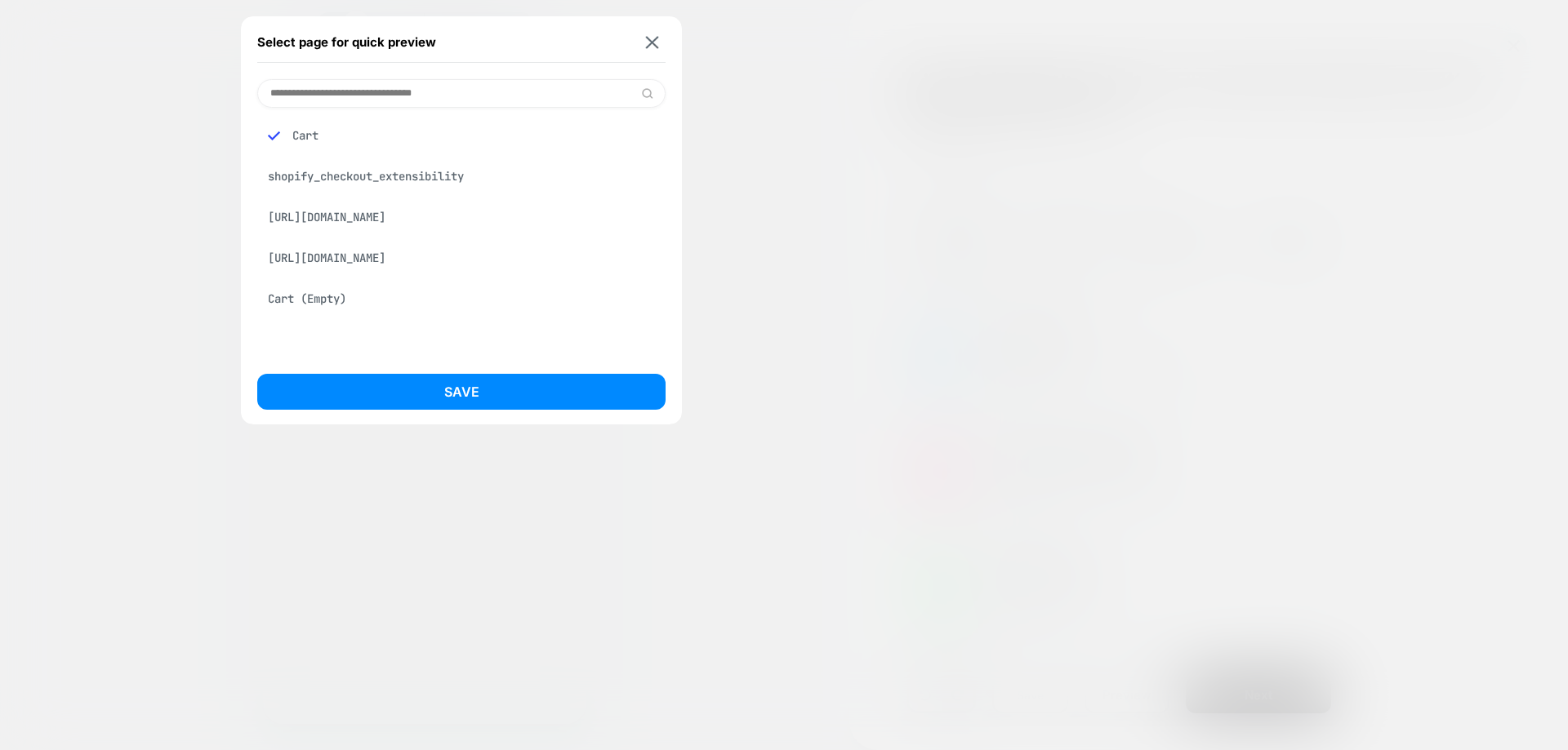
click at [433, 83] on input at bounding box center [461, 93] width 408 height 29
type input "*"
type input "****"
click at [663, 44] on div "Select page for quick preview" at bounding box center [461, 42] width 408 height 41
click at [653, 43] on img at bounding box center [652, 42] width 13 height 12
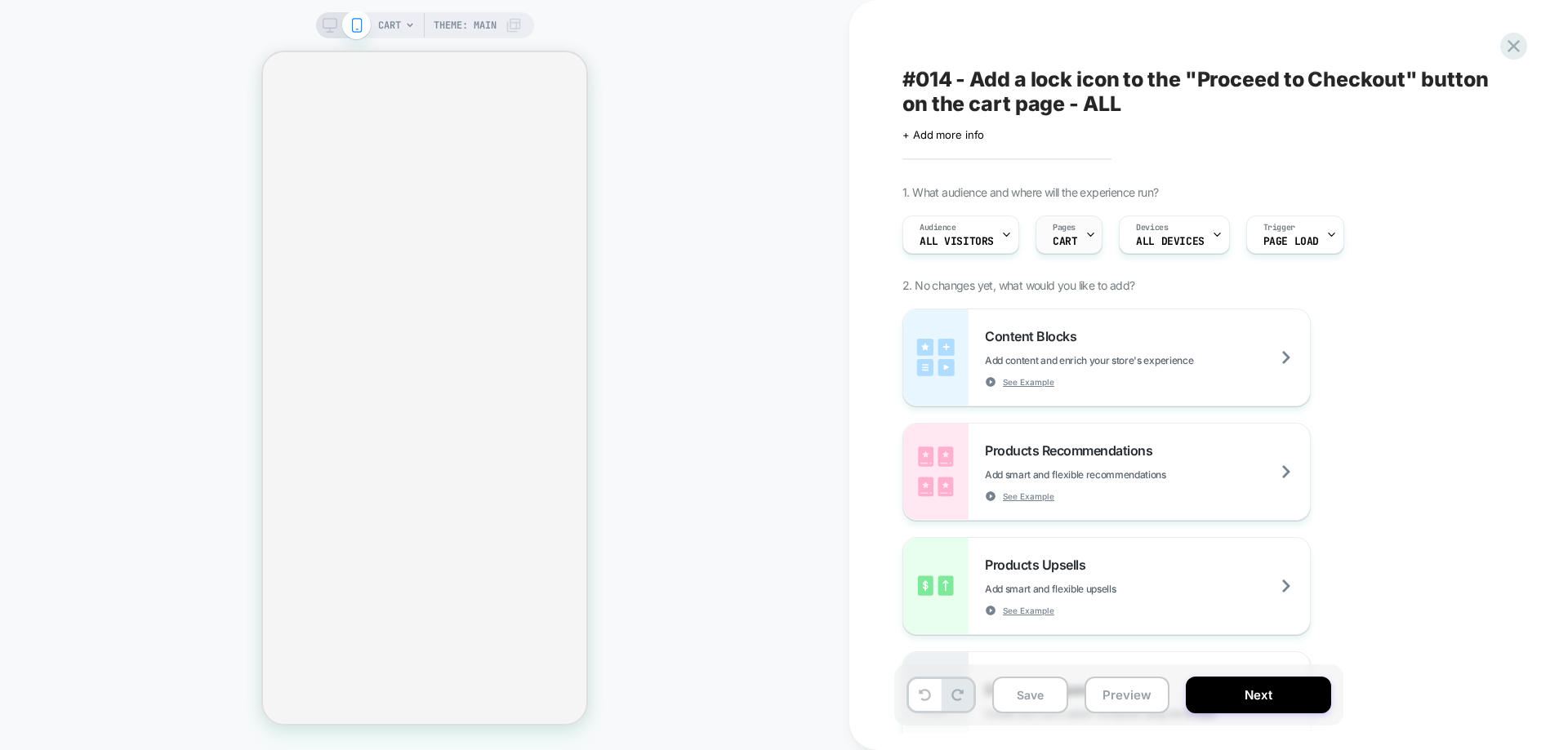
click at [1049, 233] on div "Pages CART" at bounding box center [1064, 235] width 57 height 37
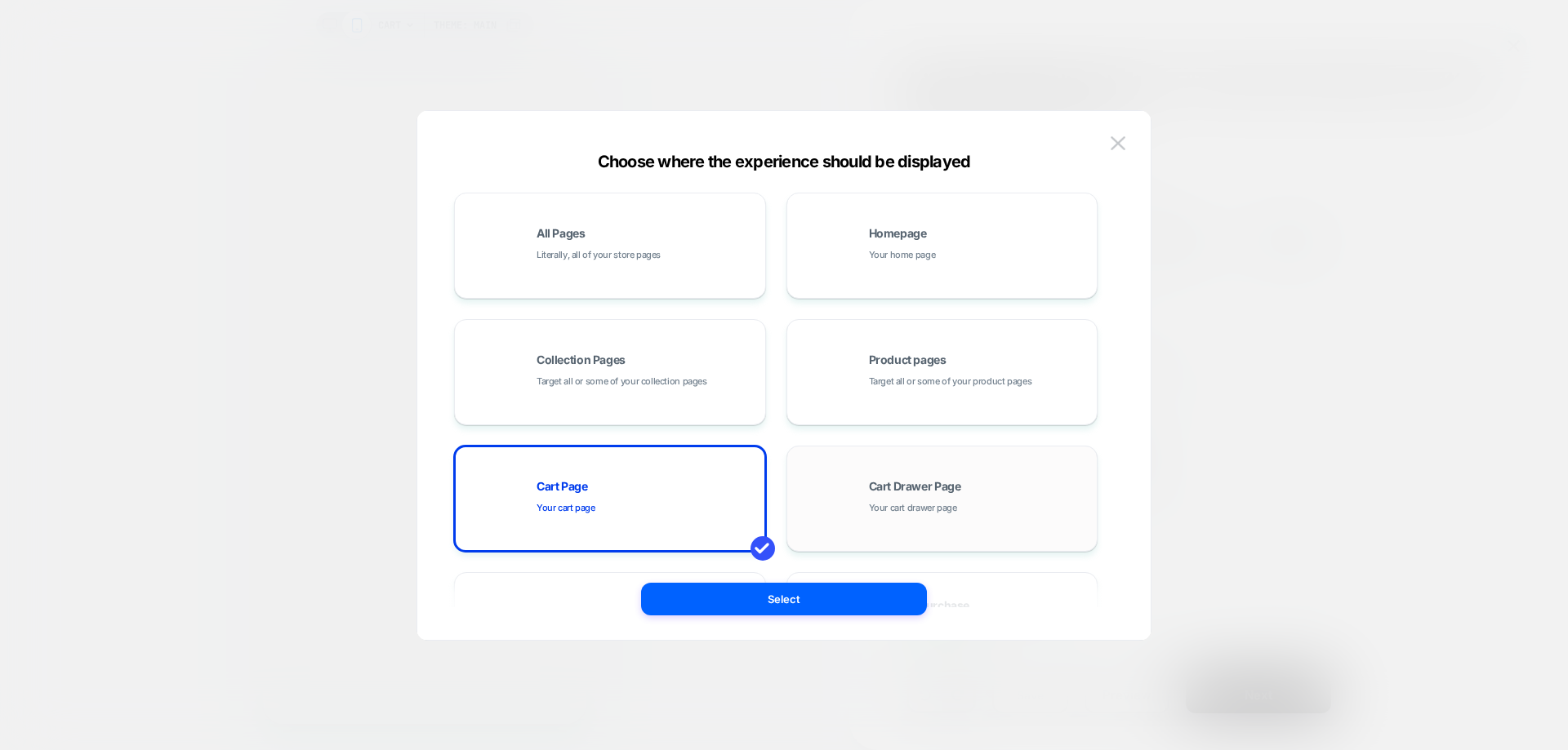
click at [856, 473] on div "Cart Drawer Page Your cart drawer page" at bounding box center [941, 499] width 294 height 89
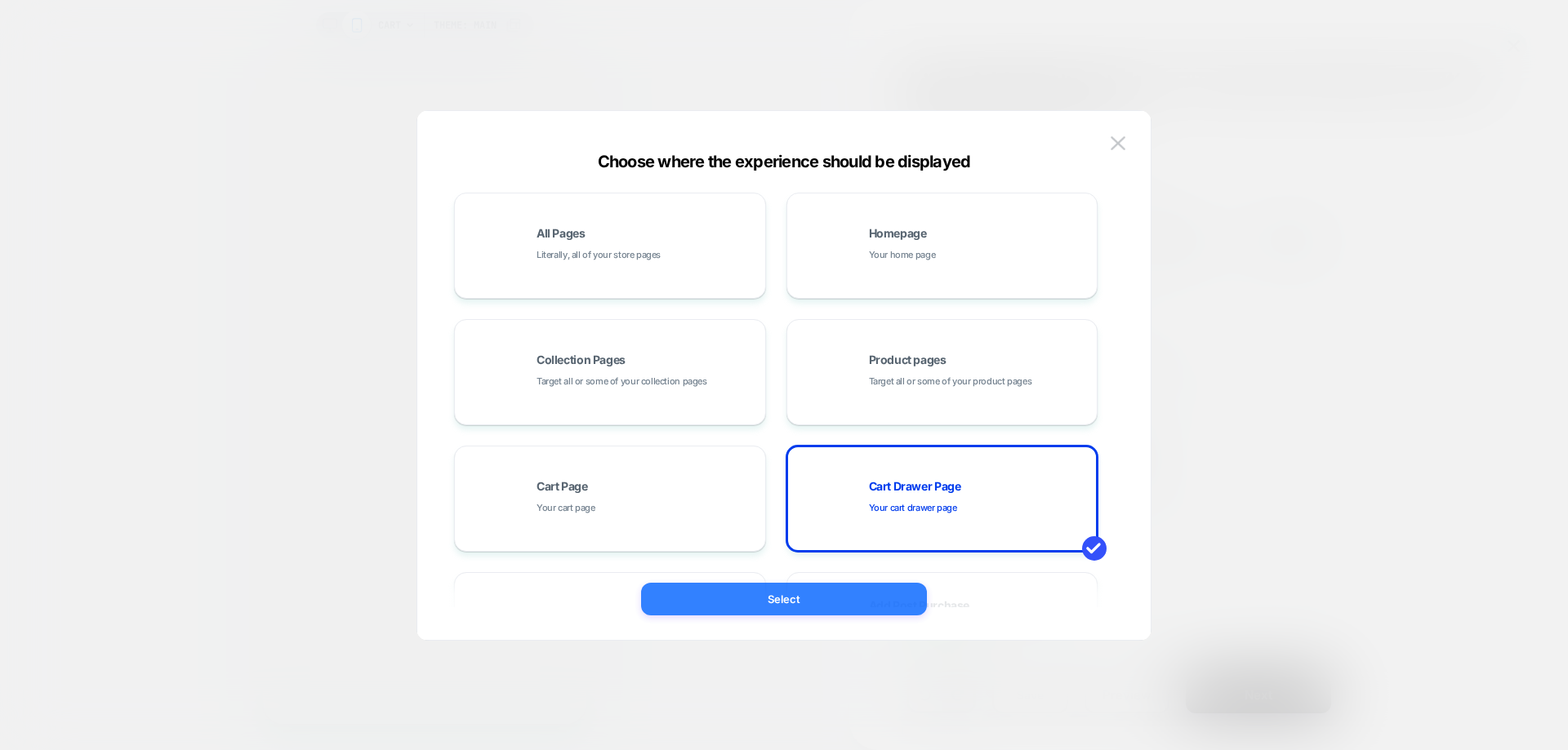
click at [855, 602] on button "Select" at bounding box center [784, 598] width 286 height 32
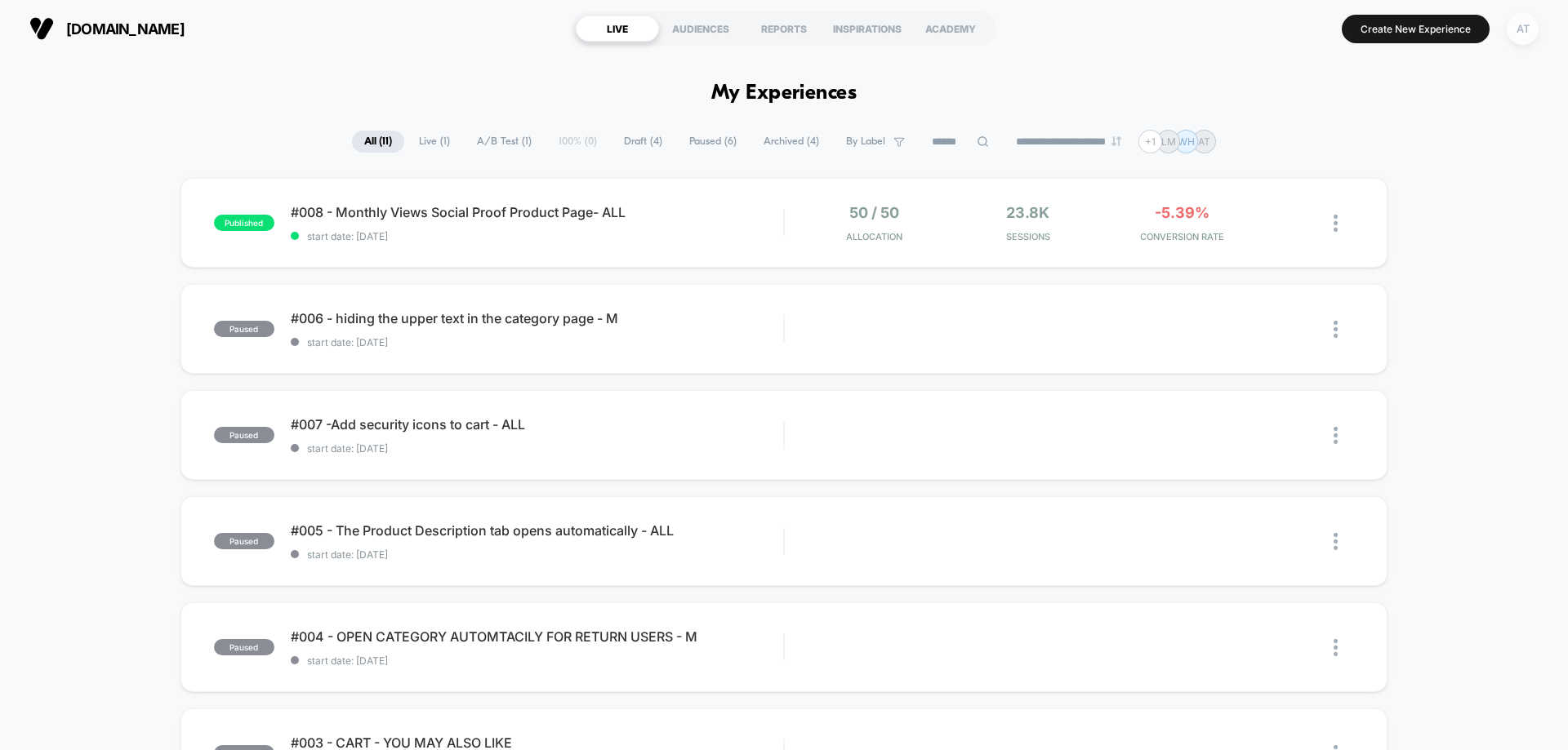
click at [1537, 32] on div "AT" at bounding box center [1522, 29] width 32 height 32
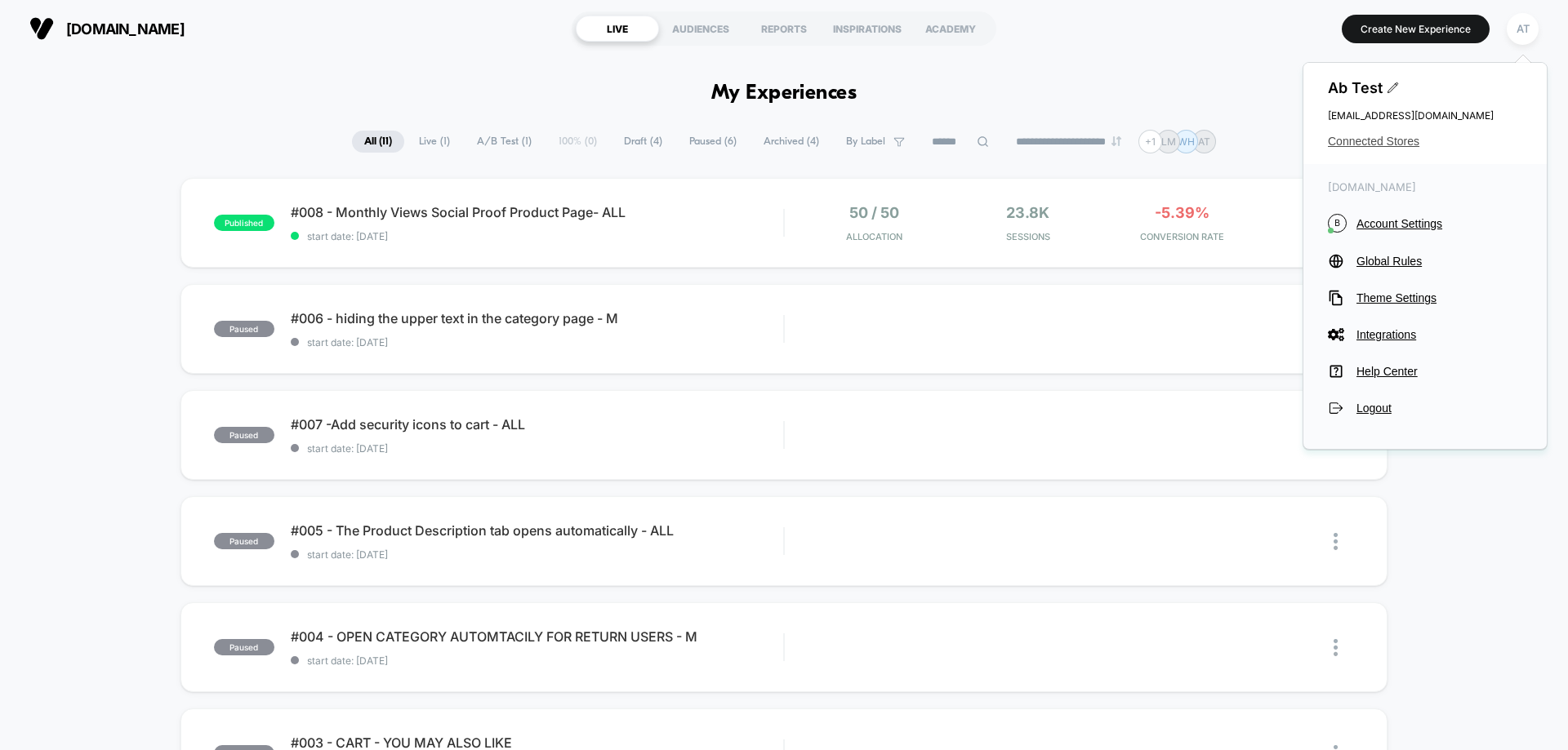
click at [1366, 140] on span "Connected Stores" at bounding box center [1425, 141] width 195 height 13
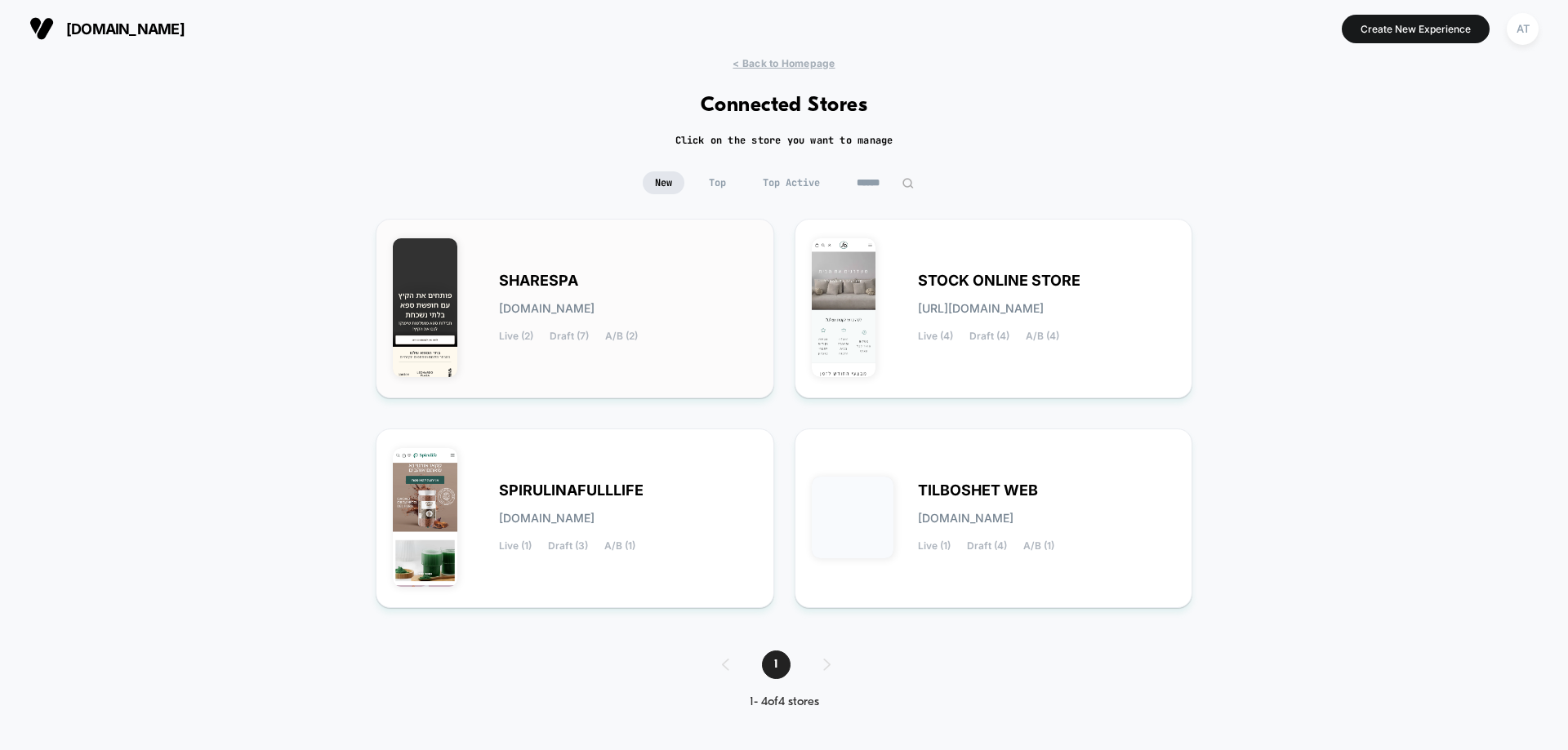
click at [650, 312] on div "SHARESPA sharespa.myshopify.com Live (2) Draft (7) A/B (2)" at bounding box center [628, 308] width 258 height 67
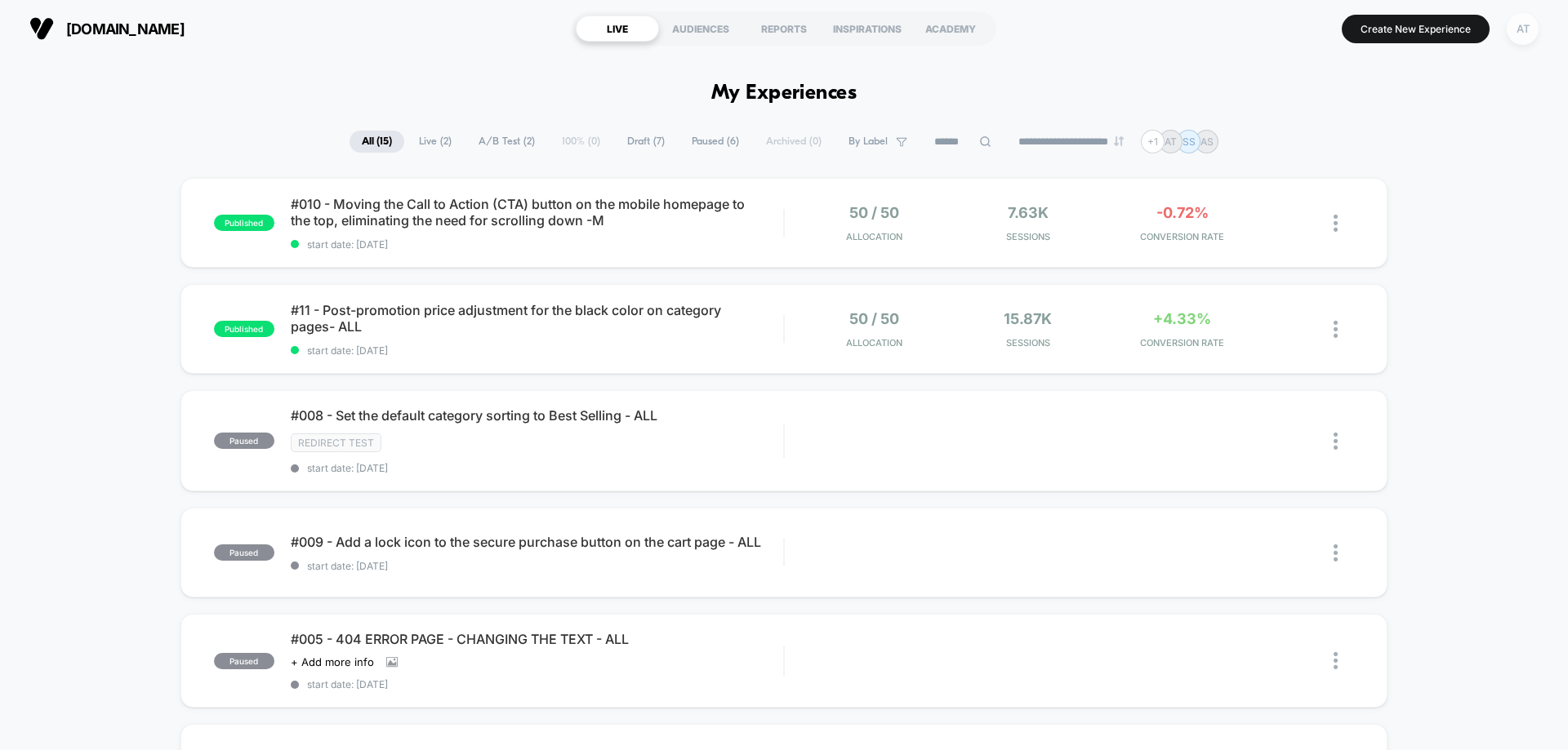
click at [1521, 27] on div "AT" at bounding box center [1522, 29] width 32 height 32
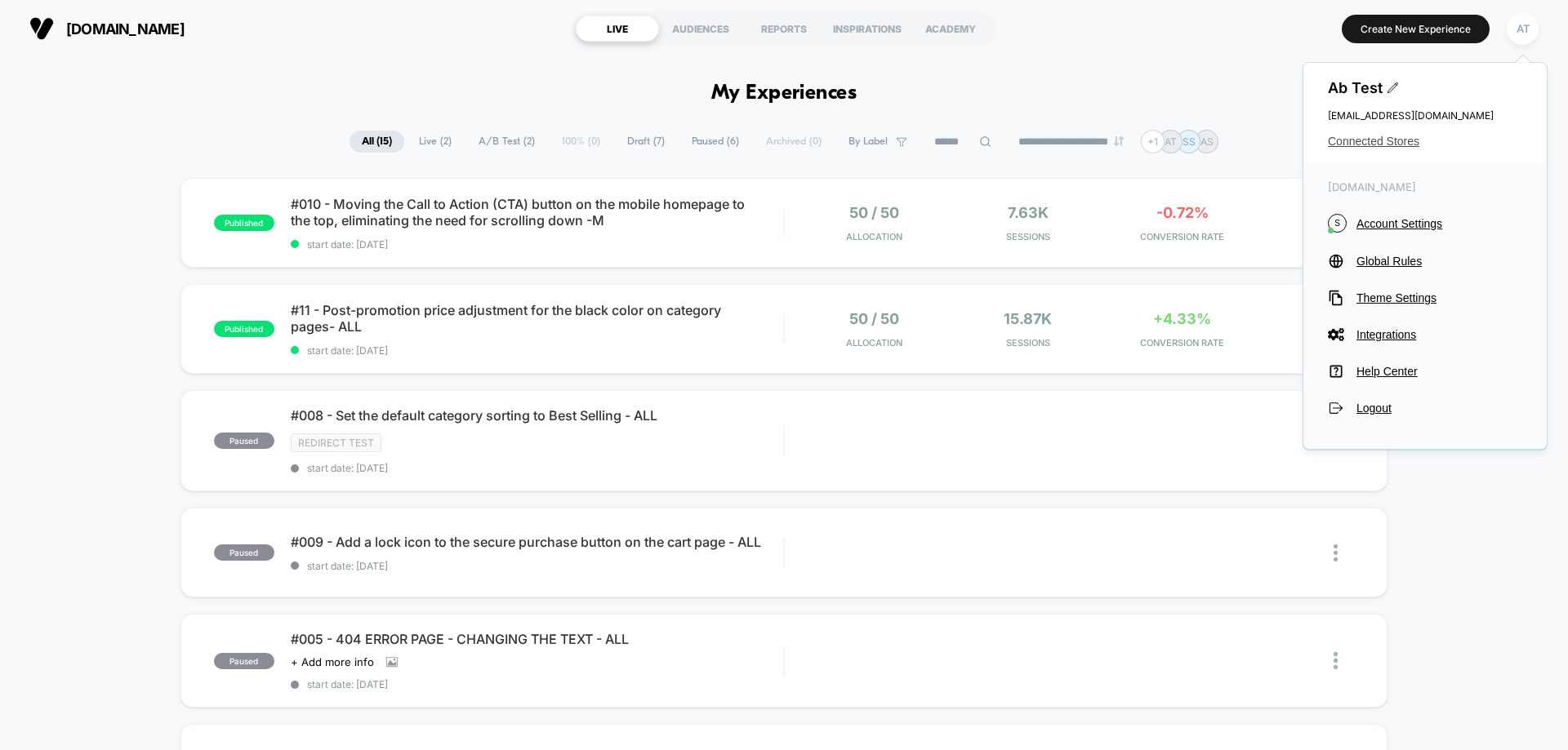
click at [1413, 145] on span "Connected Stores" at bounding box center [1425, 141] width 195 height 13
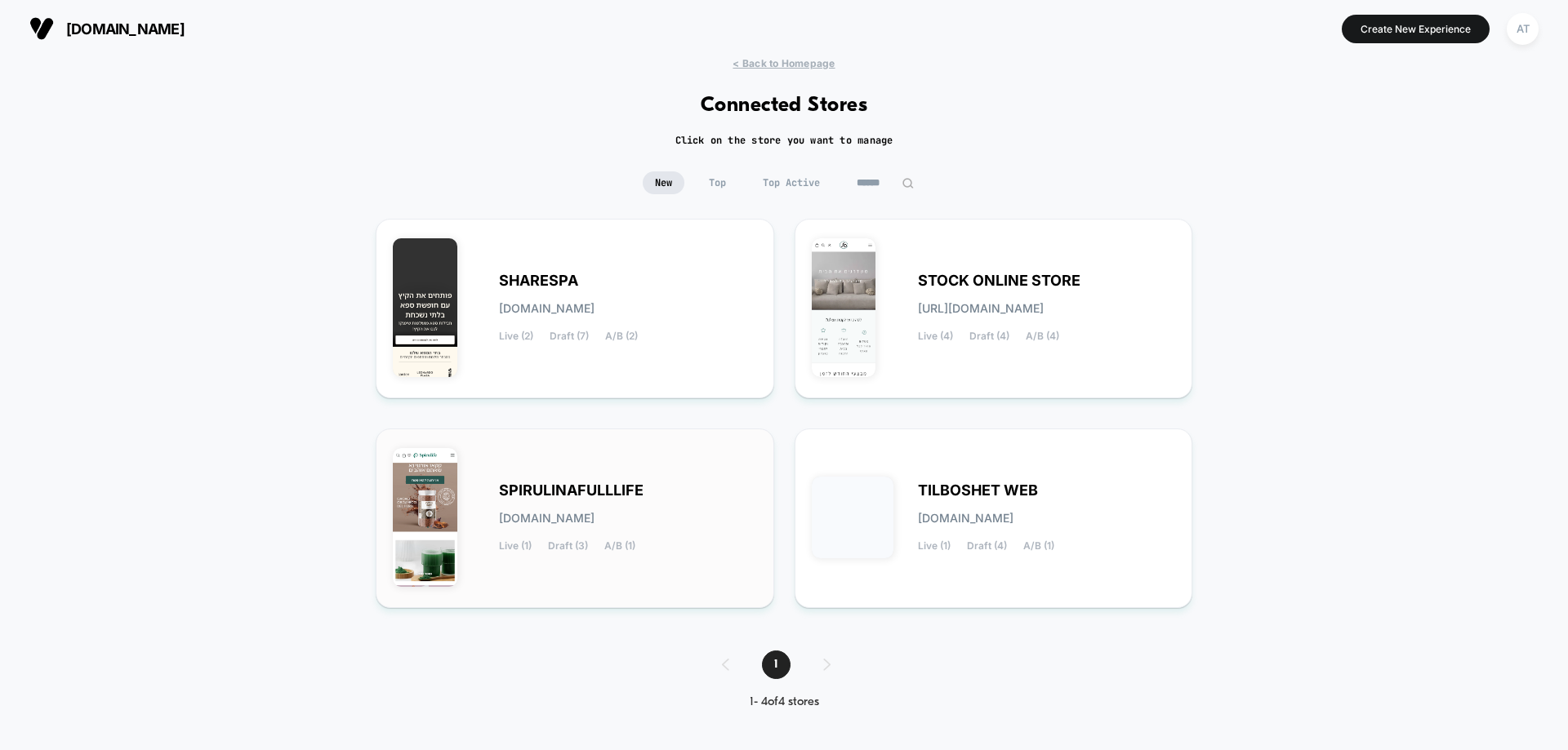
click at [564, 531] on div "SPIRULINAFULLLIFE spirulinafulllife.myshopify.com Live (1) Draft (3) A/B (1)" at bounding box center [628, 518] width 258 height 67
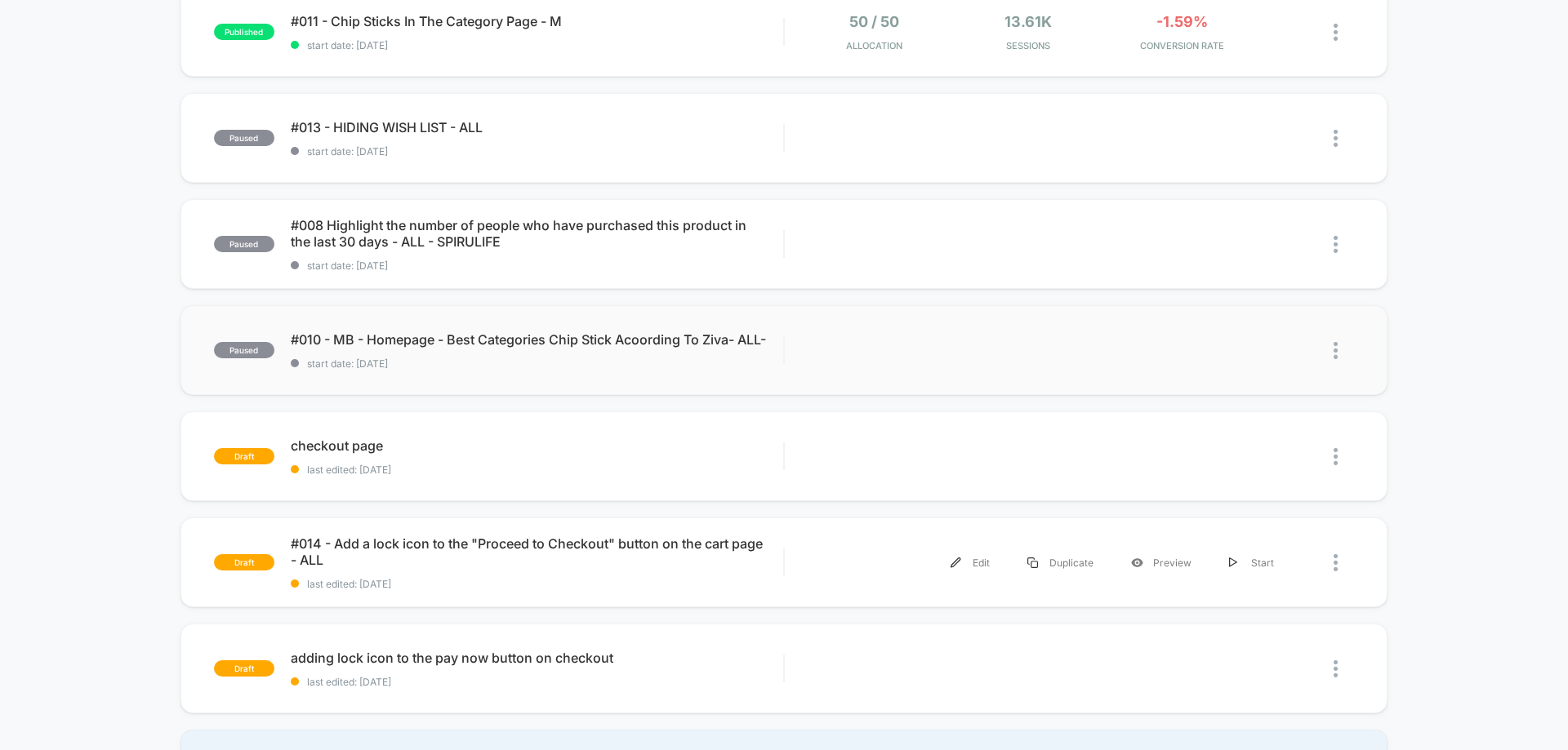
scroll to position [244, 0]
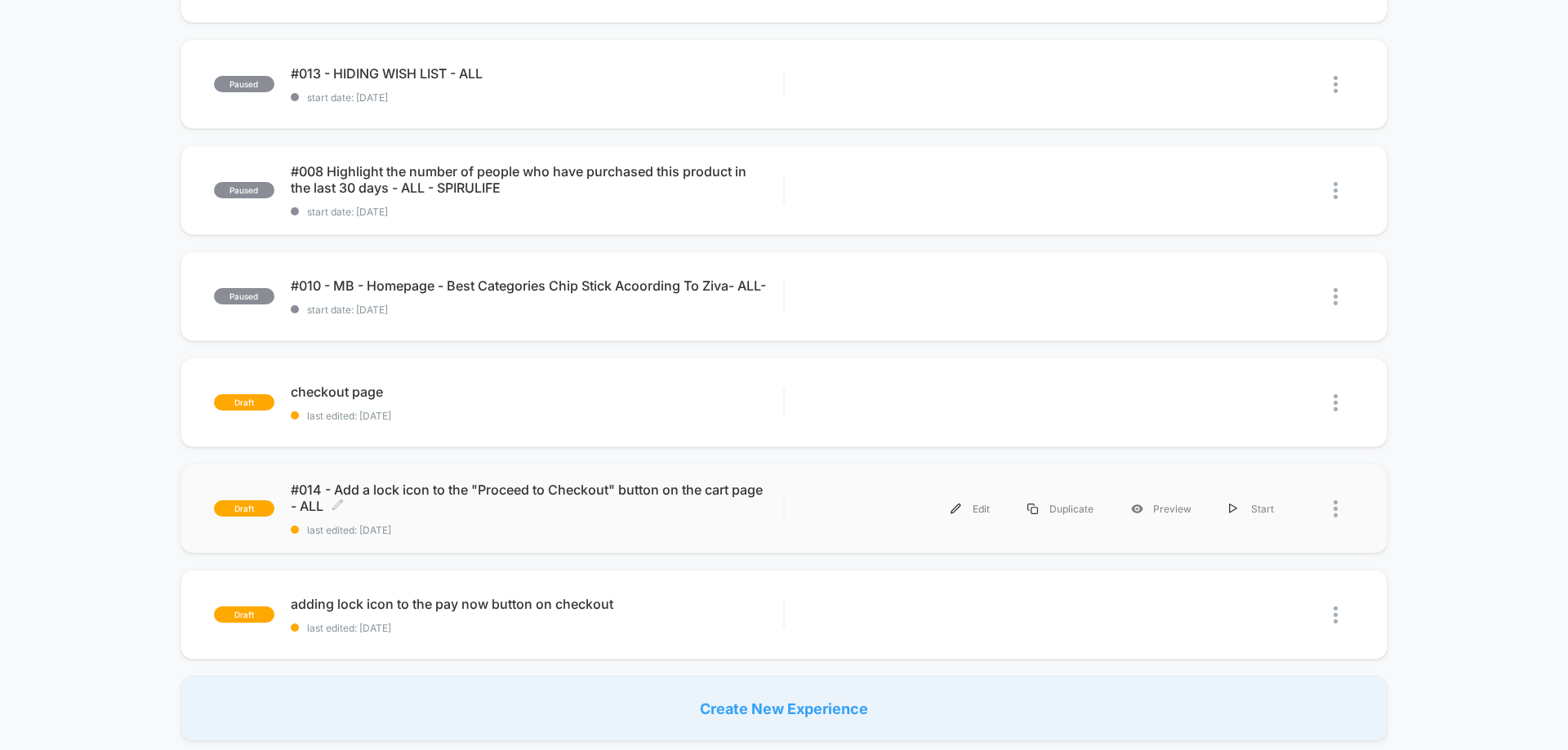
click at [581, 496] on span "#014 - Add a lock icon to the "Proceed to Checkout" button on the cart page - A…" at bounding box center [537, 498] width 493 height 32
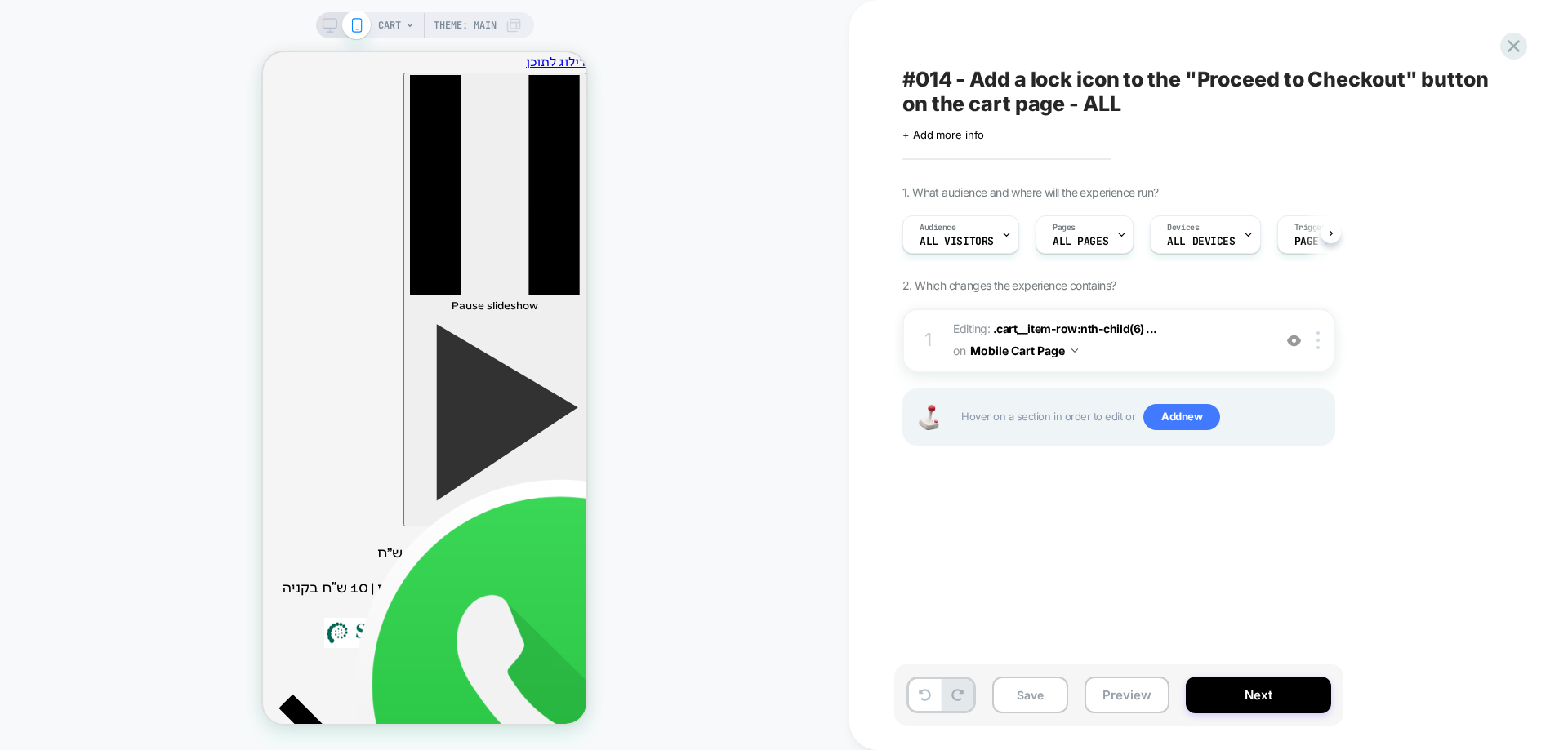
scroll to position [0, 1]
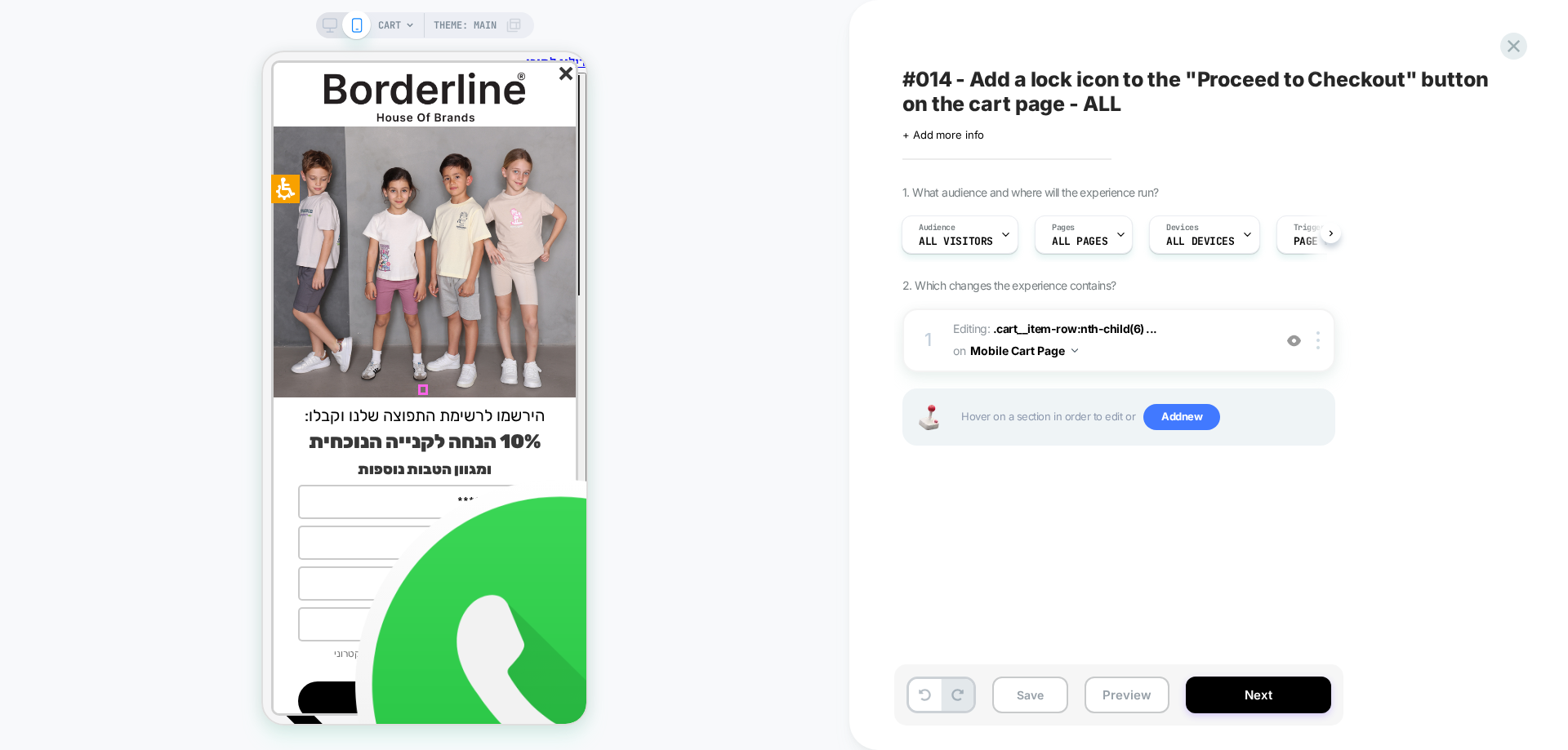
click at [564, 67] on icon "סגור" at bounding box center [566, 74] width 14 height 14
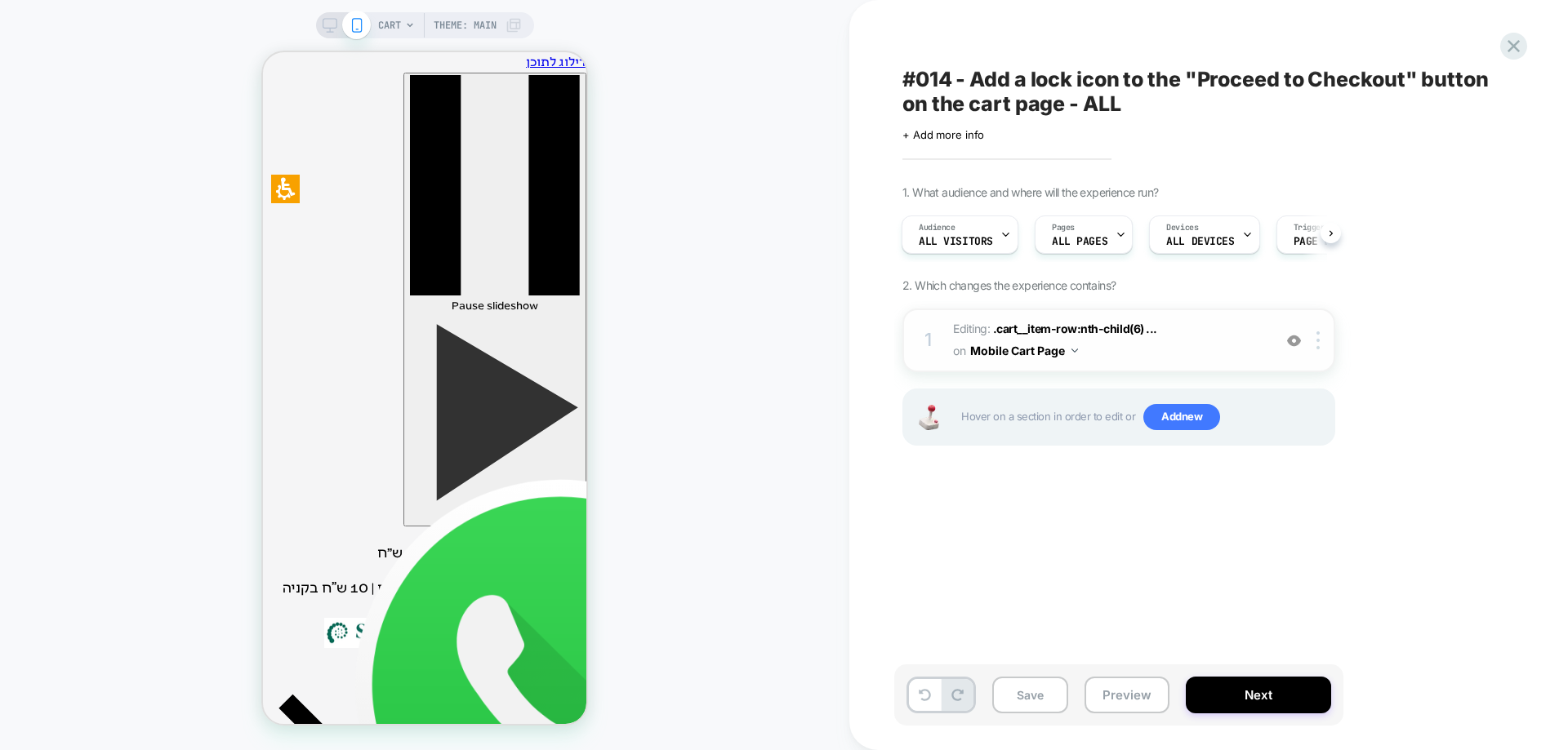
click at [1292, 336] on img at bounding box center [1294, 341] width 14 height 14
click at [1294, 340] on img at bounding box center [1294, 341] width 14 height 14
click at [400, 22] on div "CART Theme: MAIN" at bounding box center [450, 25] width 144 height 26
click at [405, 19] on div "CART Theme: MAIN" at bounding box center [450, 25] width 144 height 26
click at [409, 23] on icon at bounding box center [409, 25] width 10 height 10
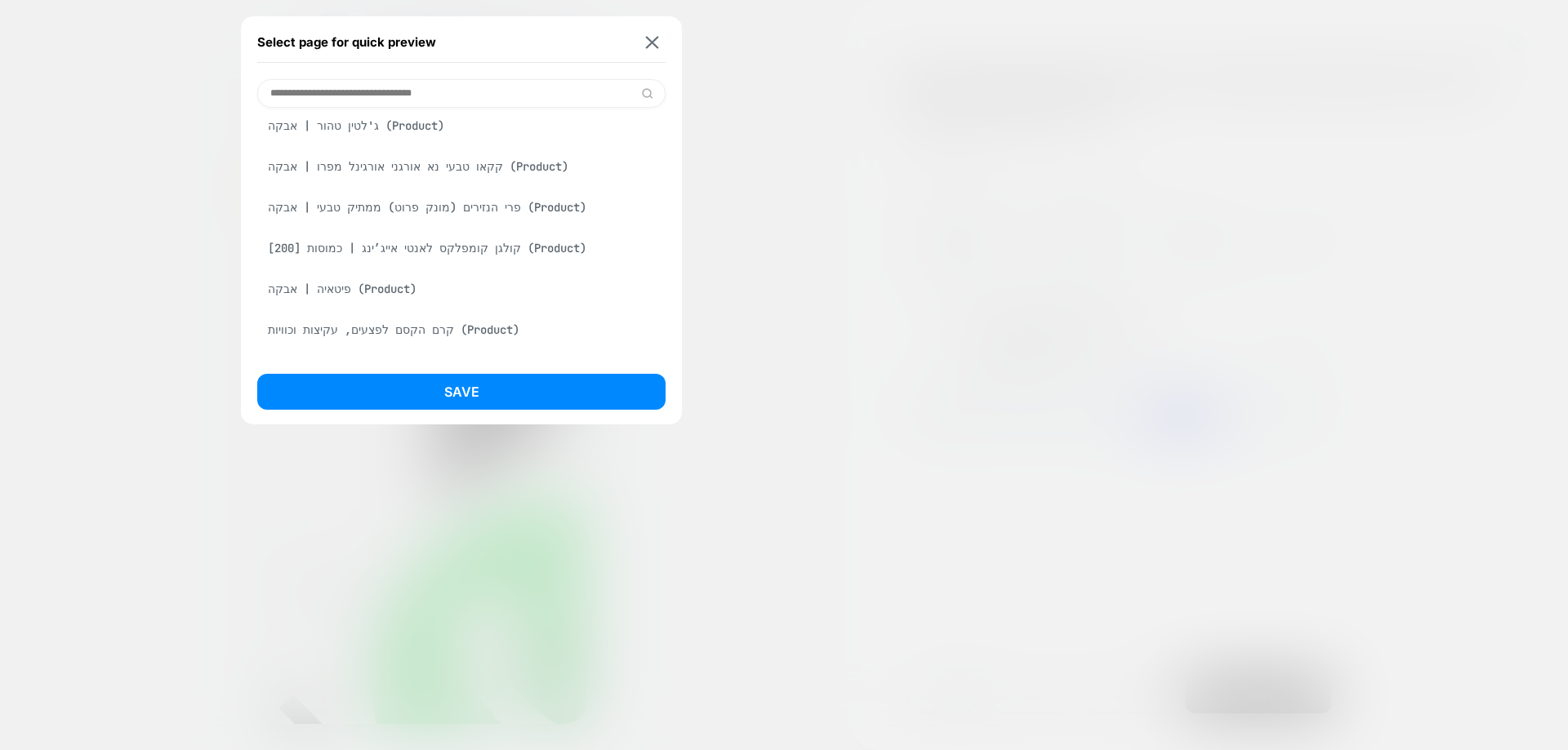
scroll to position [817, 0]
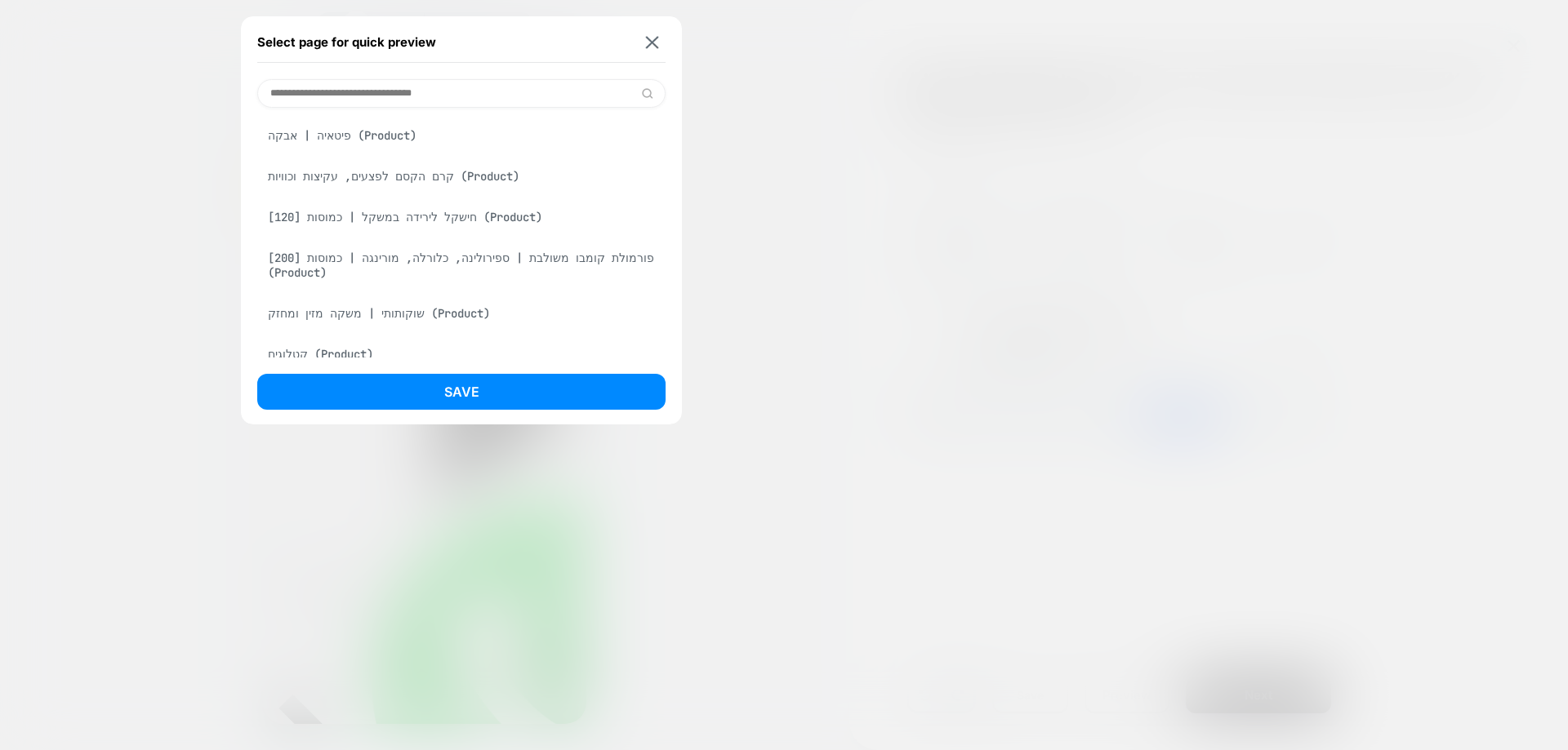
click at [436, 110] on div "קולגן קומפלקס לאנטי אייג’ינג | כמוסות [200] (Product)" at bounding box center [461, 94] width 408 height 31
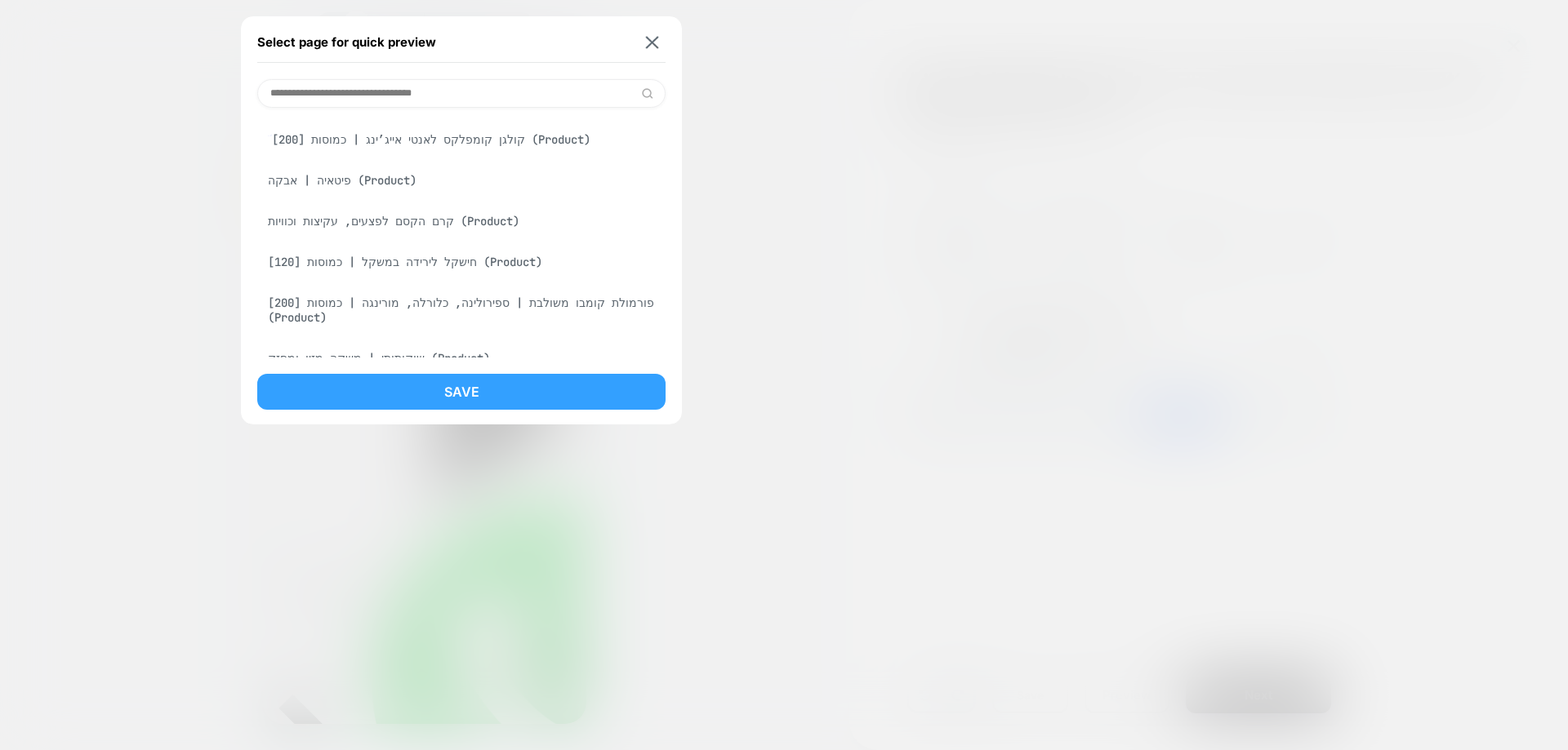
scroll to position [861, 0]
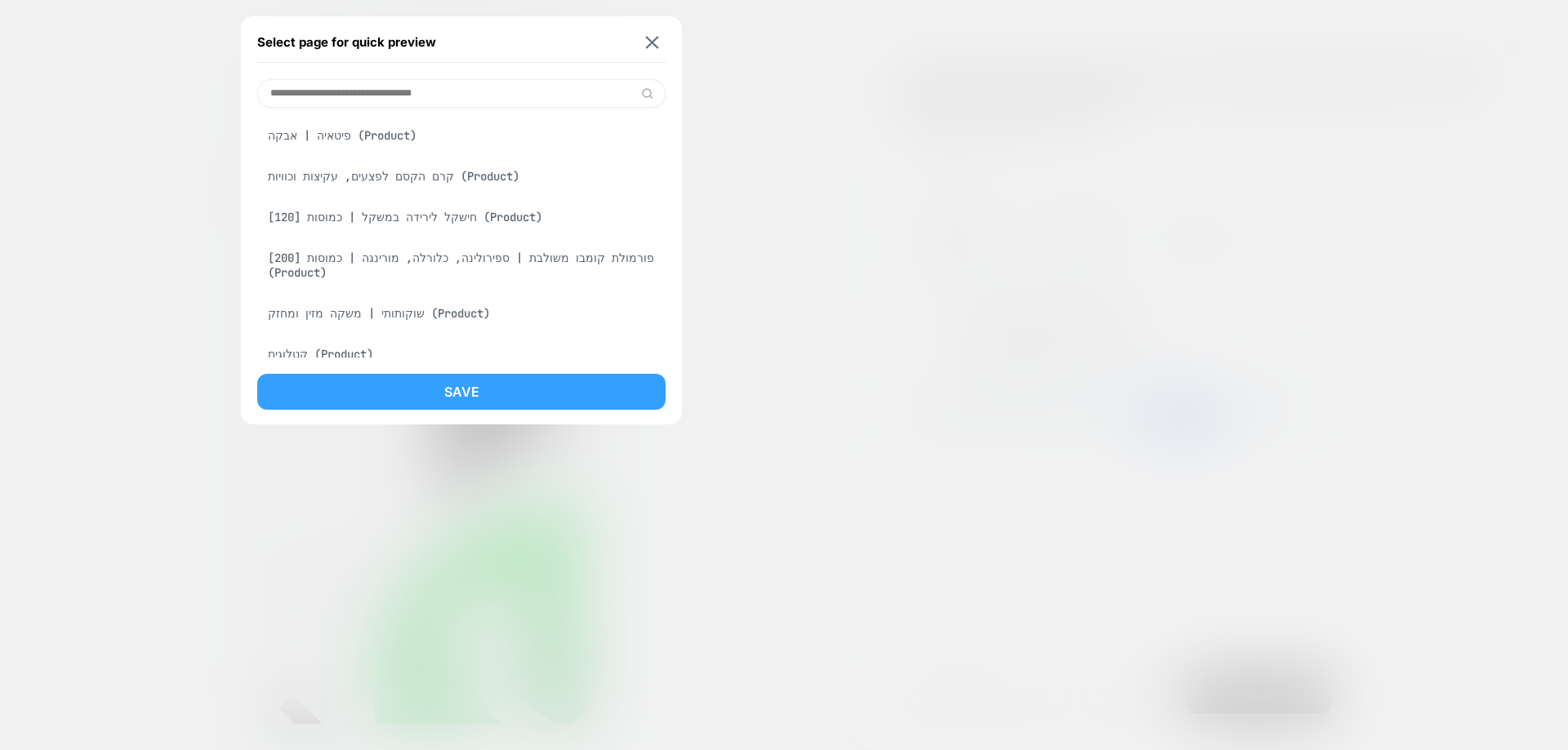
click at [477, 380] on button "Save" at bounding box center [461, 392] width 408 height 36
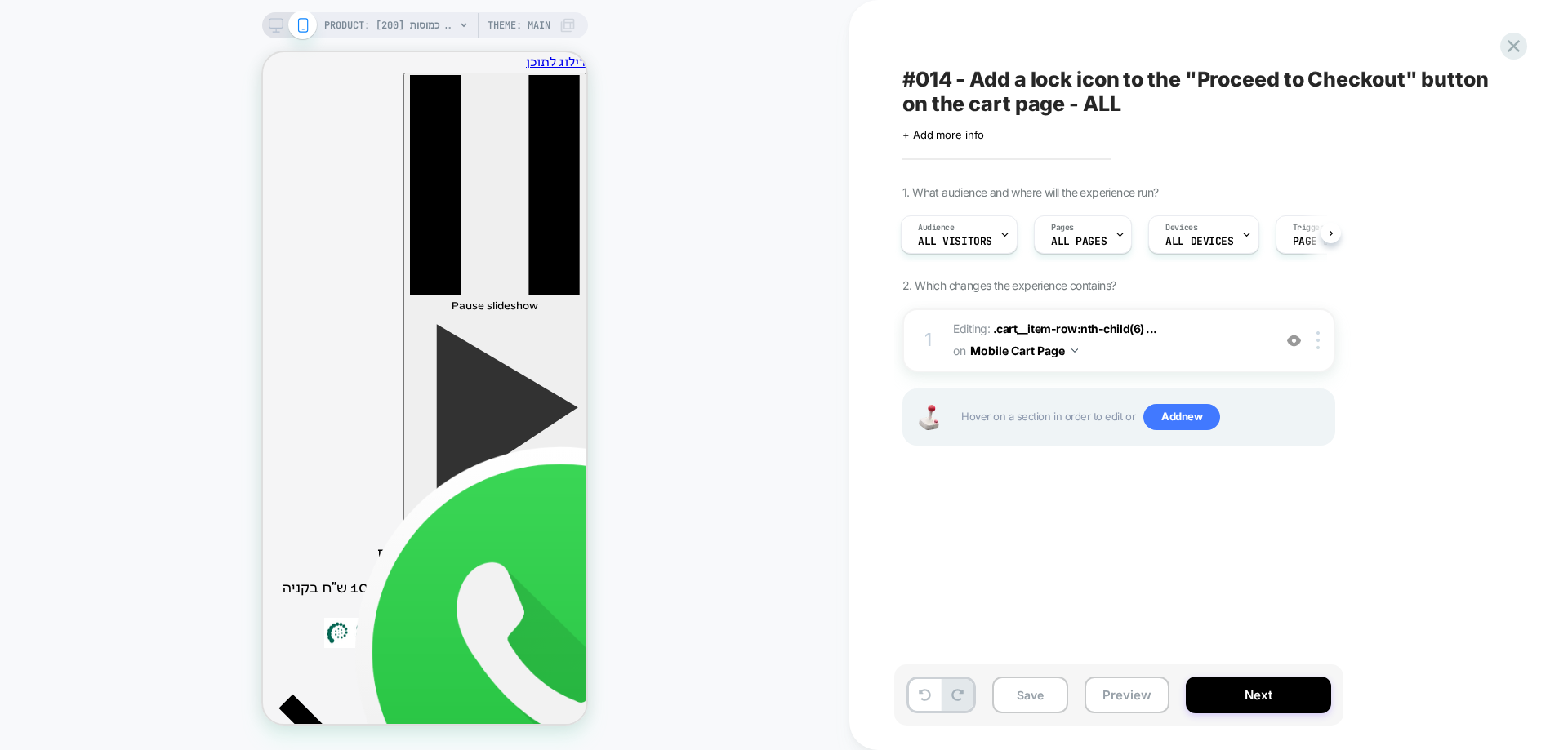
scroll to position [0, 0]
click at [1302, 350] on div at bounding box center [1294, 340] width 27 height 18
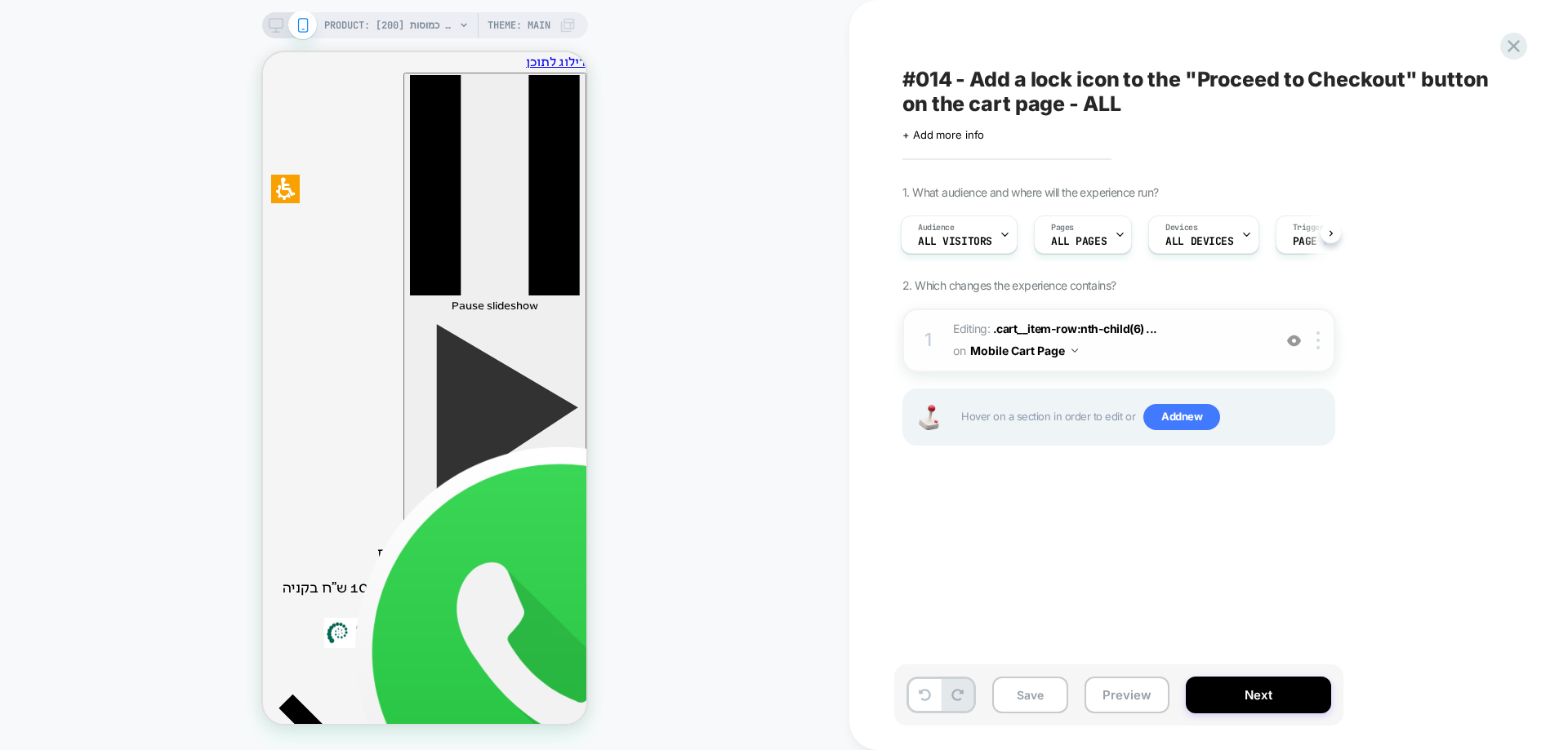
click at [1302, 350] on div at bounding box center [1294, 340] width 27 height 18
click at [1116, 681] on button "Preview" at bounding box center [1126, 695] width 85 height 37
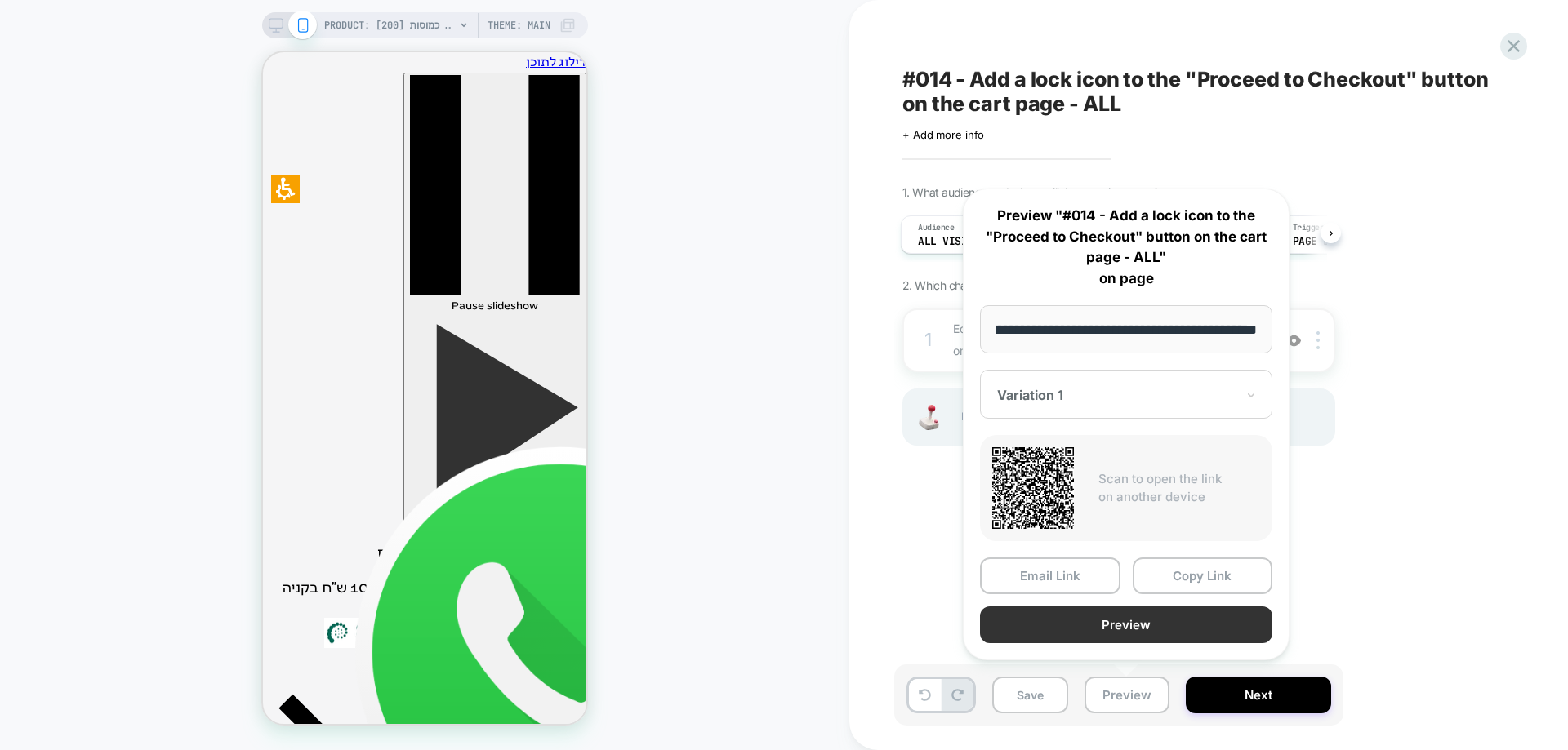
scroll to position [0, 0]
click at [1092, 623] on button "Preview" at bounding box center [1125, 625] width 292 height 37
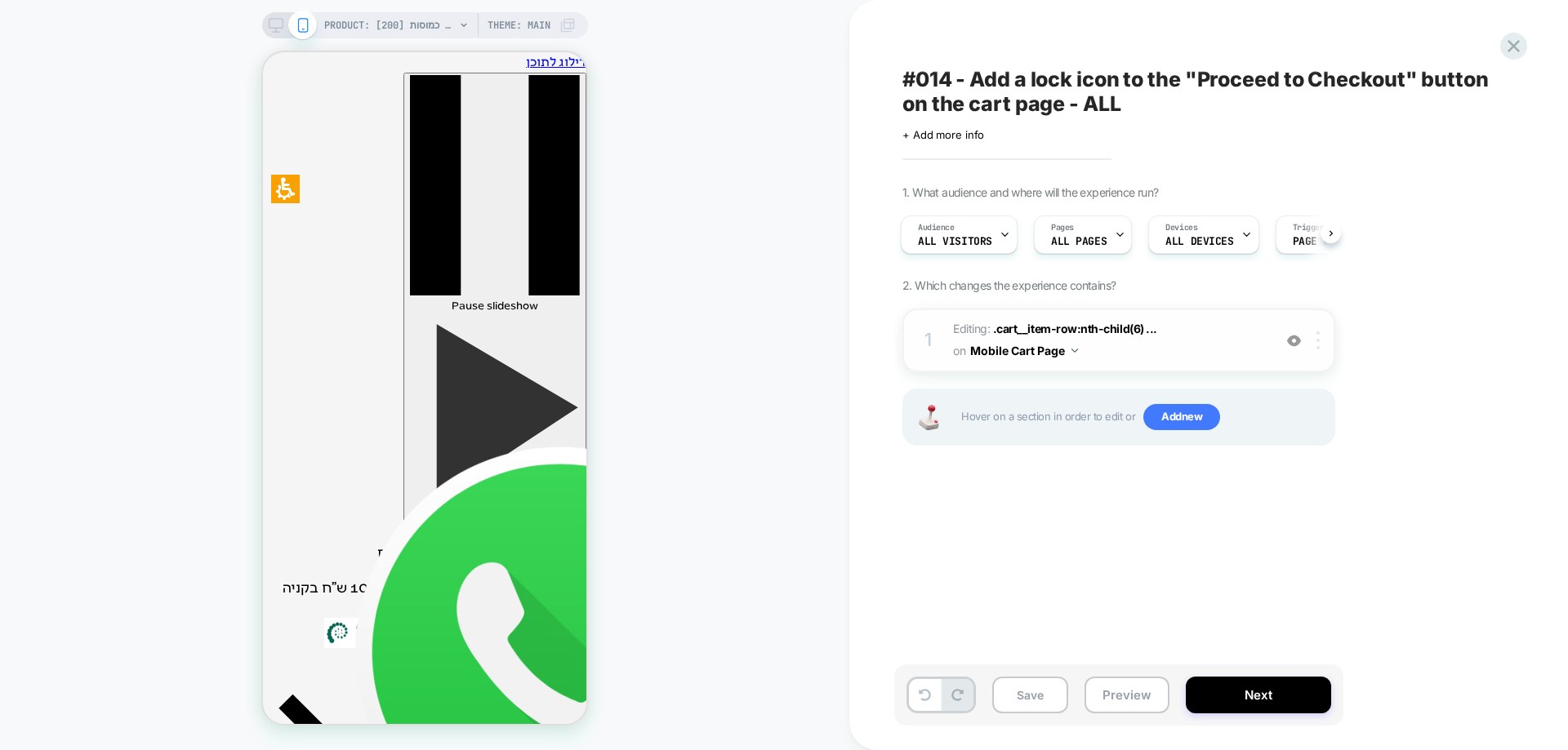
click at [1317, 338] on img at bounding box center [1318, 340] width 4 height 18
click at [1317, 345] on img at bounding box center [1318, 340] width 4 height 18
click at [1304, 384] on div "Delete" at bounding box center [1319, 380] width 145 height 44
